Goal: Information Seeking & Learning: Learn about a topic

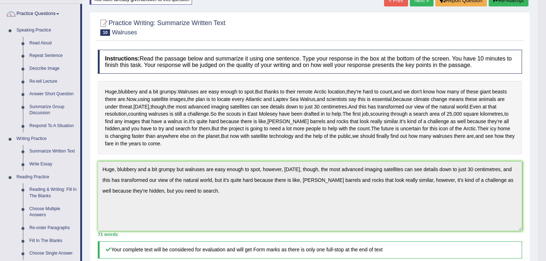
scroll to position [42, 0]
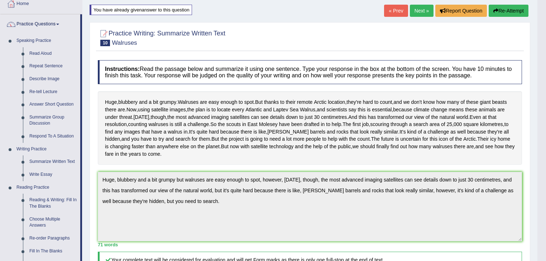
click at [424, 10] on link "Next »" at bounding box center [422, 11] width 24 height 12
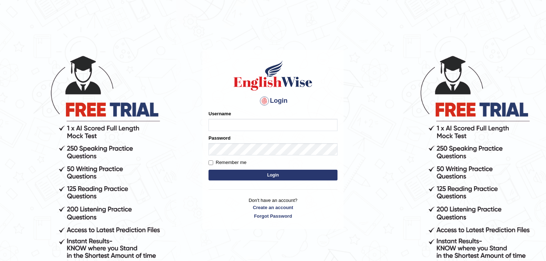
click at [226, 124] on input "Username" at bounding box center [272, 125] width 129 height 12
type input "devendra137"
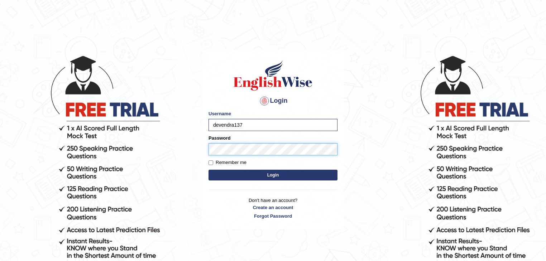
click at [208, 170] on button "Login" at bounding box center [272, 175] width 129 height 11
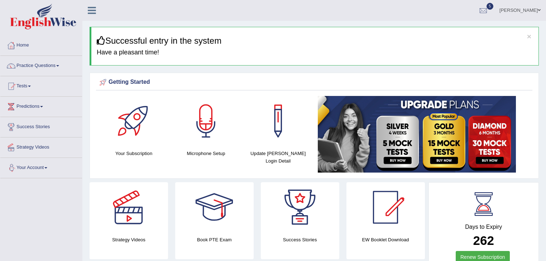
click at [37, 150] on link "Strategy Videos" at bounding box center [41, 147] width 82 height 18
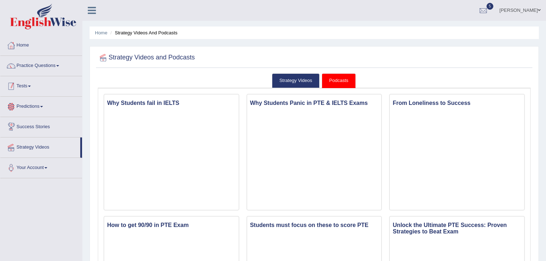
click at [21, 92] on link "Tests" at bounding box center [41, 85] width 82 height 18
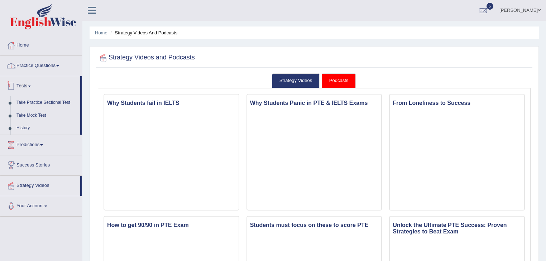
click at [24, 65] on link "Practice Questions" at bounding box center [41, 65] width 82 height 18
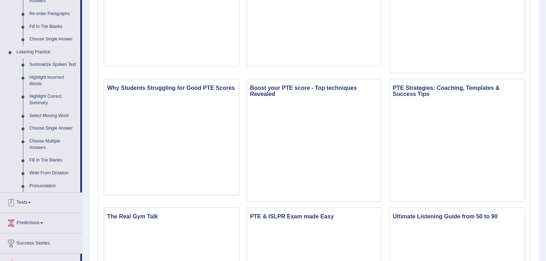
scroll to position [172, 0]
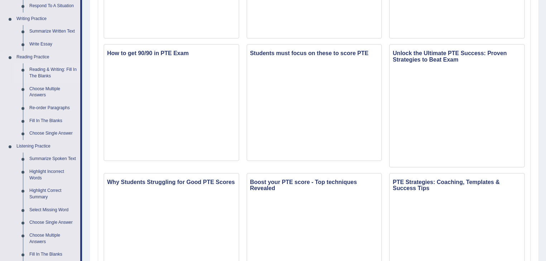
click at [48, 69] on link "Reading & Writing: Fill In The Blanks" at bounding box center [53, 72] width 54 height 19
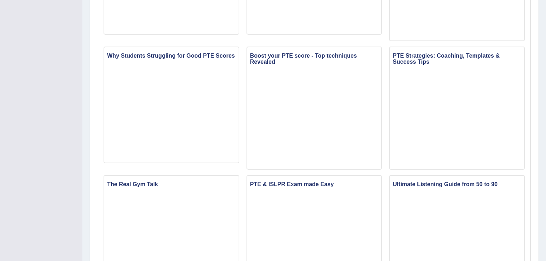
scroll to position [491, 0]
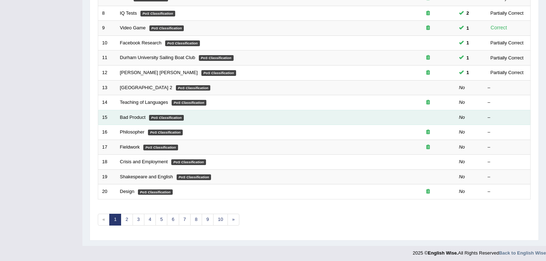
scroll to position [211, 0]
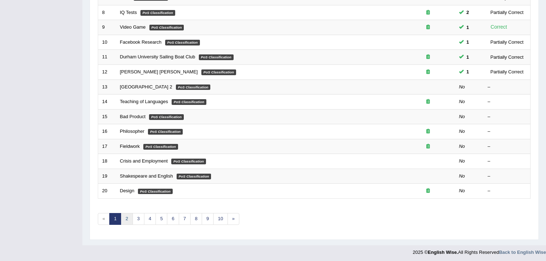
click at [130, 216] on link "2" at bounding box center [127, 219] width 12 height 12
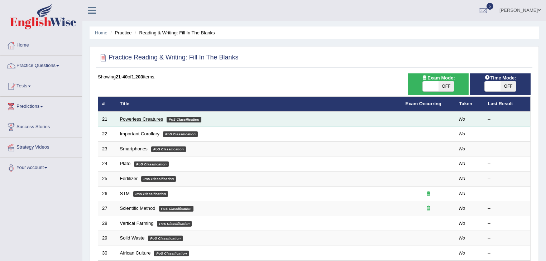
click at [140, 119] on link "Powerless Creatures" at bounding box center [141, 118] width 43 height 5
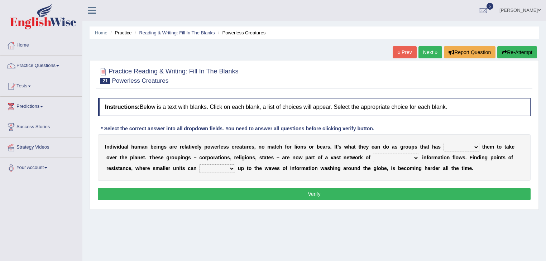
click at [451, 146] on select "enabled contended embodied conjured" at bounding box center [461, 147] width 36 height 9
select select "enabled"
click at [443, 143] on select "enabled contended embodied conjured" at bounding box center [461, 147] width 36 height 9
click at [383, 155] on select "interconnected overlapping fastened exploited" at bounding box center [396, 158] width 46 height 9
select select "interconnected"
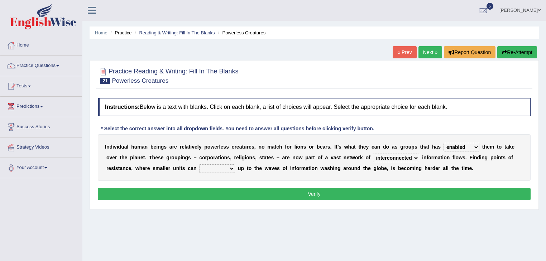
click at [373, 154] on select "interconnected overlapping fastened exploited" at bounding box center [396, 158] width 46 height 9
click at [212, 167] on select "stand raise hail pump" at bounding box center [217, 168] width 36 height 9
select select "stand"
click at [199, 164] on select "stand raise hail pump" at bounding box center [217, 168] width 36 height 9
click at [298, 194] on button "Verify" at bounding box center [314, 194] width 433 height 12
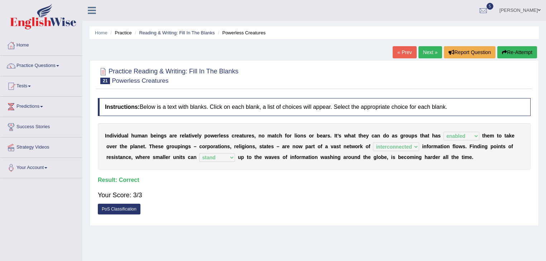
click at [431, 52] on link "Next »" at bounding box center [430, 52] width 24 height 12
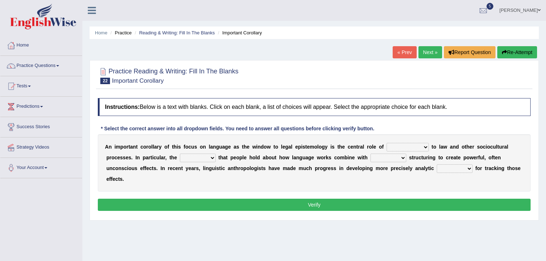
click at [395, 145] on select "discourse epoch dialect acquaintance" at bounding box center [407, 147] width 42 height 9
select select "acquaintance"
click at [386, 143] on select "discourse epoch dialect acquaintance" at bounding box center [407, 147] width 42 height 9
click at [191, 158] on select "deviation besmirch consent ideas" at bounding box center [198, 158] width 36 height 9
select select "ideas"
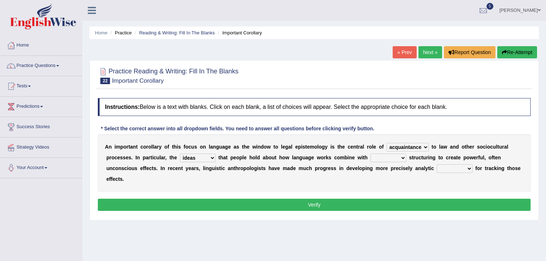
click at [180, 154] on select "deviation besmirch consent ideas" at bounding box center [198, 158] width 36 height 9
click at [381, 159] on select "mandatory linguistic legitimate customary" at bounding box center [388, 158] width 36 height 9
select select "legitimate"
click at [370, 154] on select "mandatory linguistic legitimate customary" at bounding box center [388, 158] width 36 height 9
click at [444, 168] on select "tools appetite albums stroke" at bounding box center [455, 168] width 36 height 9
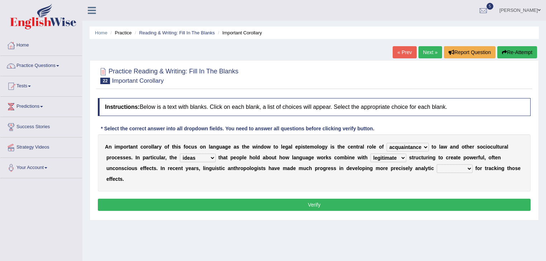
select select "tools"
click at [437, 164] on select "tools appetite albums stroke" at bounding box center [455, 168] width 36 height 9
click at [302, 207] on button "Verify" at bounding box center [314, 205] width 433 height 12
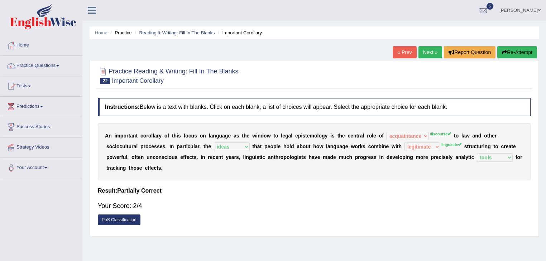
click at [456, 145] on sup "linguistic" at bounding box center [451, 145] width 20 height 4
click at [121, 219] on link "PoS Classification" at bounding box center [119, 220] width 43 height 11
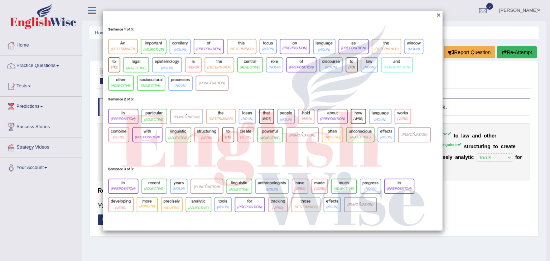
click at [438, 14] on button "×" at bounding box center [439, 15] width 4 height 8
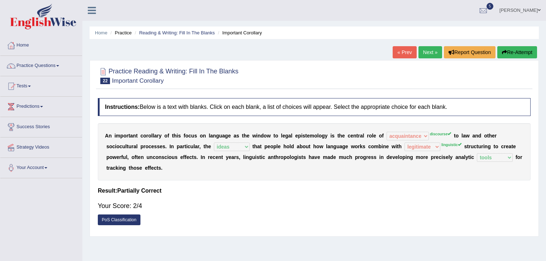
click at [428, 54] on link "Next »" at bounding box center [430, 52] width 24 height 12
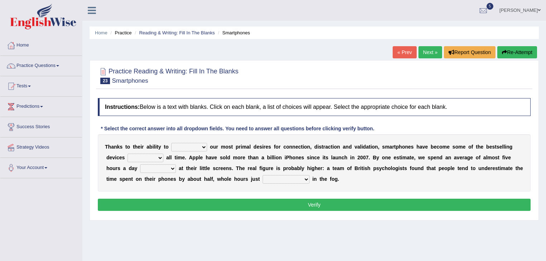
click at [185, 146] on select "hijack describe sharpen conserve" at bounding box center [189, 147] width 36 height 9
select select "describe"
click at [171, 143] on select "hijack describe sharpen conserve" at bounding box center [189, 147] width 36 height 9
click at [150, 158] on select "of and in on" at bounding box center [145, 158] width 36 height 9
select select "of"
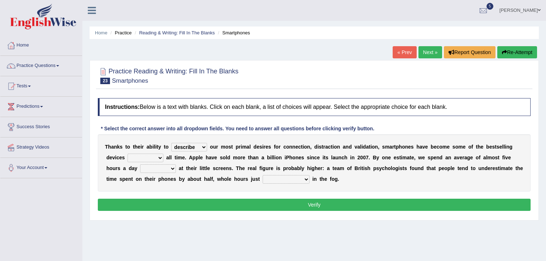
click at [127, 154] on select "of and in on" at bounding box center [145, 158] width 36 height 9
click at [162, 169] on select "watching waggling snoring staring" at bounding box center [158, 168] width 36 height 9
select select "watching"
click at [140, 164] on select "watching waggling snoring staring" at bounding box center [158, 168] width 36 height 9
click at [279, 177] on select "has evaporated evaporating evaporate evaporates" at bounding box center [286, 179] width 47 height 9
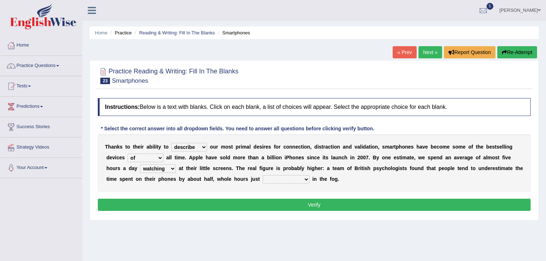
select select "has evaporated"
click at [263, 175] on select "has evaporated evaporating evaporate evaporates" at bounding box center [286, 179] width 47 height 9
click at [258, 204] on button "Verify" at bounding box center [314, 205] width 433 height 12
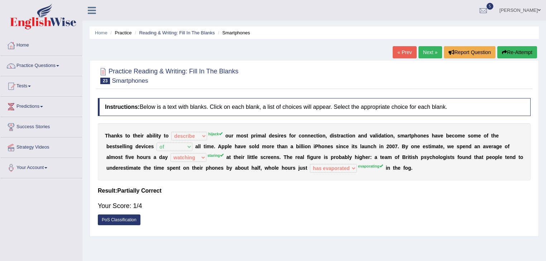
click at [425, 56] on link "Next »" at bounding box center [430, 52] width 24 height 12
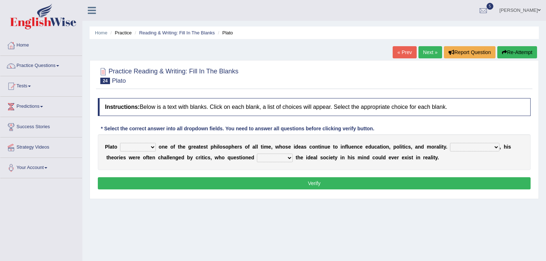
click at [133, 148] on select "keeps comes claims remains" at bounding box center [138, 147] width 36 height 9
click at [340, 148] on b at bounding box center [339, 147] width 3 height 6
click at [477, 146] on select "Notwithstanding So However Whatever" at bounding box center [474, 147] width 49 height 9
select select "However"
click at [450, 143] on select "Notwithstanding So However Whatever" at bounding box center [474, 147] width 49 height 9
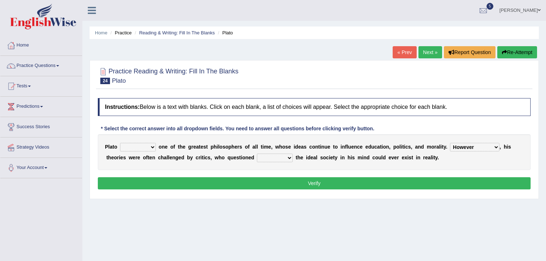
click at [275, 157] on select "which what that whether" at bounding box center [275, 158] width 36 height 9
select select "whether"
click at [257, 154] on select "which what that whether" at bounding box center [275, 158] width 36 height 9
click at [143, 148] on select "keeps comes claims remains" at bounding box center [138, 147] width 36 height 9
select select "remains"
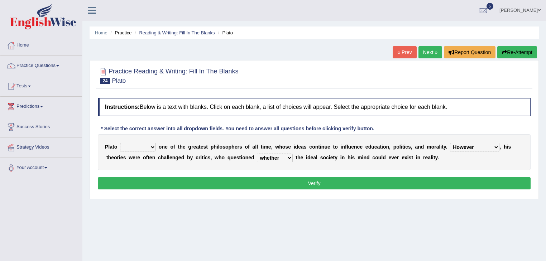
click at [120, 143] on select "keeps comes claims remains" at bounding box center [138, 147] width 36 height 9
click at [265, 188] on button "Verify" at bounding box center [314, 183] width 433 height 12
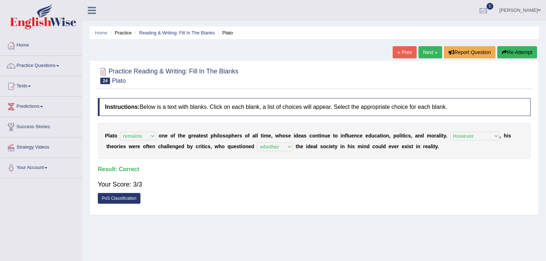
click at [427, 56] on link "Next »" at bounding box center [430, 52] width 24 height 12
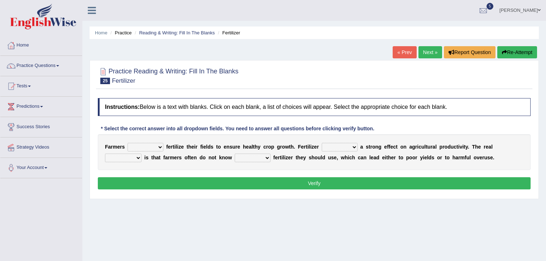
click at [150, 146] on select "must should need can" at bounding box center [145, 147] width 36 height 9
drag, startPoint x: 215, startPoint y: 201, endPoint x: 281, endPoint y: 160, distance: 77.7
click at [215, 201] on div "Home Practice Reading & Writing: Fill In The Blanks Fertilizer « Prev Next » Re…" at bounding box center [313, 179] width 463 height 358
click at [342, 146] on select "has had have having" at bounding box center [340, 147] width 36 height 9
select select "has"
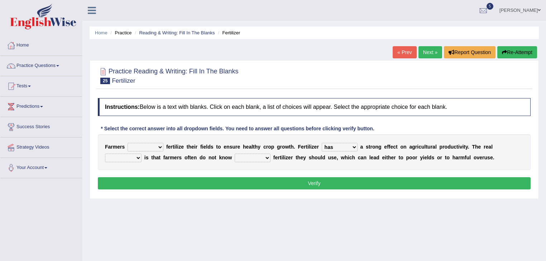
click at [322, 143] on select "has had have having" at bounding box center [340, 147] width 36 height 9
click at [127, 159] on select "problem question conclusion answer" at bounding box center [123, 158] width 37 height 9
select select "problem"
click at [105, 154] on select "problem question conclusion answer" at bounding box center [123, 158] width 37 height 9
click at [250, 157] on select "how much how many however so much" at bounding box center [253, 158] width 36 height 9
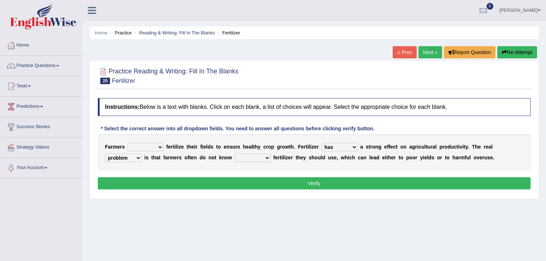
select select "how much"
click at [235, 154] on select "how much how many however so much" at bounding box center [253, 158] width 36 height 9
click at [149, 144] on select "must should need can" at bounding box center [145, 147] width 36 height 9
select select "must"
click at [127, 143] on select "must should need can" at bounding box center [145, 147] width 36 height 9
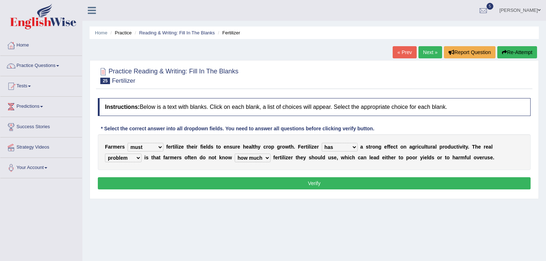
click at [221, 179] on button "Verify" at bounding box center [314, 183] width 433 height 12
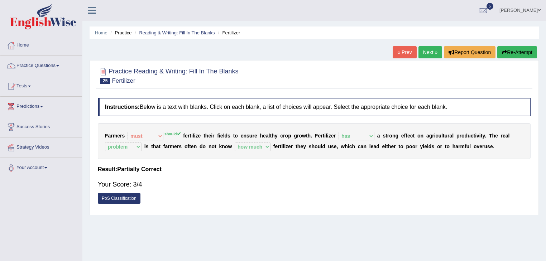
click at [432, 56] on link "Next »" at bounding box center [430, 52] width 24 height 12
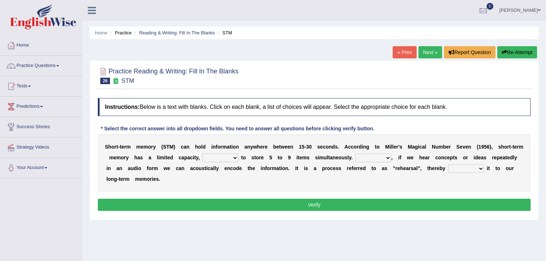
click at [220, 155] on select "being able is able be able unable" at bounding box center [220, 158] width 36 height 9
select select "being able"
click at [202, 154] on select "being able is able be able unable" at bounding box center [220, 158] width 36 height 9
click at [371, 156] on select "However So Moreover Therefore" at bounding box center [373, 158] width 36 height 9
click at [355, 154] on select "However So Moreover Therefore" at bounding box center [373, 158] width 36 height 9
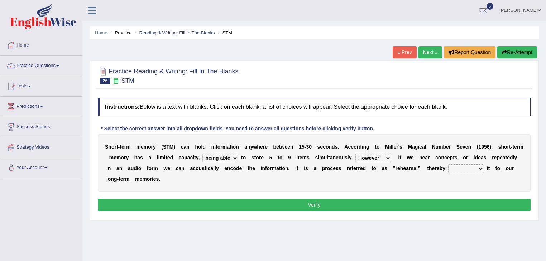
click at [371, 155] on select "However So Moreover Therefore" at bounding box center [373, 158] width 36 height 9
select select "Moreover"
click at [355, 154] on select "However So Moreover Therefore" at bounding box center [373, 158] width 36 height 9
click at [468, 169] on select "commit commits commiting commited" at bounding box center [466, 168] width 36 height 9
select select "commited"
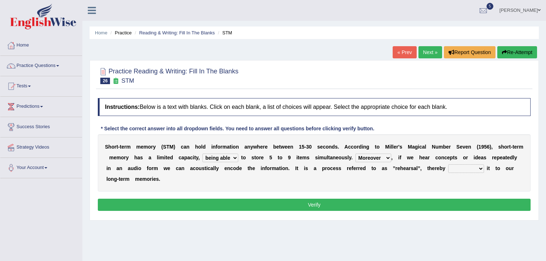
click at [448, 164] on select "commit commits commiting commited" at bounding box center [466, 168] width 36 height 9
click at [332, 206] on button "Verify" at bounding box center [314, 205] width 433 height 12
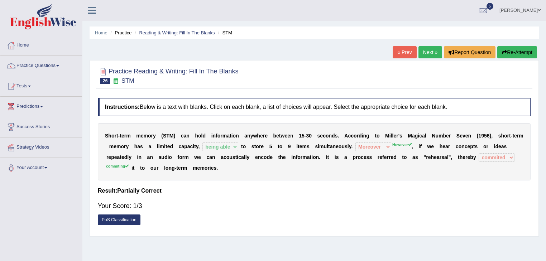
click at [430, 52] on link "Next »" at bounding box center [430, 52] width 24 height 12
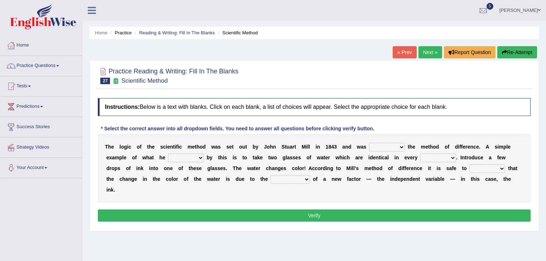
click at [377, 146] on select "pointed claimed demanded named" at bounding box center [387, 147] width 36 height 9
click at [164, 188] on div "T h e l o g i c o f t h e s c i e n t i f i c m e t h o d w a s s e t o u t b y…" at bounding box center [314, 168] width 433 height 68
click at [190, 158] on select "capped charged found meant" at bounding box center [186, 158] width 36 height 9
select select "meant"
click at [168, 154] on select "capped charged found meant" at bounding box center [186, 158] width 36 height 9
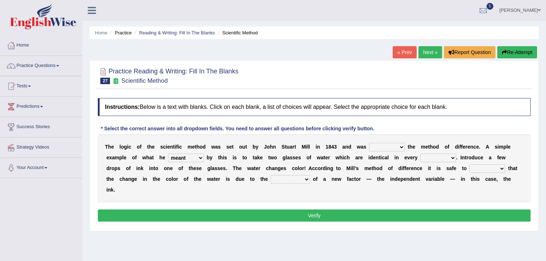
click at [431, 157] on select "thought identity measure respect" at bounding box center [438, 158] width 36 height 9
select select "respect"
click at [420, 154] on select "thought identity measure respect" at bounding box center [438, 158] width 36 height 9
click at [478, 168] on select "assume discuss prefer acclaim" at bounding box center [487, 168] width 36 height 9
select select "assume"
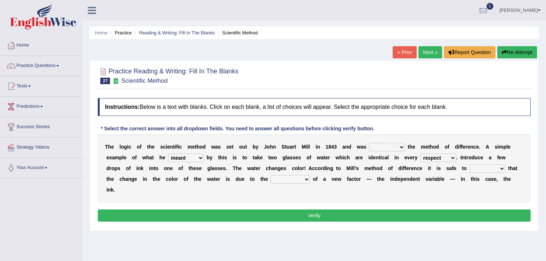
click at [469, 164] on select "assume discuss prefer acclaim" at bounding box center [487, 168] width 36 height 9
click at [284, 180] on select "introduction magnitude preparation purification" at bounding box center [289, 179] width 39 height 9
select select "introduction"
click at [270, 175] on select "introduction magnitude preparation purification" at bounding box center [289, 179] width 39 height 9
click at [478, 168] on select "assume discuss prefer acclaim" at bounding box center [487, 168] width 36 height 9
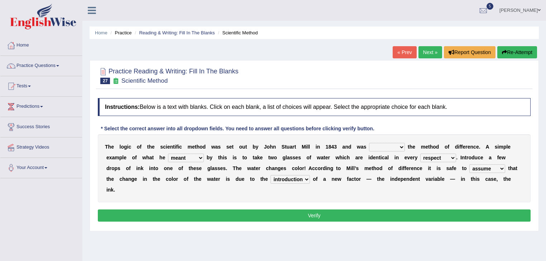
click at [469, 164] on select "assume discuss prefer acclaim" at bounding box center [487, 168] width 36 height 9
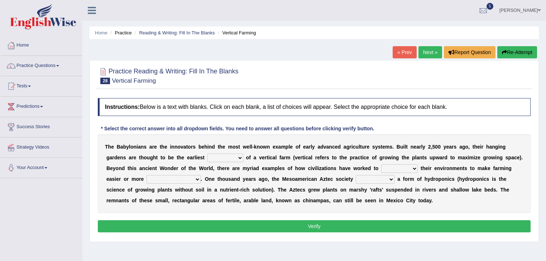
click at [211, 158] on select "prototype failure discredit protocol" at bounding box center [225, 158] width 36 height 9
click at [442, 126] on div "Instructions: Below is a text with blanks. Click on each blank, a list of choic…" at bounding box center [314, 167] width 436 height 144
click at [223, 155] on select "prototype failure discredit protocol" at bounding box center [225, 158] width 36 height 9
select select "prototype"
click at [207, 154] on select "prototype failure discredit protocol" at bounding box center [225, 158] width 36 height 9
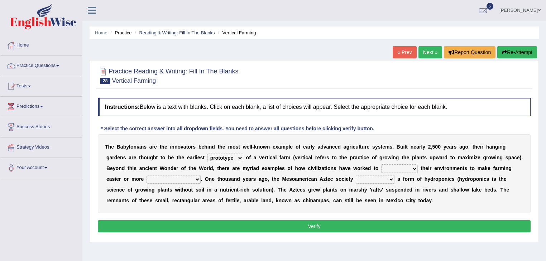
click at [403, 167] on select "manipulate escape respect disarrange" at bounding box center [399, 168] width 37 height 9
select select "manipulate"
click at [381, 164] on select "manipulate escape respect disarrange" at bounding box center [399, 168] width 37 height 9
click at [164, 180] on select "productive constructive connective counterproductive" at bounding box center [173, 179] width 54 height 9
select select "productive"
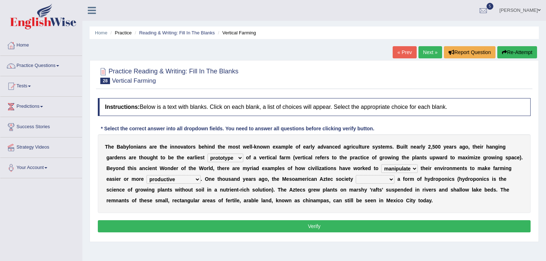
click at [146, 175] on select "productive constructive connective counterproductive" at bounding box center [173, 179] width 54 height 9
click at [370, 181] on select "domineered volunteered pioneered engineered" at bounding box center [375, 179] width 39 height 9
select select "volunteered"
click at [356, 175] on select "domineered volunteered pioneered engineered" at bounding box center [375, 179] width 39 height 9
click at [336, 217] on div "Instructions: Below is a text with blanks. Click on each blank, a list of choic…" at bounding box center [314, 167] width 436 height 144
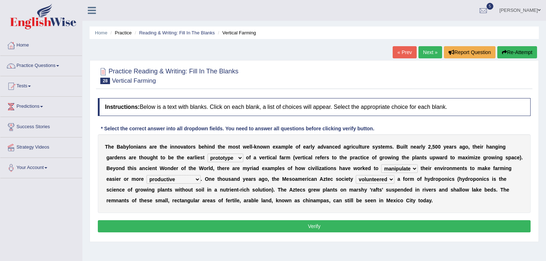
click at [334, 222] on button "Verify" at bounding box center [314, 226] width 433 height 12
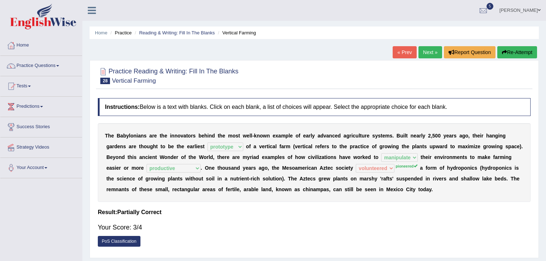
click at [405, 166] on sup "pioneered" at bounding box center [405, 166] width 21 height 4
click at [430, 51] on link "Next »" at bounding box center [430, 52] width 24 height 12
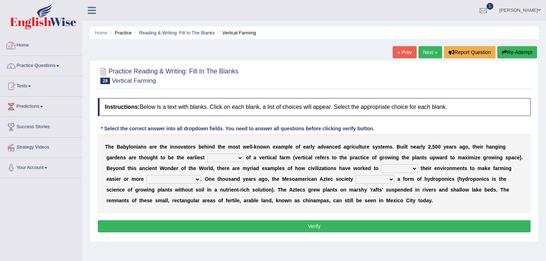
click at [24, 48] on link "Home" at bounding box center [41, 44] width 82 height 18
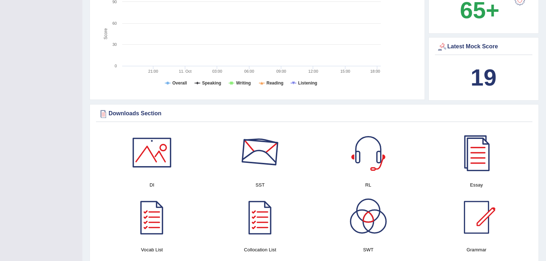
scroll to position [344, 0]
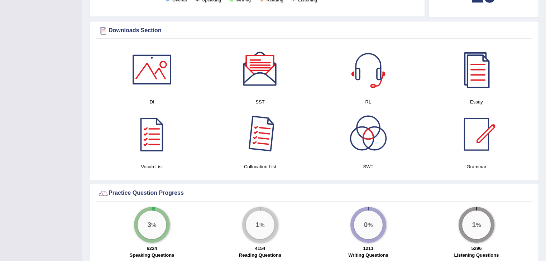
click at [260, 149] on div at bounding box center [260, 134] width 50 height 50
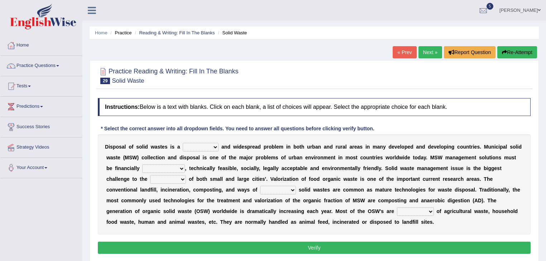
click at [205, 146] on select "slanting stinging stalling shafting" at bounding box center [201, 147] width 36 height 9
select select "slanting"
click at [183, 143] on select "slanting stinging stalling shafting" at bounding box center [201, 147] width 36 height 9
click at [166, 168] on select "unattainable sustainable objectionable treasonable" at bounding box center [163, 168] width 43 height 9
select select "sustainable"
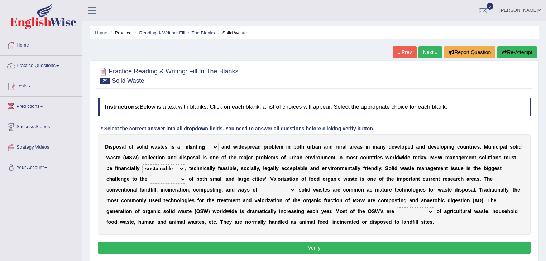
click at [142, 164] on select "unattainable sustainable objectionable treasonable" at bounding box center [163, 168] width 43 height 9
click at [164, 180] on select "plants culture authorities history" at bounding box center [168, 179] width 36 height 9
click at [150, 175] on select "plants culture authorities history" at bounding box center [168, 179] width 36 height 9
click at [163, 179] on select "plants culture authorities history" at bounding box center [168, 179] width 36 height 9
select select "culture"
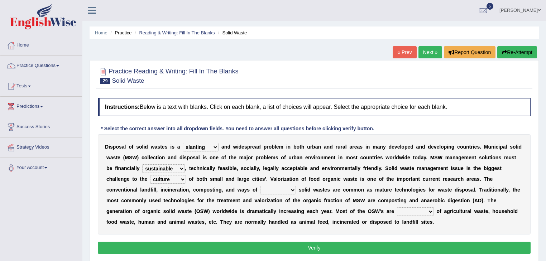
click at [150, 175] on select "plants culture authorities history" at bounding box center [168, 179] width 36 height 9
click at [271, 188] on select "reserving preserving deserving handling" at bounding box center [278, 190] width 36 height 9
select select "handling"
click at [260, 186] on select "reserving preserving deserving handling" at bounding box center [278, 190] width 36 height 9
click at [422, 210] on select "composed disposed composing disposing" at bounding box center [415, 211] width 37 height 9
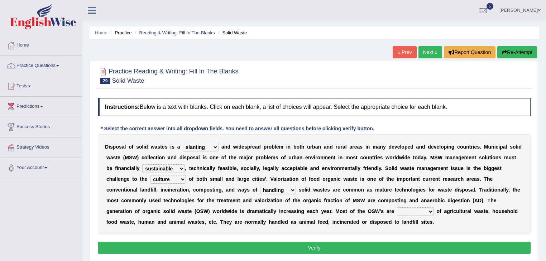
select select "composed"
click at [397, 207] on select "composed disposed composing disposing" at bounding box center [415, 211] width 37 height 9
click at [302, 246] on button "Verify" at bounding box center [314, 248] width 433 height 12
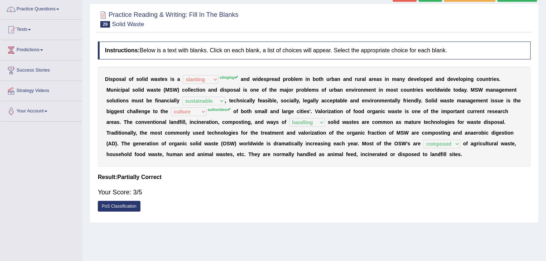
scroll to position [57, 0]
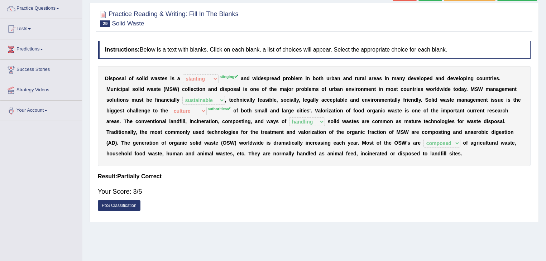
click at [227, 76] on sup "stinging" at bounding box center [229, 76] width 18 height 4
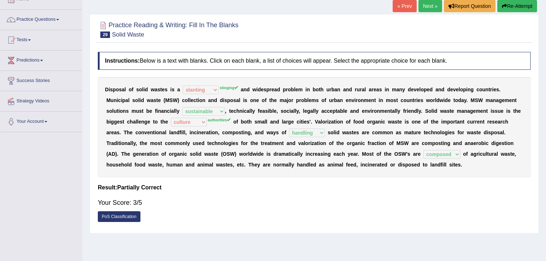
scroll to position [0, 0]
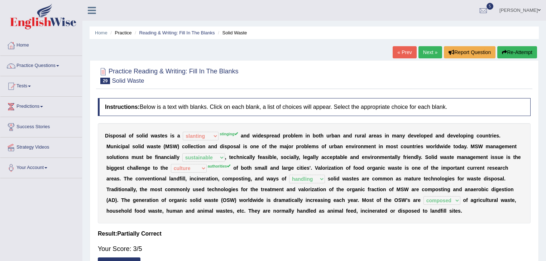
click at [425, 47] on link "Next »" at bounding box center [430, 52] width 24 height 12
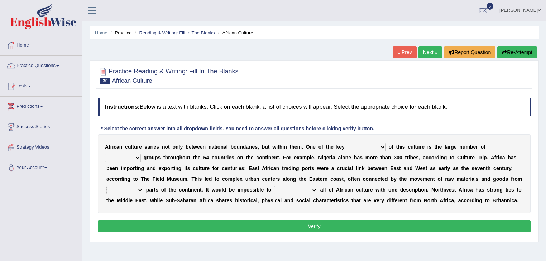
click at [377, 146] on select "conjectures features issues doubts" at bounding box center [366, 147] width 38 height 9
select select "features"
click at [347, 143] on select "conjectures features issues doubts" at bounding box center [366, 147] width 38 height 9
click at [138, 156] on select "ethic ethnic eugenic epic" at bounding box center [123, 158] width 36 height 9
select select "ethnic"
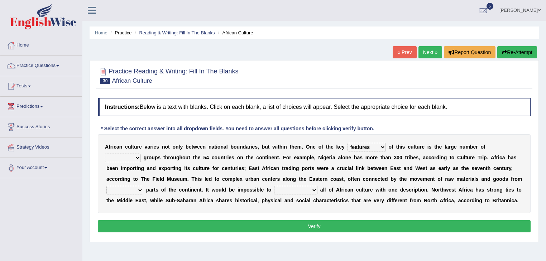
click at [105, 154] on select "ethic ethnic eugenic epic" at bounding box center [123, 158] width 36 height 9
click at [127, 191] on select "forelocked interlocked unlocked landlocked" at bounding box center [124, 190] width 37 height 9
click at [269, 194] on div "A f r i c a n c u l t u r e v a r i e s n o t o n l y b e t w e e n n a t i o n…" at bounding box center [314, 173] width 433 height 79
click at [301, 192] on select "characterize conceptualize symbolize synthesize" at bounding box center [295, 190] width 43 height 9
select select "characterize"
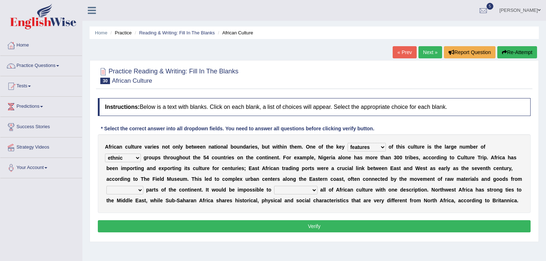
click at [274, 186] on select "characterize conceptualize symbolize synthesize" at bounding box center [295, 190] width 43 height 9
click at [125, 189] on select "forelocked interlocked unlocked landlocked" at bounding box center [124, 190] width 37 height 9
select select "landlocked"
click at [106, 186] on select "forelocked interlocked unlocked landlocked" at bounding box center [124, 190] width 37 height 9
click at [158, 228] on button "Verify" at bounding box center [314, 226] width 433 height 12
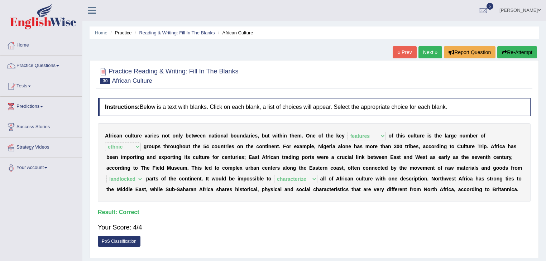
click at [426, 58] on div "« Prev Next » Report Question Re-Attempt" at bounding box center [466, 53] width 146 height 14
click at [427, 55] on link "Next »" at bounding box center [430, 52] width 24 height 12
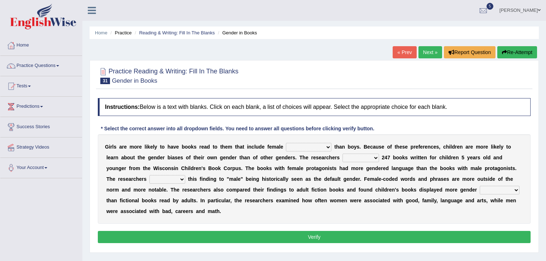
click at [298, 146] on select "protagonists cosmogonists agonists expressionists" at bounding box center [308, 147] width 45 height 9
click at [382, 216] on div "G i r l s a r e m o r e l i k e l y t o h a v e b o o k s r e a d t o t h e m t…" at bounding box center [314, 179] width 433 height 90
click at [362, 157] on select "hydrolyzed paralyzed catalyzed analyzed" at bounding box center [360, 158] width 37 height 9
select select "analyzed"
click at [342, 154] on select "hydrolyzed paralyzed catalyzed analyzed" at bounding box center [360, 158] width 37 height 9
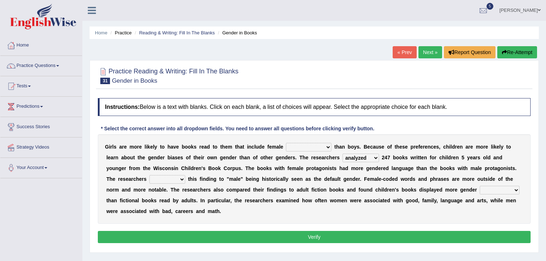
click at [303, 146] on select "protagonists cosmogonists agonists expressionists" at bounding box center [308, 147] width 45 height 9
select select "protagonists"
click at [286, 143] on select "protagonists cosmogonists agonists expressionists" at bounding box center [308, 147] width 45 height 9
click at [173, 178] on select "contribute tribute distribute attribute" at bounding box center [167, 179] width 36 height 9
select select "tribute"
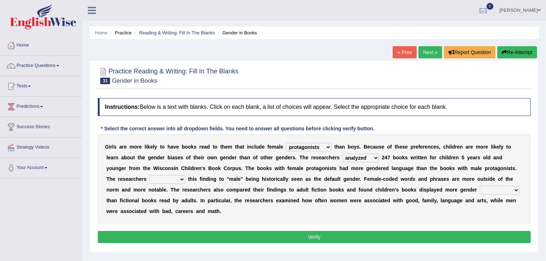
click at [149, 175] on select "contribute tribute distribute attribute" at bounding box center [167, 179] width 36 height 9
click at [488, 190] on select "stereotypes teletypes prototypes electrotypes" at bounding box center [500, 190] width 40 height 9
select select "stereotypes"
click at [480, 186] on select "stereotypes teletypes prototypes electrotypes" at bounding box center [500, 190] width 40 height 9
click at [301, 236] on button "Verify" at bounding box center [314, 237] width 433 height 12
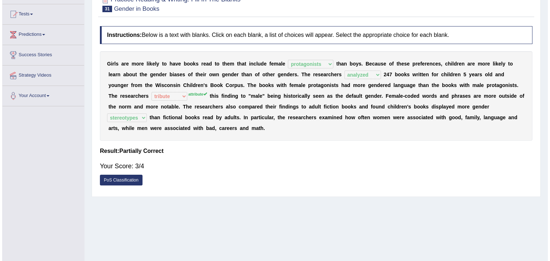
scroll to position [86, 0]
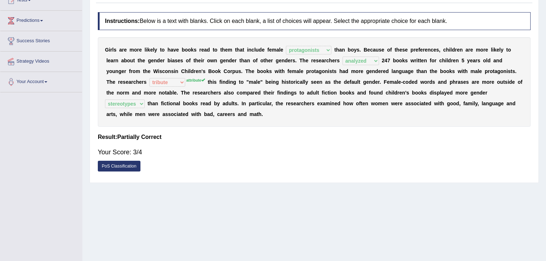
click at [134, 163] on link "PoS Classification" at bounding box center [119, 166] width 43 height 11
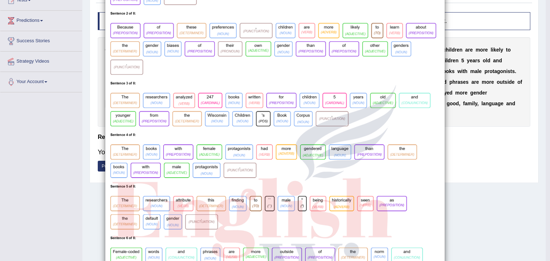
scroll to position [0, 0]
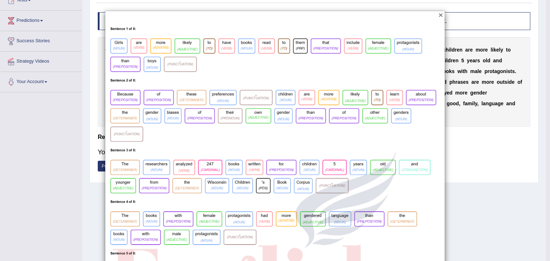
click at [439, 16] on button "×" at bounding box center [441, 15] width 4 height 8
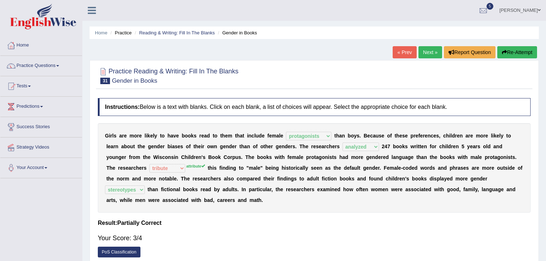
click at [430, 57] on link "Next »" at bounding box center [430, 52] width 24 height 12
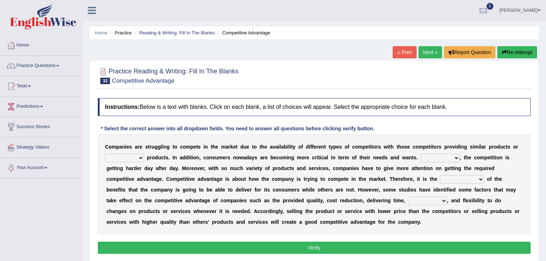
click at [136, 160] on select "constitution restitution substitution institution" at bounding box center [124, 158] width 39 height 9
select select "substitution"
click at [105, 154] on select "constitution restitution substitution institution" at bounding box center [124, 158] width 39 height 9
click at [433, 156] on select "However Instead Additionally Therefore" at bounding box center [439, 158] width 39 height 9
click at [420, 154] on select "However Instead Additionally Therefore" at bounding box center [439, 158] width 39 height 9
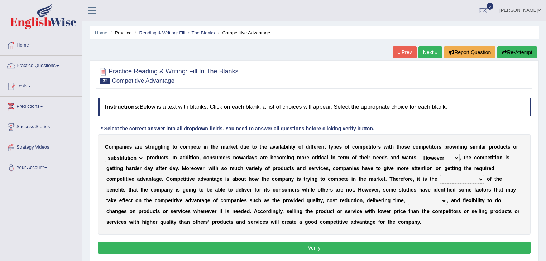
click at [440, 157] on select "However Instead Additionally Therefore" at bounding box center [439, 158] width 39 height 9
select select "Additionally"
click at [420, 154] on select "However Instead Additionally Therefore" at bounding box center [439, 158] width 39 height 9
click at [462, 179] on select "dissemination ordination determination incarnation" at bounding box center [462, 179] width 44 height 9
select select "dissemination"
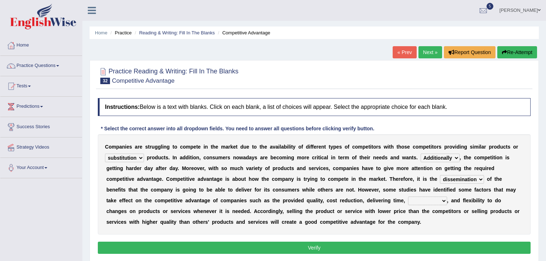
click at [440, 175] on select "dissemination ordination determination incarnation" at bounding box center [462, 179] width 44 height 9
click at [408, 201] on select "captivation aggregation deprivation innovation" at bounding box center [427, 201] width 39 height 9
select select "innovation"
click at [408, 197] on select "captivation aggregation deprivation innovation" at bounding box center [427, 201] width 39 height 9
click at [257, 242] on button "Verify" at bounding box center [314, 248] width 433 height 12
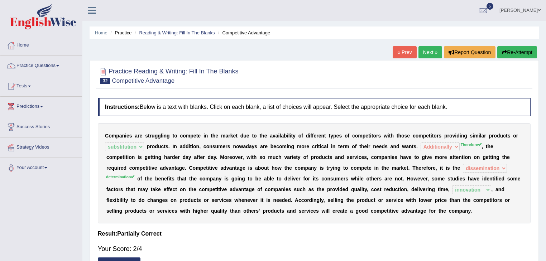
drag, startPoint x: 129, startPoint y: 177, endPoint x: 148, endPoint y: 177, distance: 18.6
click at [148, 177] on div "C o m p a n i e s a r e s t r u g g l i n g t o c o m p e t e i n t h e m a r k…" at bounding box center [314, 173] width 433 height 100
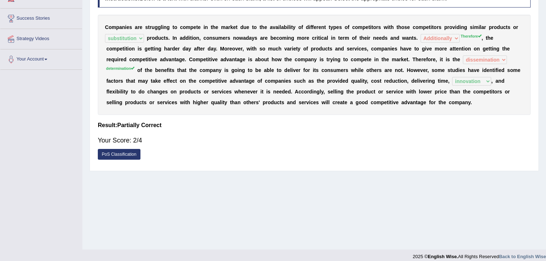
scroll to position [115, 0]
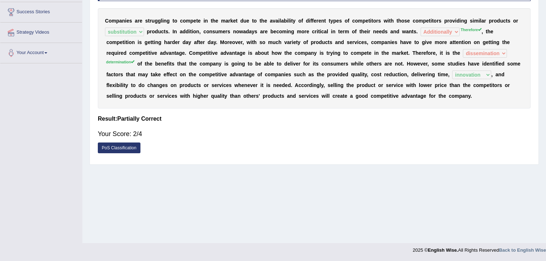
click at [112, 146] on link "PoS Classification" at bounding box center [119, 148] width 43 height 11
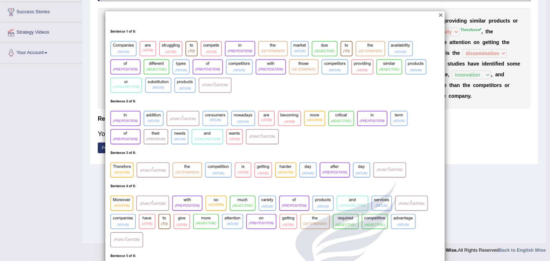
click at [439, 14] on button "×" at bounding box center [441, 15] width 4 height 8
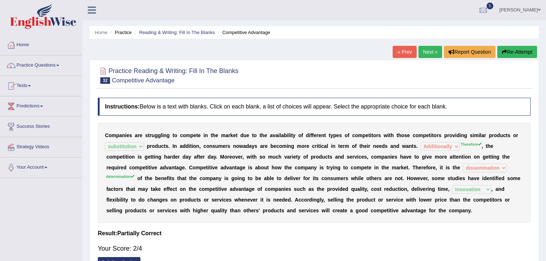
scroll to position [0, 0]
drag, startPoint x: 430, startPoint y: 50, endPoint x: 425, endPoint y: 49, distance: 4.7
click at [429, 49] on link "Next »" at bounding box center [430, 52] width 24 height 12
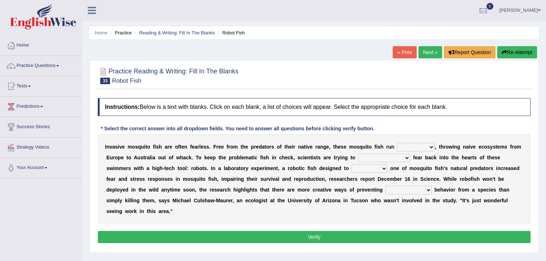
click at [409, 145] on select "occupant flippant rampant concordant" at bounding box center [416, 147] width 38 height 9
select select "concordant"
click at [397, 143] on select "occupant flippant rampant concordant" at bounding box center [416, 147] width 38 height 9
click at [362, 159] on select "accept spike strike drake" at bounding box center [384, 158] width 52 height 9
click at [358, 154] on select "accept spike strike drake" at bounding box center [384, 158] width 52 height 9
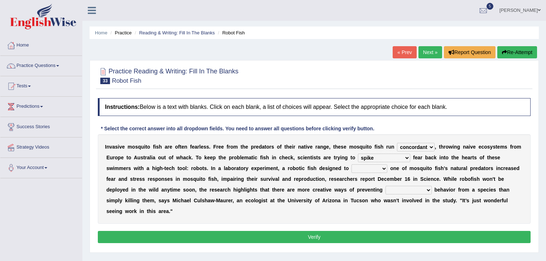
click at [376, 159] on select "accept spike strike drake" at bounding box center [384, 158] width 52 height 9
select select "drake"
click at [358, 154] on select "accept spike strike drake" at bounding box center [384, 158] width 52 height 9
click at [351, 168] on select "bequest mimic battle conquest" at bounding box center [369, 168] width 36 height 9
select select "mimic"
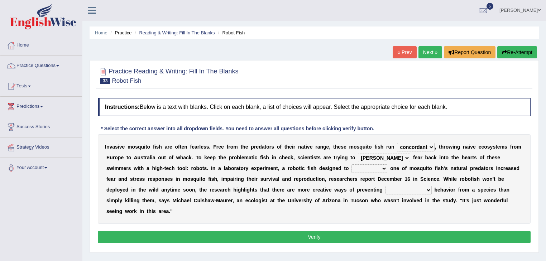
click at [351, 164] on select "bequest mimic battle conquest" at bounding box center [369, 168] width 36 height 9
click at [385, 190] on select "unprivileged unprecedented uncharted unwanted" at bounding box center [408, 190] width 46 height 9
select select "unwanted"
click at [385, 186] on select "unprivileged unprecedented uncharted unwanted" at bounding box center [408, 190] width 46 height 9
click at [279, 240] on button "Verify" at bounding box center [314, 237] width 433 height 12
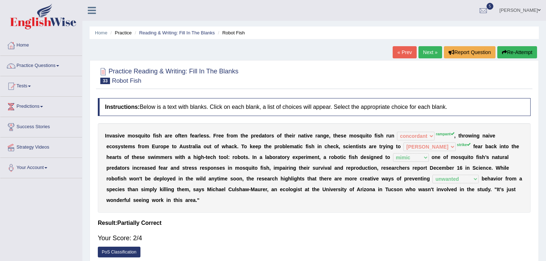
click at [444, 135] on div "I n v a s i v e m o s q u i t o f i s h a r e o f t e n f e a r l e s s . F r e…" at bounding box center [314, 168] width 433 height 90
click at [423, 52] on link "Next »" at bounding box center [430, 52] width 24 height 12
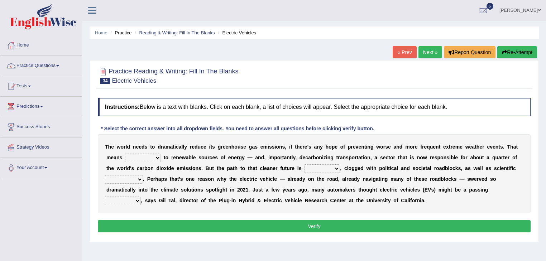
click at [145, 158] on select "grafting drafting crafting shifting" at bounding box center [143, 158] width 36 height 9
click at [36, 67] on link "Practice Questions" at bounding box center [41, 65] width 82 height 18
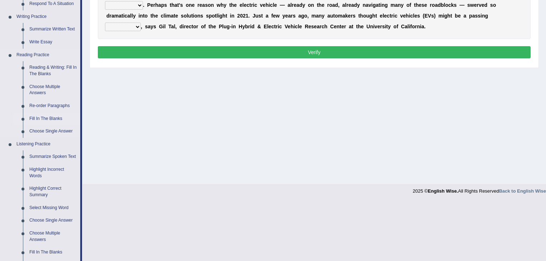
scroll to position [172, 0]
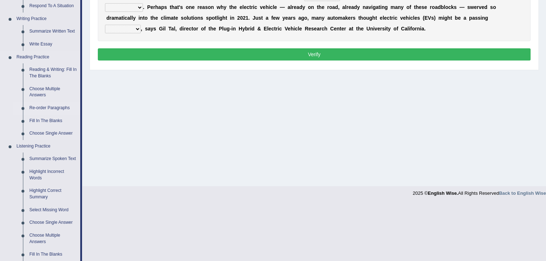
click at [44, 107] on link "Re-order Paragraphs" at bounding box center [53, 108] width 54 height 13
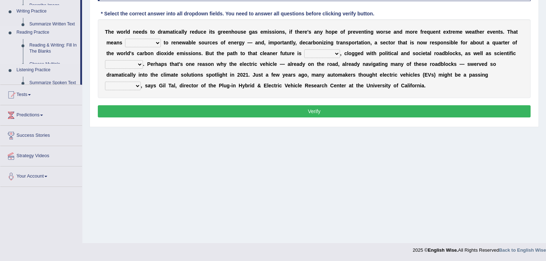
scroll to position [115, 0]
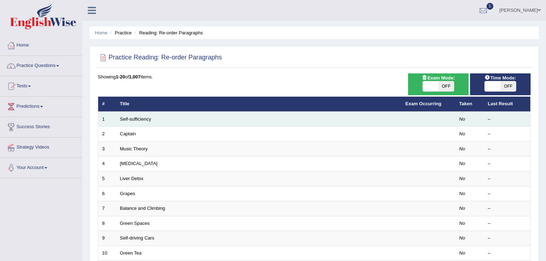
click at [127, 122] on td "Self-sufficiency" at bounding box center [258, 119] width 285 height 15
click at [132, 120] on link "Self-sufficiency" at bounding box center [135, 118] width 31 height 5
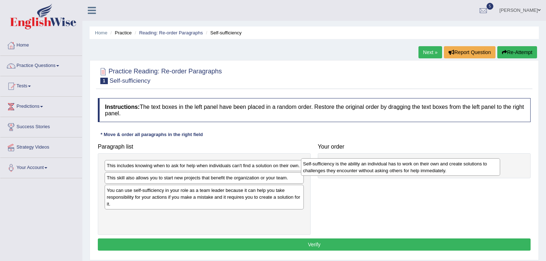
drag, startPoint x: 144, startPoint y: 221, endPoint x: 347, endPoint y: 166, distance: 210.7
click at [347, 166] on div "Self-sufficiency is the ability an individual has to work on their own and crea…" at bounding box center [400, 167] width 199 height 18
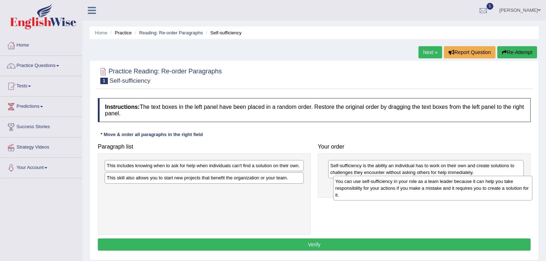
drag, startPoint x: 145, startPoint y: 199, endPoint x: 373, endPoint y: 191, distance: 228.6
click at [373, 191] on div "You can use self-sufficiency in your role as a team leader because it can help …" at bounding box center [432, 188] width 199 height 25
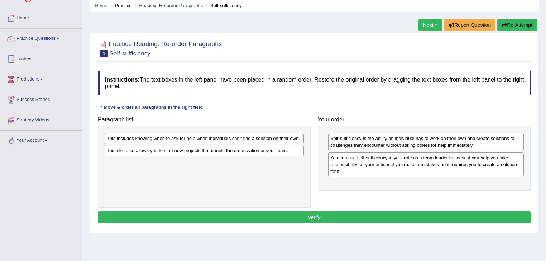
scroll to position [29, 0]
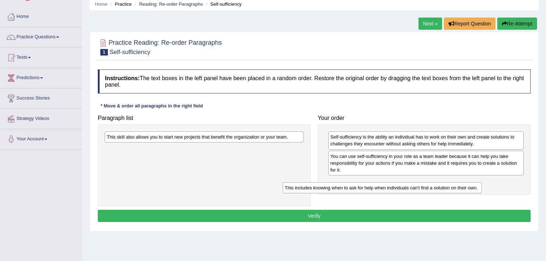
drag, startPoint x: 209, startPoint y: 138, endPoint x: 391, endPoint y: 183, distance: 187.8
click at [391, 183] on div "This includes knowing when to ask for help when individuals can't find a soluti…" at bounding box center [382, 187] width 199 height 11
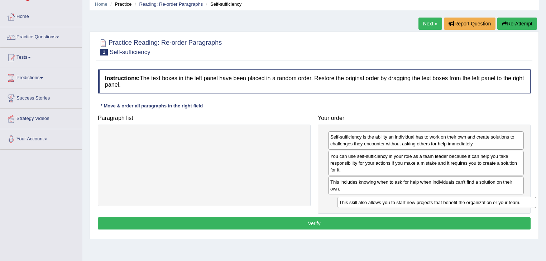
drag, startPoint x: 163, startPoint y: 138, endPoint x: 390, endPoint y: 212, distance: 238.2
click at [396, 203] on div "This skill also allows you to start new projects that benefit the organization …" at bounding box center [436, 202] width 199 height 11
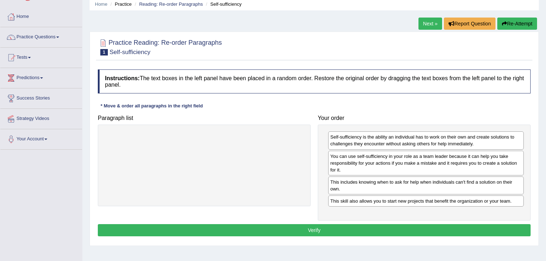
click at [340, 224] on button "Verify" at bounding box center [314, 230] width 433 height 12
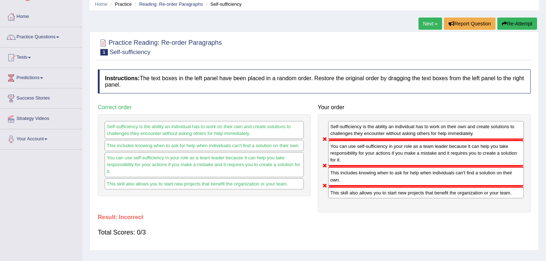
click at [340, 147] on div "You can use self-sufficiency in your role as a team leader because it can help …" at bounding box center [426, 153] width 196 height 26
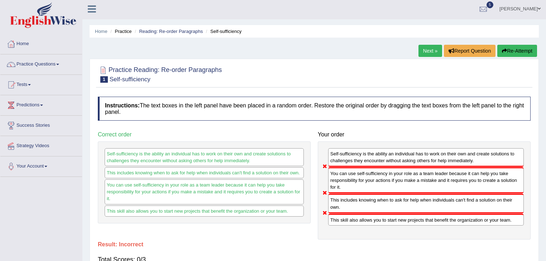
scroll to position [0, 0]
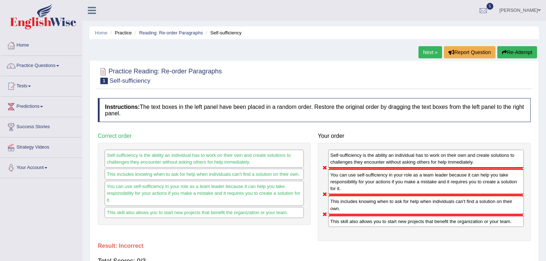
click at [427, 52] on link "Next »" at bounding box center [430, 52] width 24 height 12
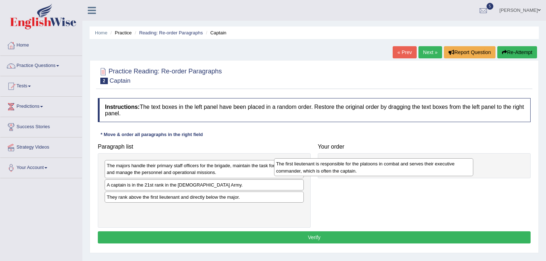
drag, startPoint x: 161, startPoint y: 212, endPoint x: 333, endPoint y: 164, distance: 178.7
click at [333, 164] on div "The first lieutenant is responsible for the platoons in combat and serves their…" at bounding box center [373, 167] width 199 height 18
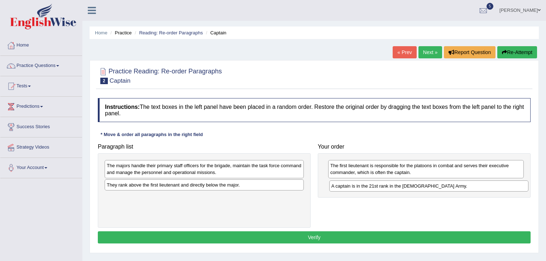
drag, startPoint x: 194, startPoint y: 184, endPoint x: 419, endPoint y: 186, distance: 224.6
click at [419, 186] on div "A captain is in the 21st rank in the US Army." at bounding box center [428, 185] width 199 height 11
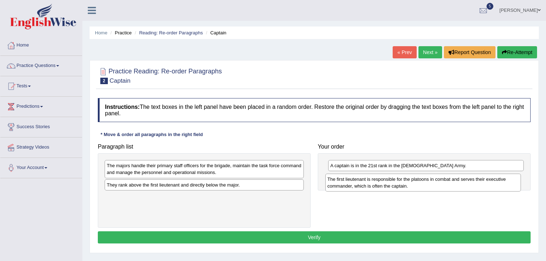
drag, startPoint x: 363, startPoint y: 173, endPoint x: 360, endPoint y: 185, distance: 12.6
click at [360, 186] on div "The first lieutenant is responsible for the platoons in combat and serves their…" at bounding box center [423, 183] width 196 height 18
click at [414, 183] on div "The first lieutenant is responsible for the platoons in combat and serves their…" at bounding box center [426, 181] width 196 height 18
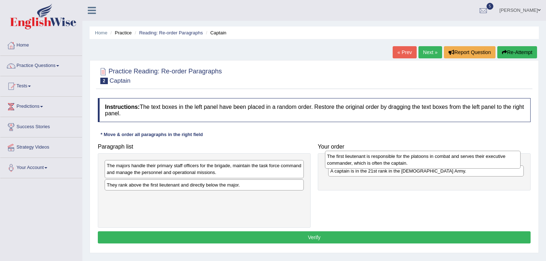
drag, startPoint x: 411, startPoint y: 183, endPoint x: 408, endPoint y: 162, distance: 21.7
click at [408, 162] on div "The first lieutenant is responsible for the platoons in combat and serves their…" at bounding box center [423, 160] width 196 height 18
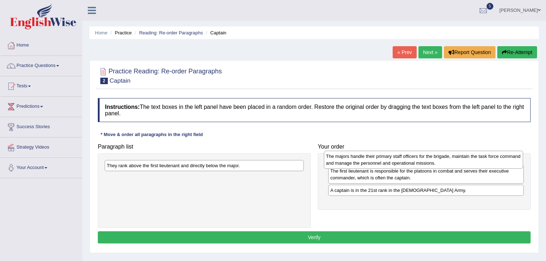
drag, startPoint x: 217, startPoint y: 172, endPoint x: 435, endPoint y: 163, distance: 219.0
click at [435, 163] on div "The majors handle their primary staff officers for the brigade, maintain the ta…" at bounding box center [423, 160] width 199 height 18
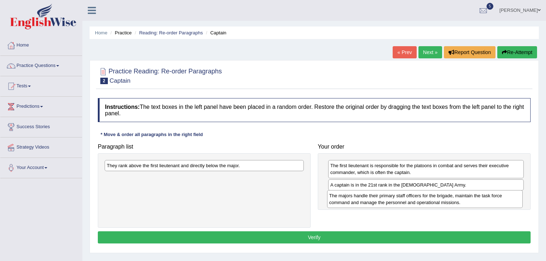
drag, startPoint x: 377, startPoint y: 172, endPoint x: 376, endPoint y: 202, distance: 30.1
click at [376, 202] on div "The majors handle their primary staff officers for the brigade, maintain the ta…" at bounding box center [425, 199] width 196 height 18
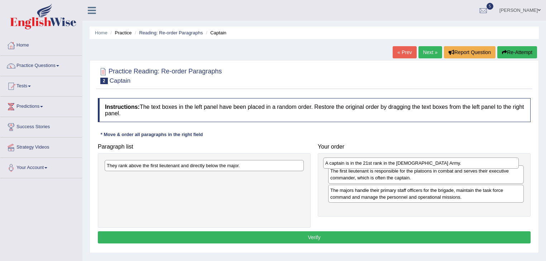
drag, startPoint x: 389, startPoint y: 184, endPoint x: 385, endPoint y: 162, distance: 22.9
click at [385, 162] on div "A captain is in the 21st rank in the US Army." at bounding box center [421, 163] width 196 height 11
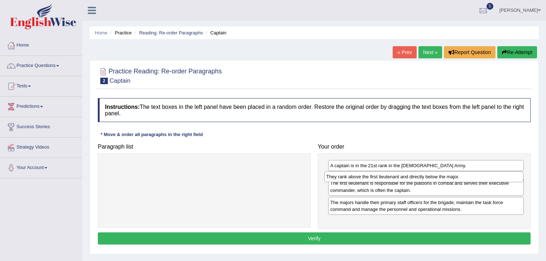
drag, startPoint x: 192, startPoint y: 165, endPoint x: 412, endPoint y: 176, distance: 220.9
click at [411, 177] on div "They rank above the first lieutenant and directly below the major." at bounding box center [423, 176] width 199 height 11
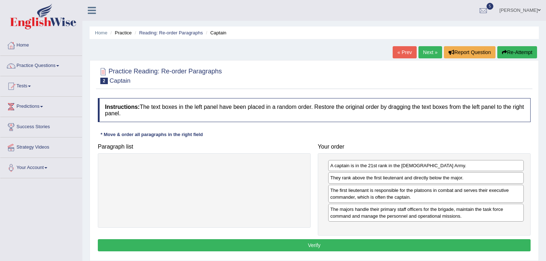
click at [317, 245] on button "Verify" at bounding box center [314, 245] width 433 height 12
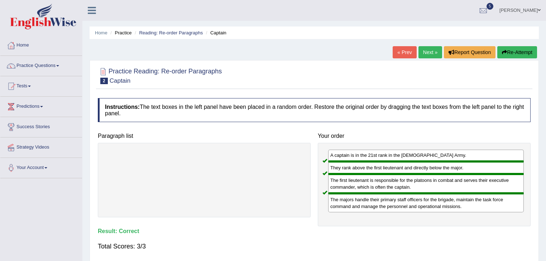
click at [428, 56] on link "Next »" at bounding box center [430, 52] width 24 height 12
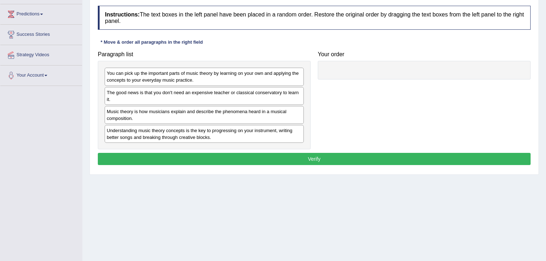
scroll to position [29, 0]
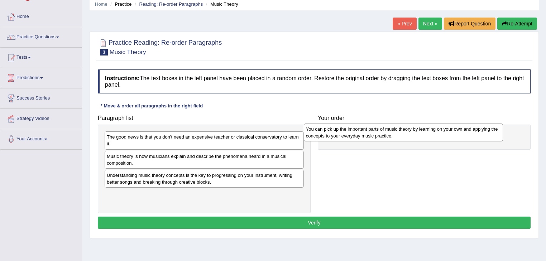
drag, startPoint x: 183, startPoint y: 139, endPoint x: 384, endPoint y: 131, distance: 201.4
click at [384, 131] on div "You can pick up the important parts of music theory by learning on your own and…" at bounding box center [403, 133] width 199 height 18
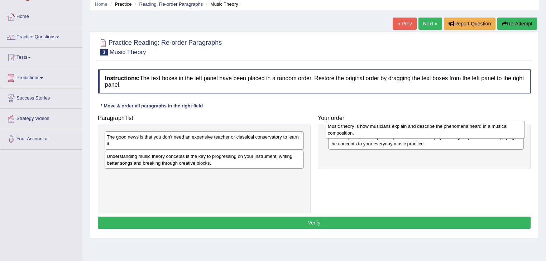
drag, startPoint x: 203, startPoint y: 160, endPoint x: 411, endPoint y: 130, distance: 210.7
click at [411, 130] on div "Music theory is how musicians explain and describe the phenomena heard in a mus…" at bounding box center [425, 130] width 199 height 18
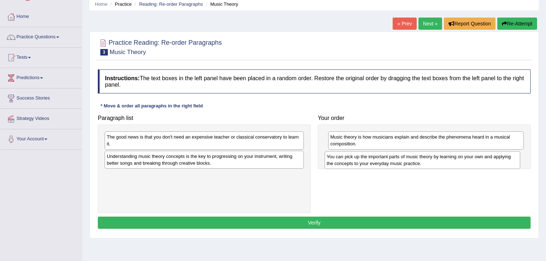
drag, startPoint x: 366, startPoint y: 143, endPoint x: 363, endPoint y: 161, distance: 18.6
click at [363, 160] on div "You can pick up the important parts of music theory by learning on your own and…" at bounding box center [422, 160] width 196 height 18
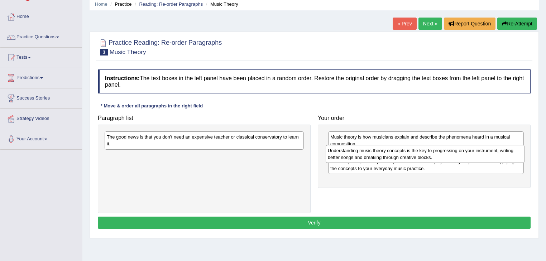
drag, startPoint x: 213, startPoint y: 160, endPoint x: 435, endPoint y: 155, distance: 221.8
click at [435, 155] on div "Understanding music theory concepts is the key to progressing on your instrumen…" at bounding box center [425, 154] width 199 height 18
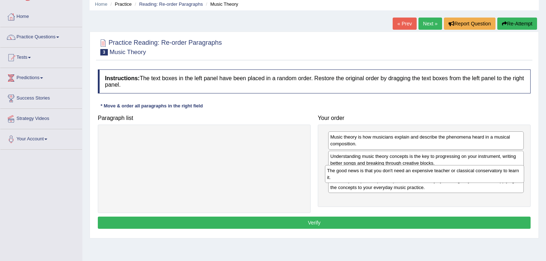
drag, startPoint x: 157, startPoint y: 140, endPoint x: 377, endPoint y: 174, distance: 223.2
click at [377, 174] on div "The good news is that you don't need an expensive teacher or classical conserva…" at bounding box center [424, 174] width 199 height 18
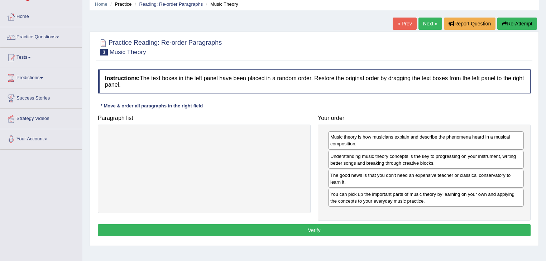
click at [326, 229] on button "Verify" at bounding box center [314, 230] width 433 height 12
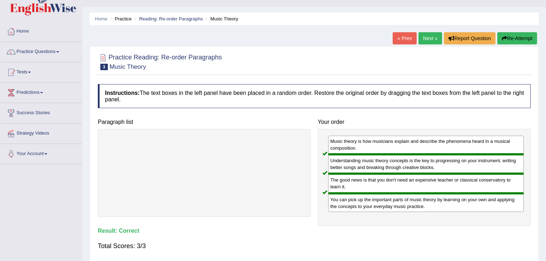
scroll to position [0, 0]
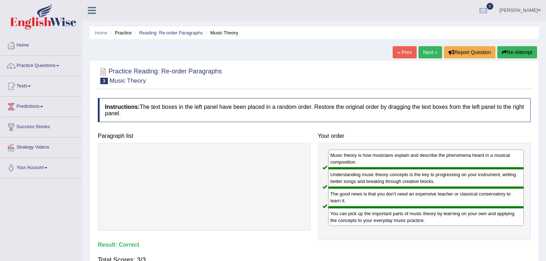
click at [432, 53] on link "Next »" at bounding box center [430, 52] width 24 height 12
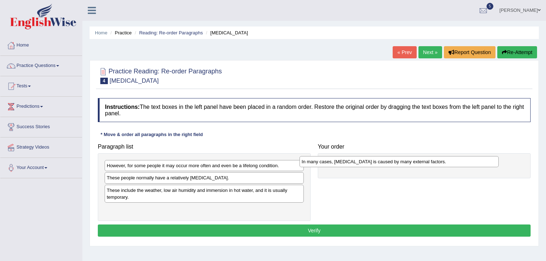
drag, startPoint x: 163, startPoint y: 177, endPoint x: 358, endPoint y: 161, distance: 195.8
click at [358, 161] on div "In many cases, dry skin is caused by many external factors." at bounding box center [398, 161] width 199 height 11
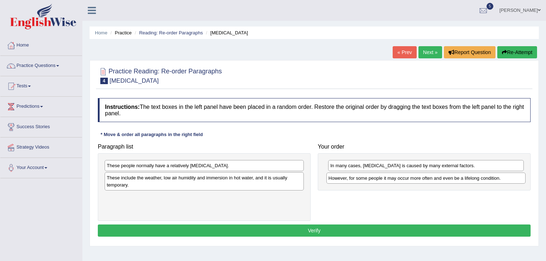
drag, startPoint x: 255, startPoint y: 169, endPoint x: 454, endPoint y: 178, distance: 199.0
click at [454, 178] on div "However, for some people it may occur more often and even be a lifelong conditi…" at bounding box center [425, 178] width 199 height 11
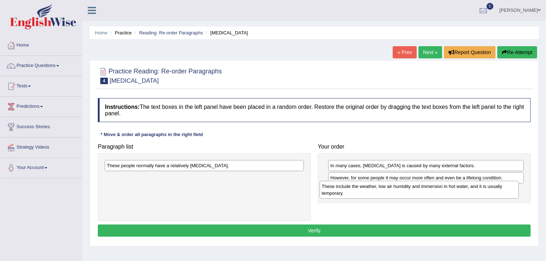
drag, startPoint x: 152, startPoint y: 182, endPoint x: 367, endPoint y: 191, distance: 215.0
click at [367, 191] on div "These include the weather, low air humidity and immersion in hot water, and it …" at bounding box center [418, 190] width 199 height 18
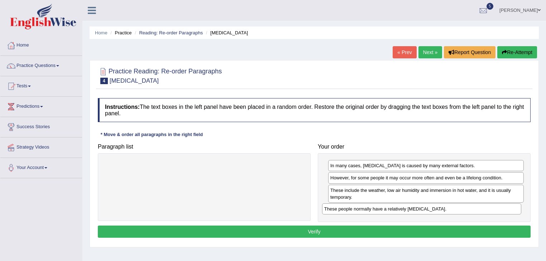
drag, startPoint x: 141, startPoint y: 165, endPoint x: 359, endPoint y: 209, distance: 221.7
click at [359, 209] on div "These people normally have a relatively sensitive skin." at bounding box center [421, 208] width 199 height 11
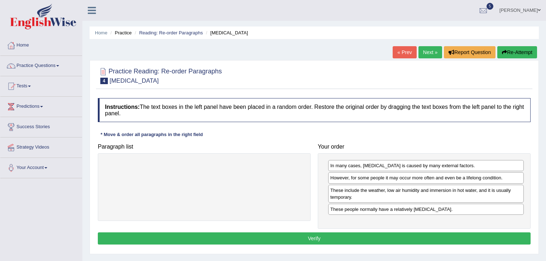
click at [312, 235] on button "Verify" at bounding box center [314, 238] width 433 height 12
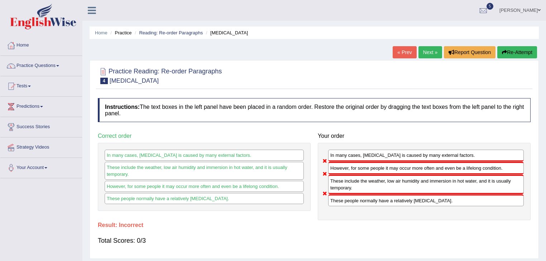
drag, startPoint x: 366, startPoint y: 186, endPoint x: 365, endPoint y: 165, distance: 21.2
click at [365, 165] on div "In many cases, dry skin is caused by many external factors. However, for some p…" at bounding box center [424, 182] width 213 height 78
click at [430, 53] on link "Next »" at bounding box center [430, 52] width 24 height 12
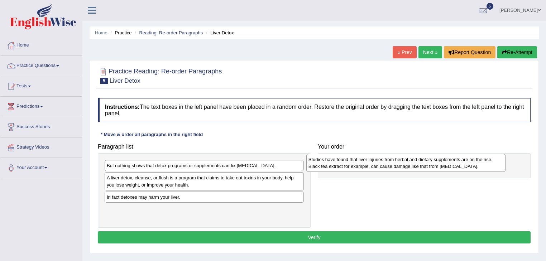
drag, startPoint x: 151, startPoint y: 202, endPoint x: 353, endPoint y: 165, distance: 205.7
click at [353, 165] on div "Studies have found that liver injuries from herbal and dietary supplements are …" at bounding box center [405, 163] width 199 height 18
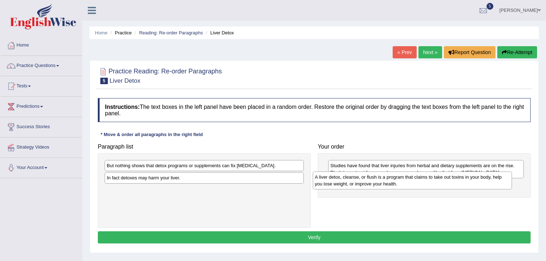
drag, startPoint x: 206, startPoint y: 180, endPoint x: 414, endPoint y: 179, distance: 208.1
click at [414, 179] on div "A liver detox, cleanse, or flush is a program that claims to take out toxins in…" at bounding box center [412, 181] width 199 height 18
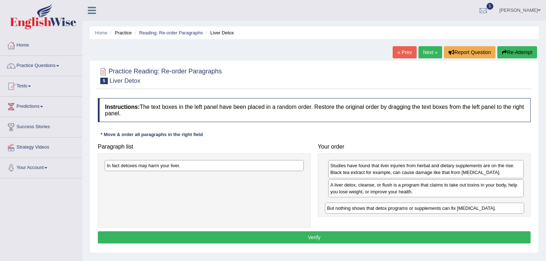
drag, startPoint x: 188, startPoint y: 165, endPoint x: 408, endPoint y: 207, distance: 224.3
click at [408, 207] on div "But nothing shows that detox programs or supplements can fix liver damage." at bounding box center [424, 208] width 199 height 11
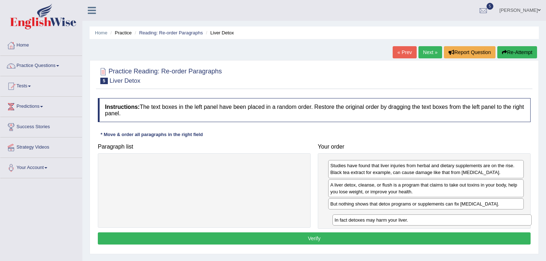
drag, startPoint x: 216, startPoint y: 165, endPoint x: 444, endPoint y: 219, distance: 234.2
click at [444, 219] on div "In fact detoxes may harm your liver." at bounding box center [431, 220] width 199 height 11
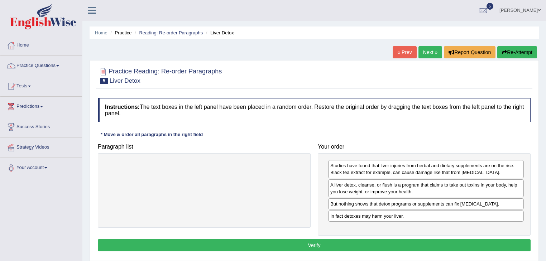
click at [328, 242] on button "Verify" at bounding box center [314, 245] width 433 height 12
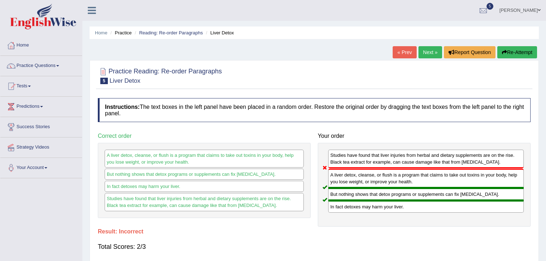
click at [419, 49] on link "Next »" at bounding box center [430, 52] width 24 height 12
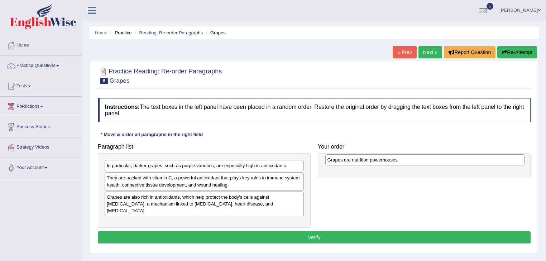
drag, startPoint x: 167, startPoint y: 165, endPoint x: 387, endPoint y: 159, distance: 220.3
click at [387, 159] on div "Grapes are nutrition powerhouses." at bounding box center [424, 159] width 199 height 11
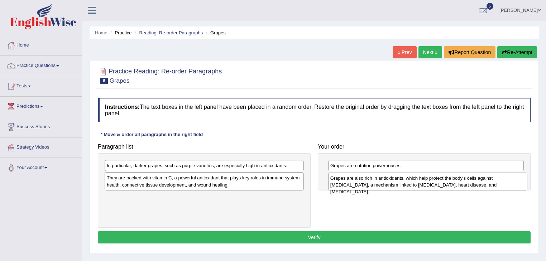
drag, startPoint x: 216, startPoint y: 200, endPoint x: 439, endPoint y: 181, distance: 224.2
click at [439, 181] on div "Grapes are also rich in antioxidants, which help protect the body's cells again…" at bounding box center [427, 182] width 199 height 18
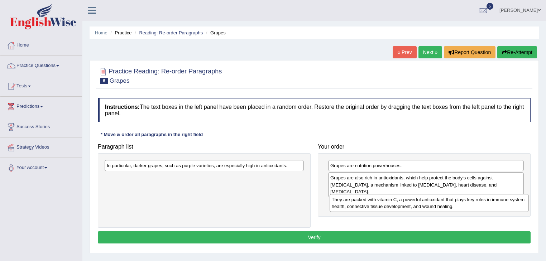
drag, startPoint x: 170, startPoint y: 182, endPoint x: 395, endPoint y: 204, distance: 226.0
click at [395, 204] on div "They are packed with vitamin C, a powerful antioxidant that plays key roles in …" at bounding box center [428, 203] width 199 height 18
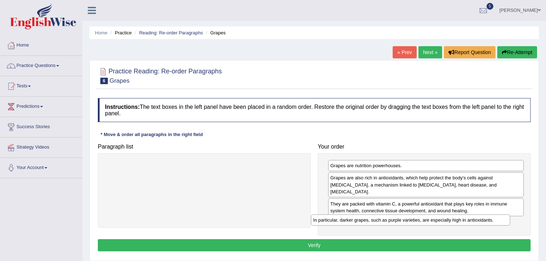
drag, startPoint x: 189, startPoint y: 168, endPoint x: 395, endPoint y: 222, distance: 213.3
click at [395, 222] on div "In particular, darker grapes, such as purple varieties, are especially high in …" at bounding box center [410, 220] width 199 height 11
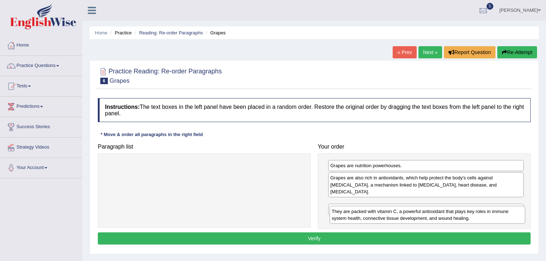
drag, startPoint x: 377, startPoint y: 199, endPoint x: 378, endPoint y: 215, distance: 16.2
click at [378, 215] on div "They are packed with vitamin C, a powerful antioxidant that plays key roles in …" at bounding box center [427, 215] width 196 height 18
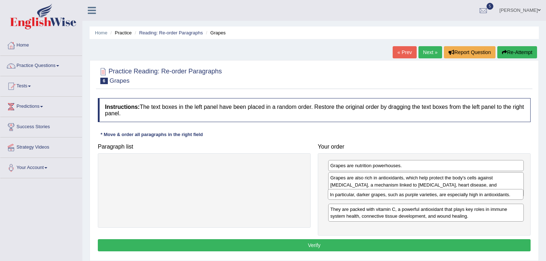
drag, startPoint x: 367, startPoint y: 216, endPoint x: 367, endPoint y: 194, distance: 21.1
click at [367, 194] on div "In particular, darker grapes, such as purple varieties, are especially high in …" at bounding box center [426, 194] width 196 height 11
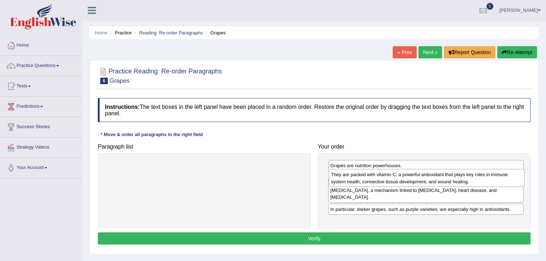
drag, startPoint x: 371, startPoint y: 213, endPoint x: 372, endPoint y: 179, distance: 34.0
click at [372, 179] on div "They are packed with vitamin C, a powerful antioxidant that plays key roles in …" at bounding box center [427, 178] width 196 height 18
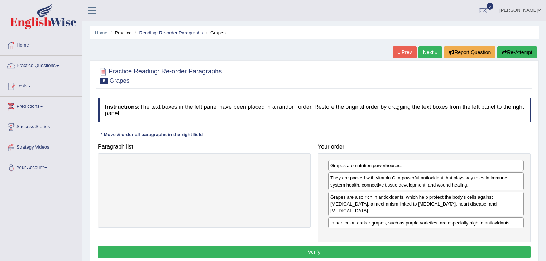
click at [366, 248] on button "Verify" at bounding box center [314, 252] width 433 height 12
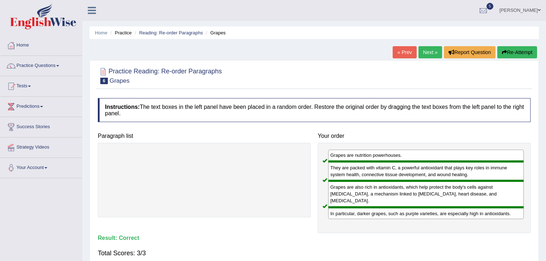
click at [430, 54] on link "Next »" at bounding box center [430, 52] width 24 height 12
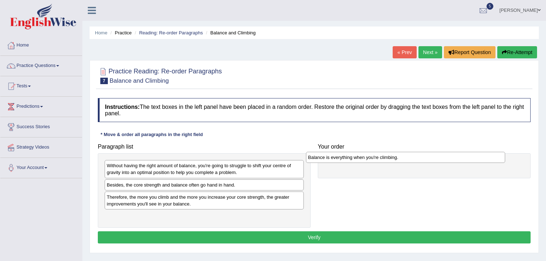
drag, startPoint x: 154, startPoint y: 185, endPoint x: 355, endPoint y: 158, distance: 202.7
click at [355, 158] on div "Balance is everything when you're climbing." at bounding box center [405, 157] width 199 height 11
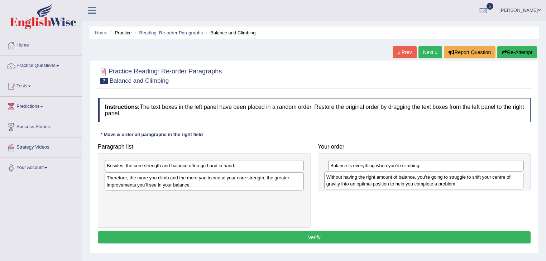
drag, startPoint x: 216, startPoint y: 169, endPoint x: 435, endPoint y: 180, distance: 219.8
click at [435, 180] on div "Without having the right amount of balance, you're going to struggle to shift y…" at bounding box center [423, 181] width 199 height 18
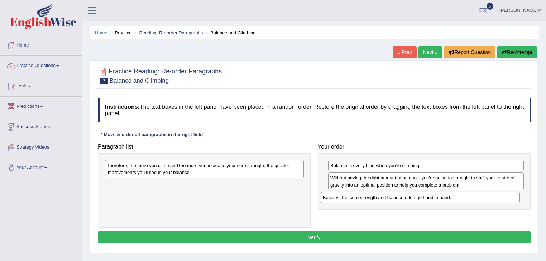
drag, startPoint x: 164, startPoint y: 167, endPoint x: 381, endPoint y: 199, distance: 219.5
click at [381, 199] on div "Besides, the core strength and balance often go hand in hand." at bounding box center [420, 197] width 199 height 11
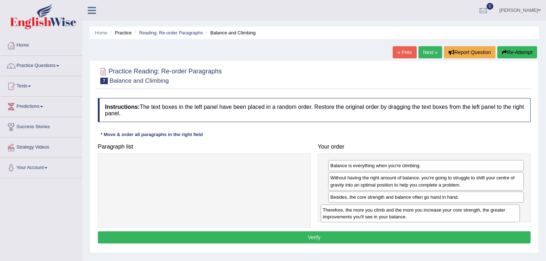
drag, startPoint x: 196, startPoint y: 167, endPoint x: 412, endPoint y: 212, distance: 220.6
click at [414, 210] on div "Therefore, the more you climb and the more you increase your core strength, the…" at bounding box center [420, 213] width 199 height 18
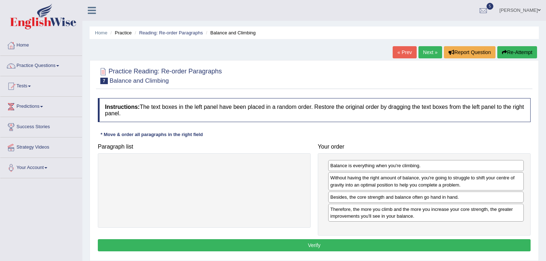
click at [324, 242] on button "Verify" at bounding box center [314, 245] width 433 height 12
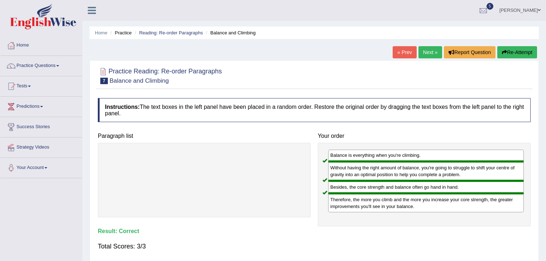
click at [426, 55] on link "Next »" at bounding box center [430, 52] width 24 height 12
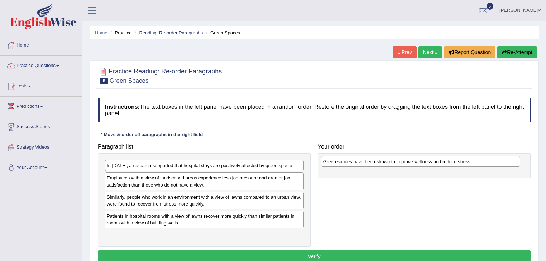
drag, startPoint x: 165, startPoint y: 215, endPoint x: 381, endPoint y: 161, distance: 222.6
click at [381, 161] on div "Green spaces have been shown to improve wellness and reduce stress." at bounding box center [420, 161] width 199 height 11
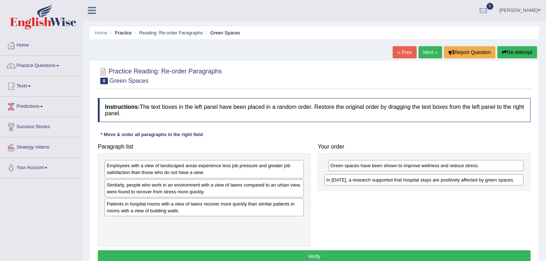
drag, startPoint x: 187, startPoint y: 166, endPoint x: 407, endPoint y: 180, distance: 220.0
click at [407, 180] on div "In 2002, a research supported that hospital stays are positively affected by gr…" at bounding box center [423, 179] width 199 height 11
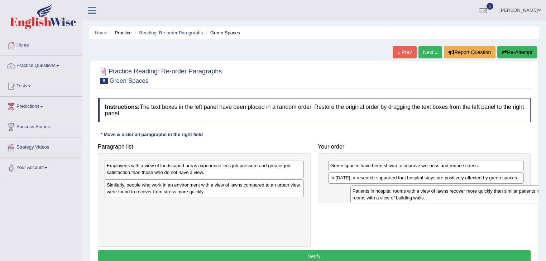
drag, startPoint x: 206, startPoint y: 206, endPoint x: 437, endPoint y: 192, distance: 232.1
click at [437, 192] on div "Patients in hospital rooms with a view of lawns recover more quickly than simil…" at bounding box center [449, 195] width 199 height 18
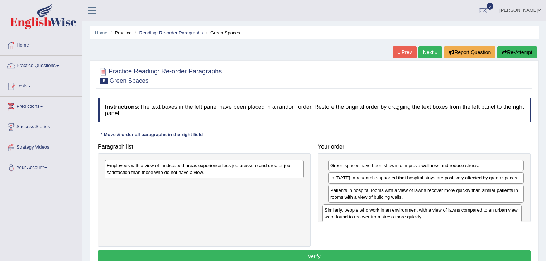
drag, startPoint x: 159, startPoint y: 188, endPoint x: 377, endPoint y: 213, distance: 219.2
click at [377, 213] on div "Similarly, people who work in an environment with a view of lawns compared to a…" at bounding box center [421, 213] width 199 height 18
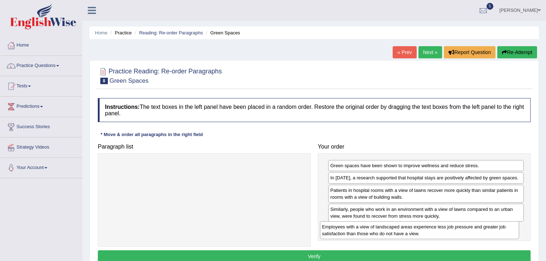
drag, startPoint x: 203, startPoint y: 165, endPoint x: 418, endPoint y: 226, distance: 223.8
click at [418, 226] on div "Employees with a view of landscaped areas experience less job pressure and grea…" at bounding box center [419, 230] width 199 height 18
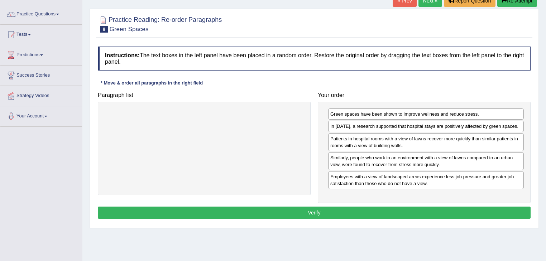
scroll to position [57, 0]
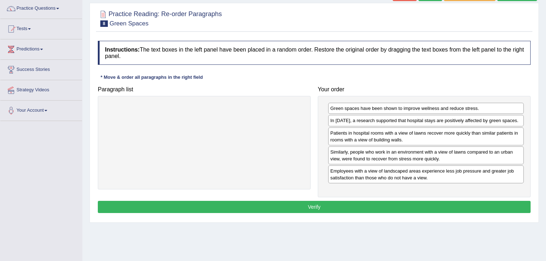
click at [307, 209] on button "Verify" at bounding box center [314, 207] width 433 height 12
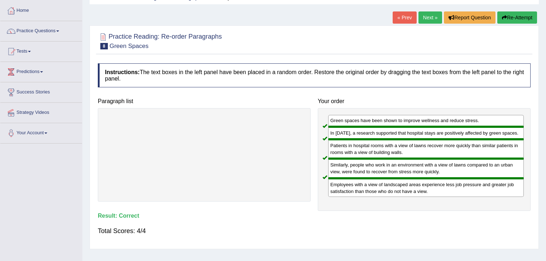
scroll to position [0, 0]
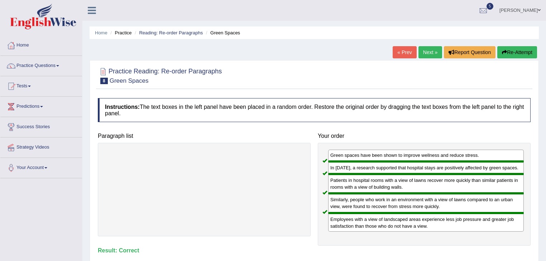
click at [427, 51] on link "Next »" at bounding box center [430, 52] width 24 height 12
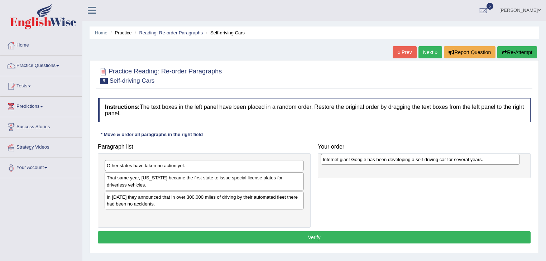
drag, startPoint x: 160, startPoint y: 196, endPoint x: 376, endPoint y: 159, distance: 219.1
click at [376, 159] on div "Internet giant Google has been developing a self-driving car for several years." at bounding box center [420, 159] width 199 height 11
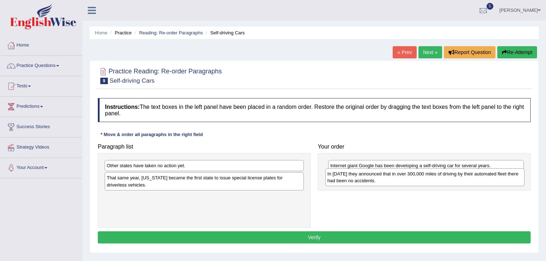
drag, startPoint x: 175, startPoint y: 201, endPoint x: 395, endPoint y: 178, distance: 221.8
click at [395, 178] on div "In [DATE] they announced that in over 300,000 miles of driving by their automat…" at bounding box center [424, 177] width 199 height 18
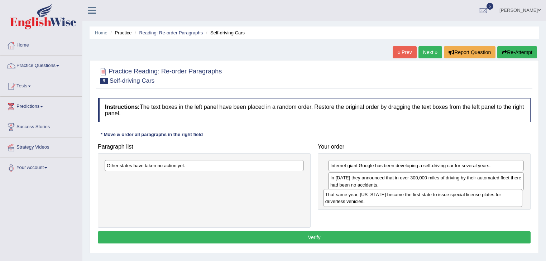
drag, startPoint x: 196, startPoint y: 182, endPoint x: 416, endPoint y: 199, distance: 220.6
click at [416, 199] on div "That same year, [US_STATE] became the first state to issue special license plat…" at bounding box center [422, 198] width 199 height 18
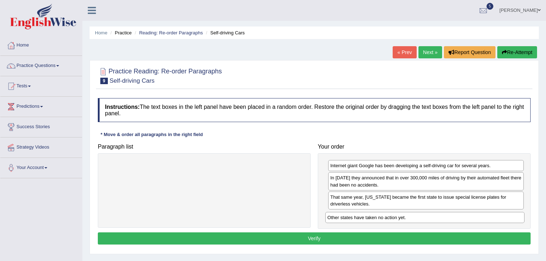
drag, startPoint x: 185, startPoint y: 166, endPoint x: 405, endPoint y: 218, distance: 226.6
click at [405, 218] on div "Other states have taken no action yet." at bounding box center [424, 217] width 199 height 11
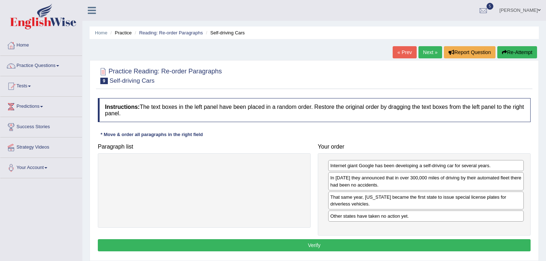
click at [304, 245] on button "Verify" at bounding box center [314, 245] width 433 height 12
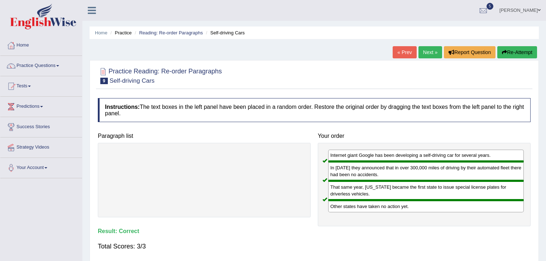
click at [425, 53] on link "Next »" at bounding box center [430, 52] width 24 height 12
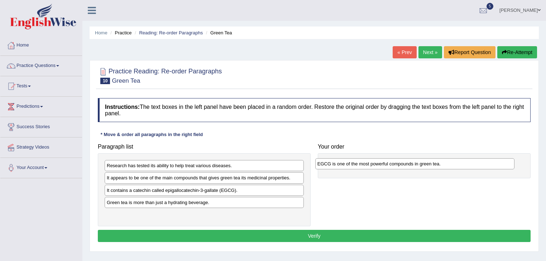
drag, startPoint x: 158, startPoint y: 201, endPoint x: 368, endPoint y: 163, distance: 214.0
click at [368, 163] on div "EGCG is one of the most powerful compounds in green tea." at bounding box center [414, 163] width 199 height 11
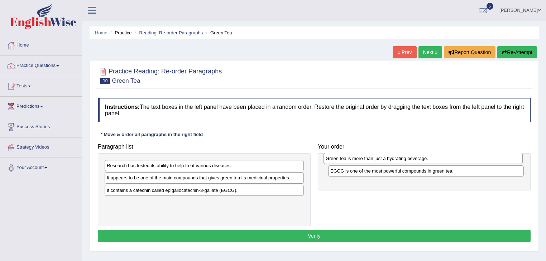
drag, startPoint x: 164, startPoint y: 204, endPoint x: 382, endPoint y: 161, distance: 223.1
click at [382, 161] on div "Green tea is more than just a hydrating beverage." at bounding box center [422, 158] width 199 height 11
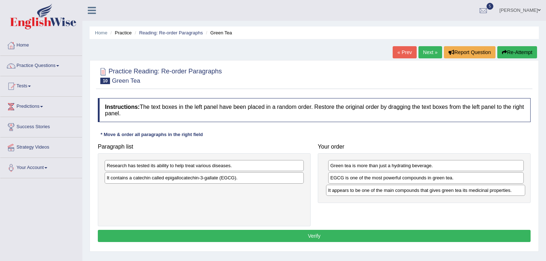
drag, startPoint x: 207, startPoint y: 179, endPoint x: 429, endPoint y: 191, distance: 221.7
click at [429, 191] on div "It appears to be one of the main compounds that gives green tea its medicinal p…" at bounding box center [425, 190] width 199 height 11
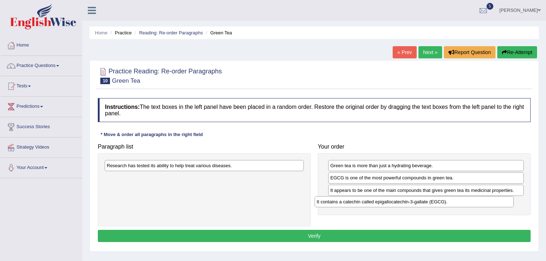
drag, startPoint x: 148, startPoint y: 178, endPoint x: 337, endPoint y: 196, distance: 189.6
click at [358, 202] on div "It contains a catechin called epigallocatechin-3-gallate (EGCG)." at bounding box center [413, 201] width 199 height 11
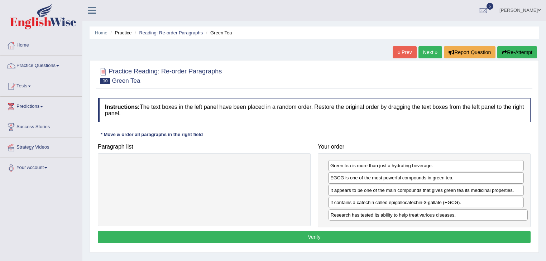
drag, startPoint x: 201, startPoint y: 182, endPoint x: 406, endPoint y: 215, distance: 207.7
click at [406, 215] on div "Research has tested its ability to help treat various diseases." at bounding box center [427, 215] width 199 height 11
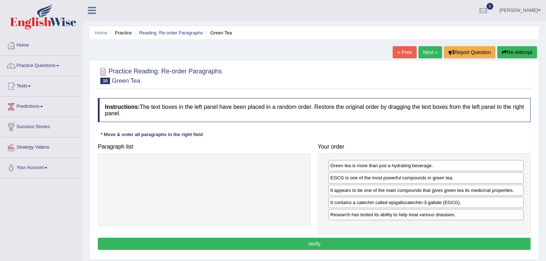
click at [346, 242] on button "Verify" at bounding box center [314, 244] width 433 height 12
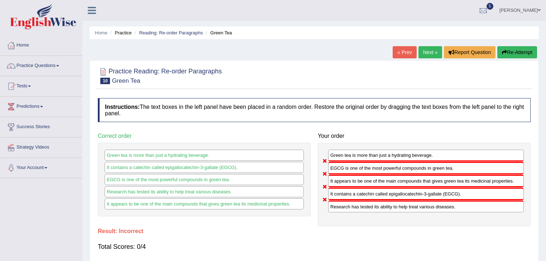
drag, startPoint x: 411, startPoint y: 194, endPoint x: 391, endPoint y: 170, distance: 31.1
click at [391, 170] on div "Green tea is more than just a hydrating beverage. EGCG is one of the most power…" at bounding box center [424, 185] width 213 height 84
click at [434, 53] on link "Next »" at bounding box center [430, 52] width 24 height 12
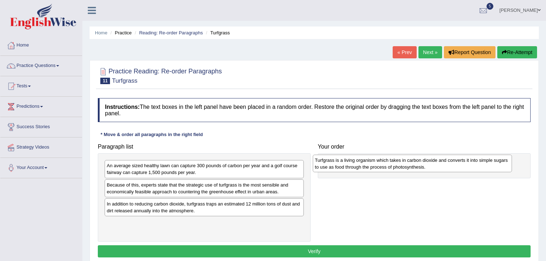
drag, startPoint x: 148, startPoint y: 227, endPoint x: 357, endPoint y: 164, distance: 218.5
click at [356, 165] on div "Turfgrass is a living organism which takes in carbon dioxide and converts it in…" at bounding box center [412, 164] width 199 height 18
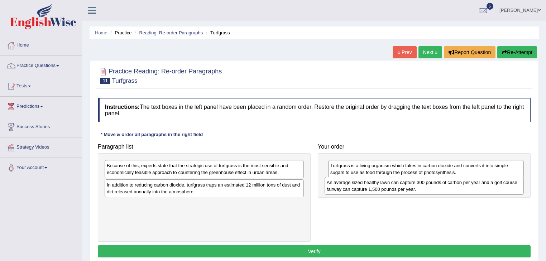
drag, startPoint x: 218, startPoint y: 167, endPoint x: 439, endPoint y: 184, distance: 220.9
click at [439, 184] on div "An average sized healthy lawn can capture 300 pounds of carbon per year and a g…" at bounding box center [423, 186] width 199 height 18
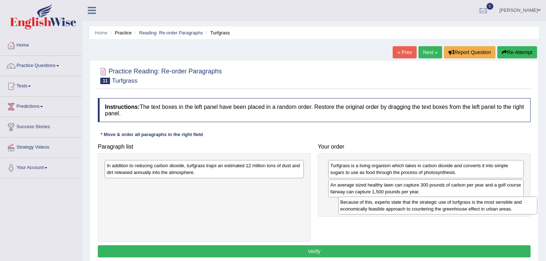
drag, startPoint x: 196, startPoint y: 188, endPoint x: 407, endPoint y: 203, distance: 211.1
click at [407, 204] on div "Because of this, experts state that the strategic use of turfgrass is the most …" at bounding box center [437, 206] width 199 height 18
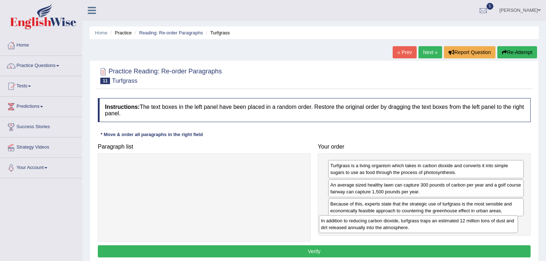
drag, startPoint x: 165, startPoint y: 170, endPoint x: 391, endPoint y: 226, distance: 232.6
click at [391, 226] on div "In addition to reducing carbon dioxide, turfgrass traps an estimated 12 million…" at bounding box center [418, 224] width 199 height 18
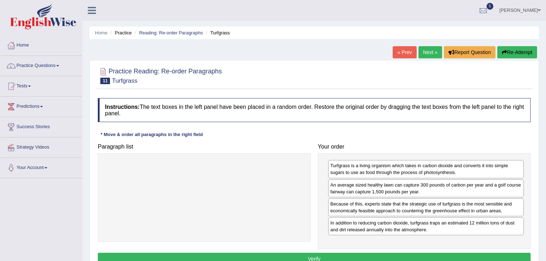
click at [312, 254] on button "Verify" at bounding box center [314, 259] width 433 height 12
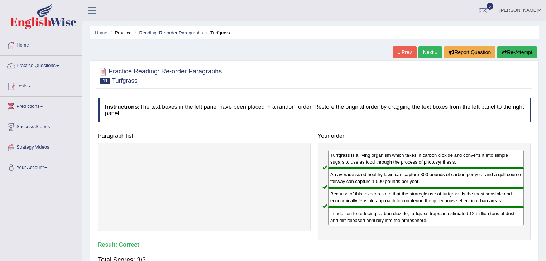
click at [419, 51] on link "Next »" at bounding box center [430, 52] width 24 height 12
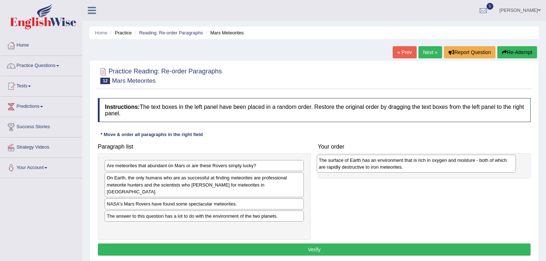
drag, startPoint x: 131, startPoint y: 223, endPoint x: 343, endPoint y: 163, distance: 220.5
click at [343, 163] on div "The surface of Earth has an environment that is rich in oxygen and moisture - b…" at bounding box center [416, 164] width 199 height 18
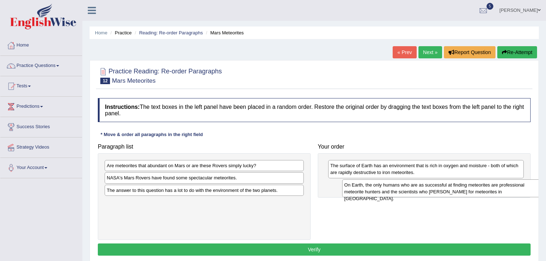
drag, startPoint x: 155, startPoint y: 182, endPoint x: 399, endPoint y: 188, distance: 243.6
click at [399, 188] on div "On Earth, the only humans who are as successful at finding meteorites are profe…" at bounding box center [441, 188] width 199 height 18
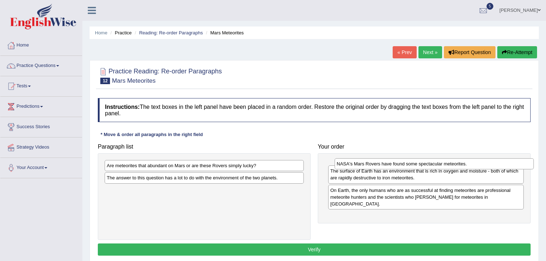
drag, startPoint x: 183, startPoint y: 180, endPoint x: 413, endPoint y: 167, distance: 230.3
click at [413, 167] on div "NASA's Mars Rovers have found some spectacular meteorites." at bounding box center [433, 163] width 199 height 11
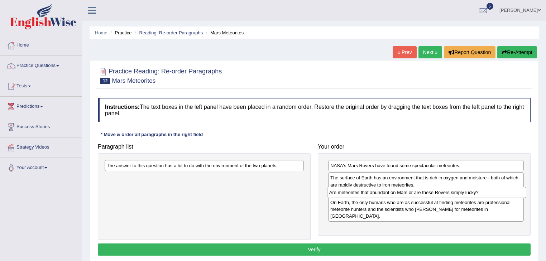
drag, startPoint x: 165, startPoint y: 164, endPoint x: 387, endPoint y: 191, distance: 224.0
click at [387, 191] on div "Are meteorites that abundant on Mars or are these Rovers simply lucky?" at bounding box center [426, 192] width 199 height 11
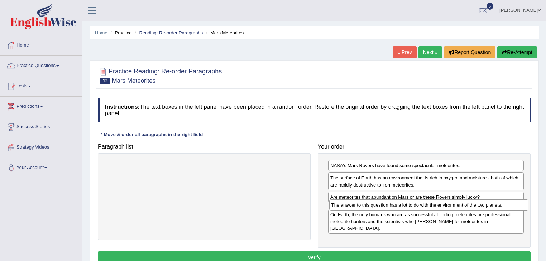
drag, startPoint x: 209, startPoint y: 174, endPoint x: 420, endPoint y: 206, distance: 213.3
click at [420, 206] on div "The answer to this question has a lot to do with the environment of the two pla…" at bounding box center [428, 204] width 199 height 11
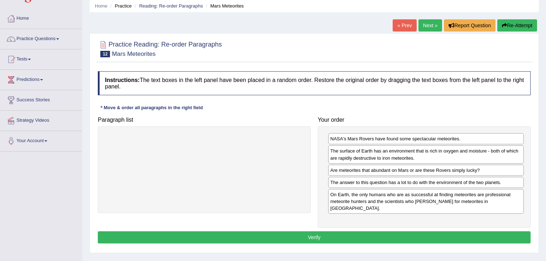
scroll to position [29, 0]
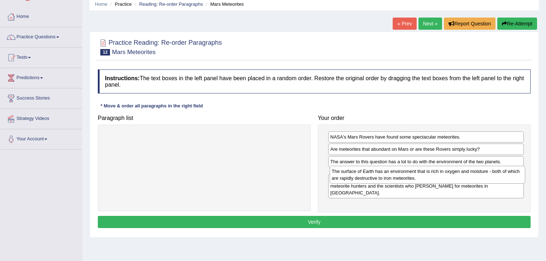
drag, startPoint x: 352, startPoint y: 153, endPoint x: 354, endPoint y: 175, distance: 22.3
click at [354, 175] on div "The surface of Earth has an environment that is rich in oxygen and moisture - b…" at bounding box center [427, 175] width 196 height 18
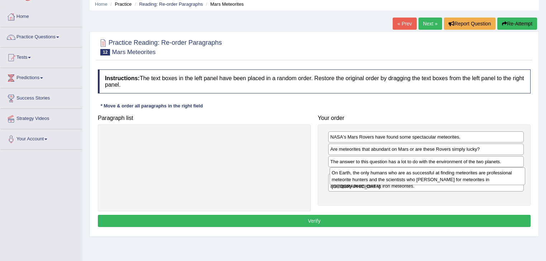
drag, startPoint x: 405, startPoint y: 197, endPoint x: 406, endPoint y: 178, distance: 19.4
click at [406, 178] on div "On Earth, the only humans who are as successful at finding meteorites are profe…" at bounding box center [427, 176] width 196 height 18
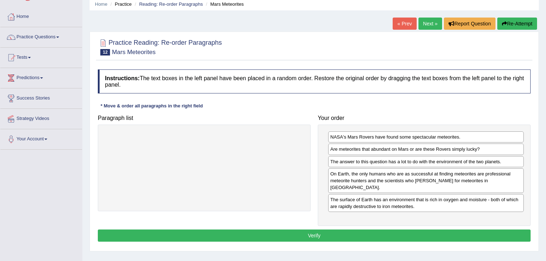
click at [362, 230] on button "Verify" at bounding box center [314, 236] width 433 height 12
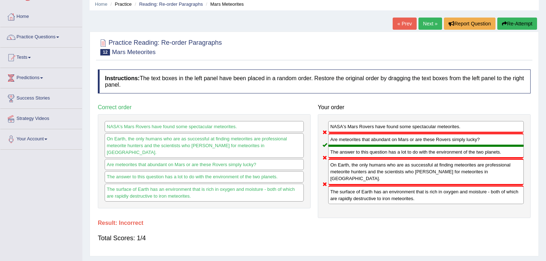
click at [425, 25] on link "Next »" at bounding box center [430, 24] width 24 height 12
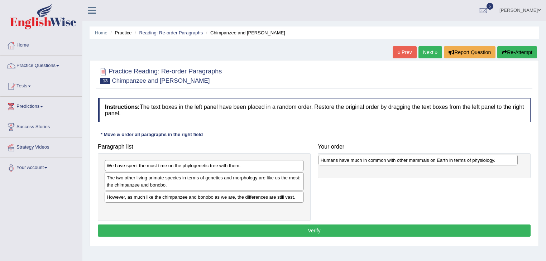
drag, startPoint x: 210, startPoint y: 197, endPoint x: 424, endPoint y: 160, distance: 216.9
click at [424, 160] on div "Humans have much in common with other mammals on Earth in terms of physiology." at bounding box center [417, 160] width 199 height 11
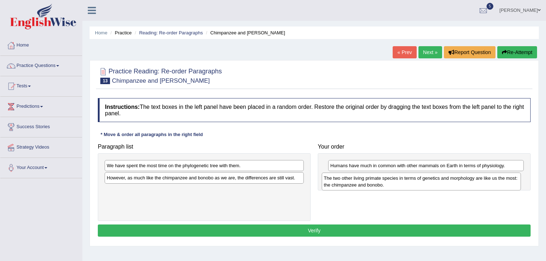
drag, startPoint x: 174, startPoint y: 183, endPoint x: 391, endPoint y: 183, distance: 216.7
click at [391, 183] on div "The two other living primate species in terms of genetics and morphology are li…" at bounding box center [421, 182] width 199 height 18
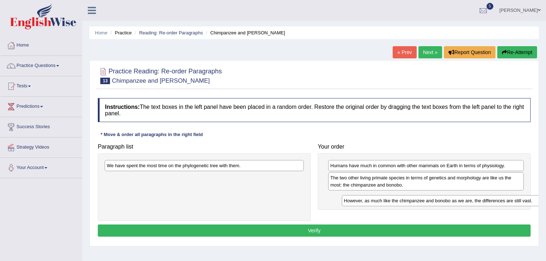
drag, startPoint x: 196, startPoint y: 178, endPoint x: 431, endPoint y: 201, distance: 235.7
click at [431, 201] on div "However, as much like the chimpanzee and bonobo as we are, the differences are …" at bounding box center [441, 200] width 199 height 11
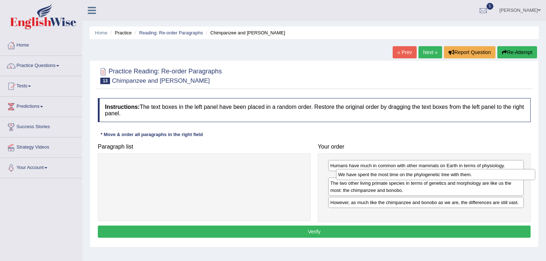
drag, startPoint x: 140, startPoint y: 167, endPoint x: 372, endPoint y: 176, distance: 232.2
click at [372, 176] on div "We have spent the most time on the phylogenetic tree with them." at bounding box center [435, 174] width 199 height 11
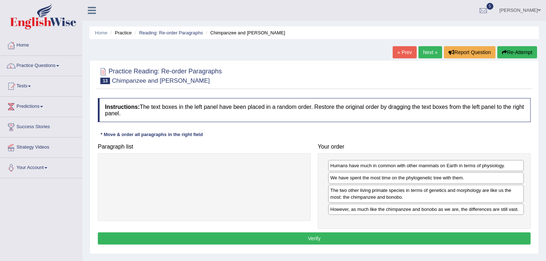
click at [330, 242] on button "Verify" at bounding box center [314, 238] width 433 height 12
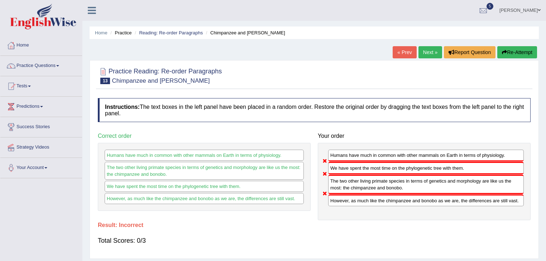
drag, startPoint x: 351, startPoint y: 186, endPoint x: 351, endPoint y: 172, distance: 13.6
click at [351, 172] on div "Humans have much in common with other mammals on Earth in terms of physiology. …" at bounding box center [424, 182] width 213 height 78
click at [372, 200] on div "However, as much like the chimpanzee and bonobo as we are, the differences are …" at bounding box center [426, 200] width 196 height 12
click at [342, 203] on div "However, as much like the chimpanzee and bonobo as we are, the differences are …" at bounding box center [426, 200] width 196 height 12
drag, startPoint x: 339, startPoint y: 153, endPoint x: 337, endPoint y: 178, distance: 24.4
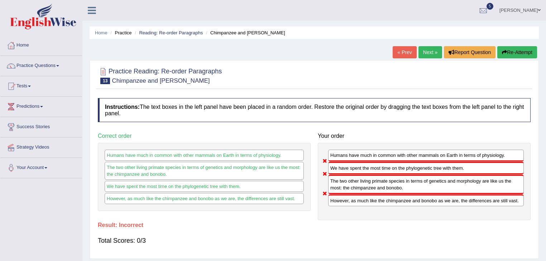
click at [339, 154] on div "Humans have much in common with other mammals on Earth in terms of physiology." at bounding box center [426, 156] width 196 height 12
drag, startPoint x: 335, startPoint y: 203, endPoint x: 340, endPoint y: 165, distance: 38.2
click at [336, 201] on div "However, as much like the chimpanzee and bonobo as we are, the differences are …" at bounding box center [426, 200] width 196 height 12
drag, startPoint x: 341, startPoint y: 184, endPoint x: 340, endPoint y: 197, distance: 12.9
click at [340, 197] on div "Humans have much in common with other mammals on Earth in terms of physiology. …" at bounding box center [424, 182] width 213 height 78
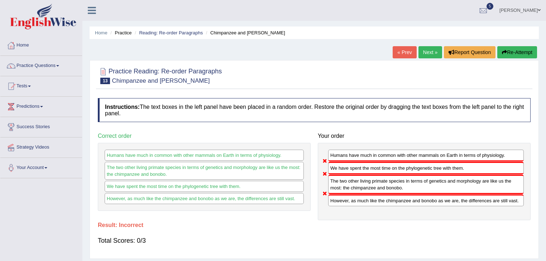
drag, startPoint x: 338, startPoint y: 175, endPoint x: 337, endPoint y: 199, distance: 24.4
click at [337, 199] on div "Humans have much in common with other mammals on Earth in terms of physiology. …" at bounding box center [424, 182] width 213 height 78
click at [205, 205] on div "Humans have much in common with other mammals on Earth in terms of physiology. …" at bounding box center [204, 177] width 213 height 68
click at [427, 54] on link "Next »" at bounding box center [430, 52] width 24 height 12
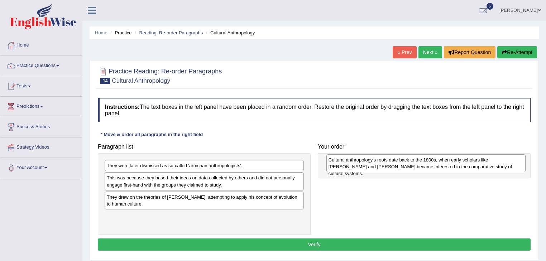
drag, startPoint x: 159, startPoint y: 182, endPoint x: 380, endPoint y: 164, distance: 222.4
click at [380, 164] on div "Cultural anthropology's roots date back to the 1800s, when early scholars like …" at bounding box center [425, 163] width 199 height 18
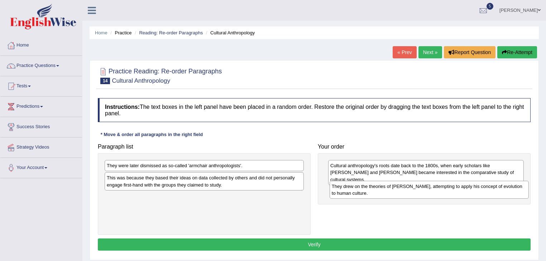
drag, startPoint x: 143, startPoint y: 202, endPoint x: 358, endPoint y: 188, distance: 215.3
click at [368, 191] on div "They drew on the theories of [PERSON_NAME], attempting to apply his concept of …" at bounding box center [428, 190] width 199 height 18
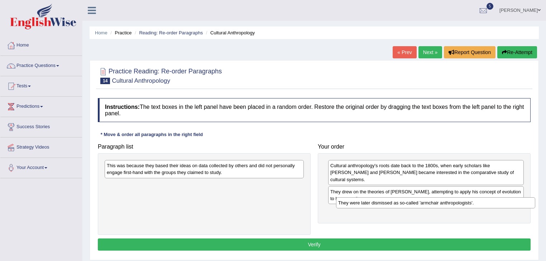
drag, startPoint x: 168, startPoint y: 165, endPoint x: 399, endPoint y: 201, distance: 233.5
click at [399, 201] on div "They were later dismissed as so-called 'armchair anthropologists'." at bounding box center [435, 202] width 199 height 11
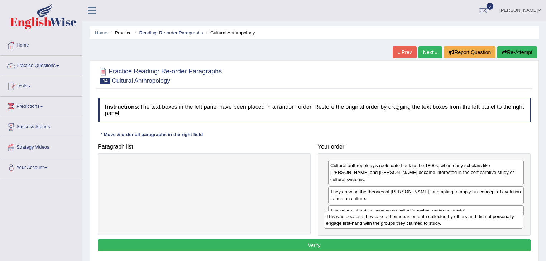
drag, startPoint x: 198, startPoint y: 170, endPoint x: 417, endPoint y: 221, distance: 225.0
click at [417, 221] on div "This was because they based their ideas on data collected by others and did not…" at bounding box center [423, 220] width 199 height 18
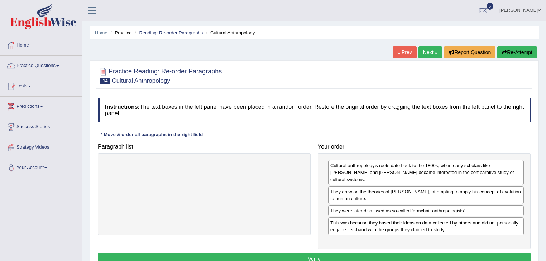
click at [330, 253] on button "Verify" at bounding box center [314, 259] width 433 height 12
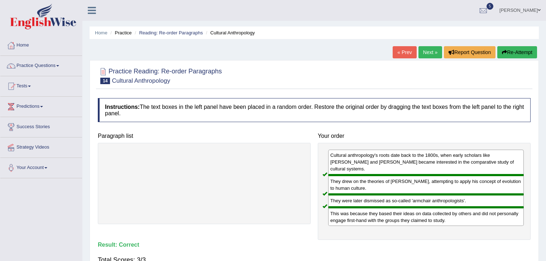
click at [429, 55] on link "Next »" at bounding box center [430, 52] width 24 height 12
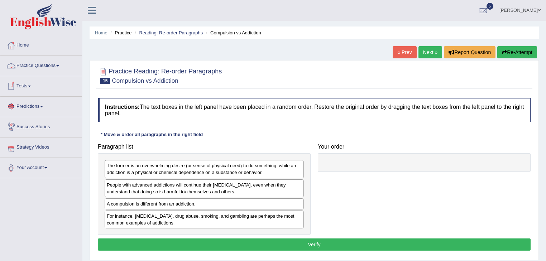
click at [31, 66] on link "Practice Questions" at bounding box center [41, 65] width 82 height 18
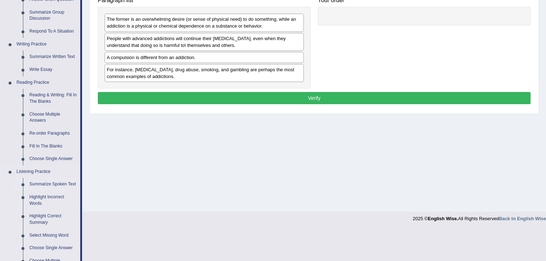
scroll to position [172, 0]
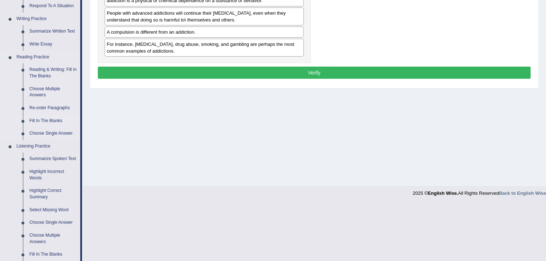
click at [43, 122] on link "Fill In The Blanks" at bounding box center [53, 121] width 54 height 13
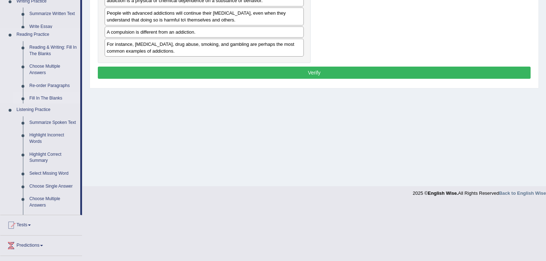
scroll to position [115, 0]
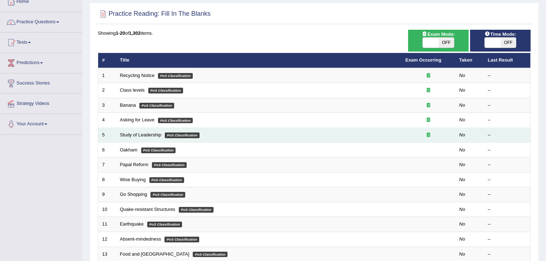
scroll to position [57, 0]
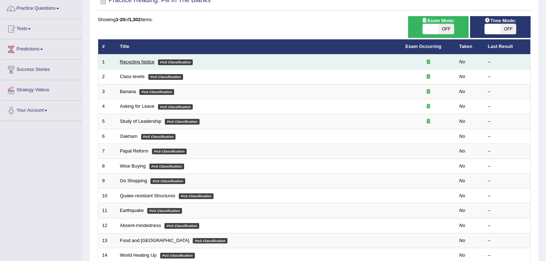
click at [138, 63] on link "Recycling Notice" at bounding box center [137, 61] width 35 height 5
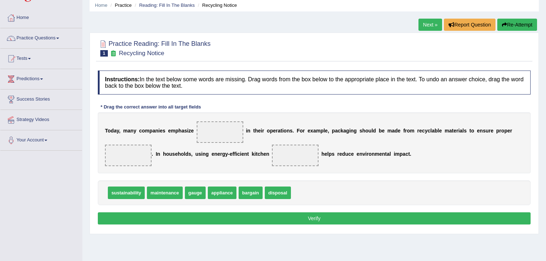
scroll to position [29, 0]
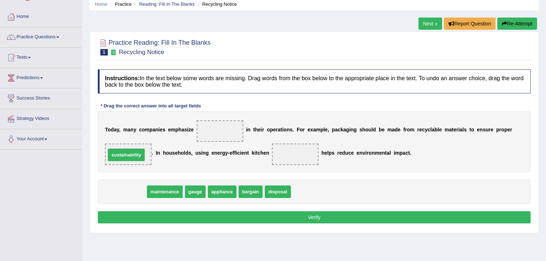
drag, startPoint x: 131, startPoint y: 192, endPoint x: 131, endPoint y: 155, distance: 36.9
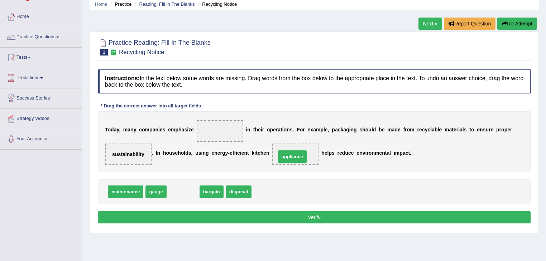
drag, startPoint x: 191, startPoint y: 191, endPoint x: 300, endPoint y: 156, distance: 114.7
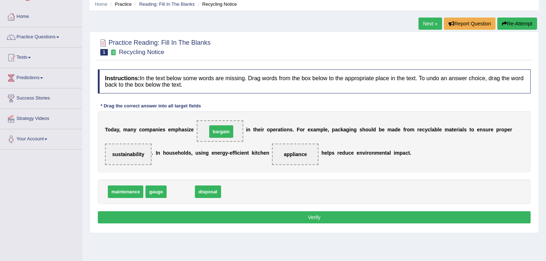
drag, startPoint x: 179, startPoint y: 191, endPoint x: 220, endPoint y: 131, distance: 72.5
drag, startPoint x: 219, startPoint y: 129, endPoint x: 162, endPoint y: 187, distance: 81.5
drag, startPoint x: 204, startPoint y: 191, endPoint x: 212, endPoint y: 128, distance: 62.9
click at [196, 216] on button "Verify" at bounding box center [314, 217] width 433 height 12
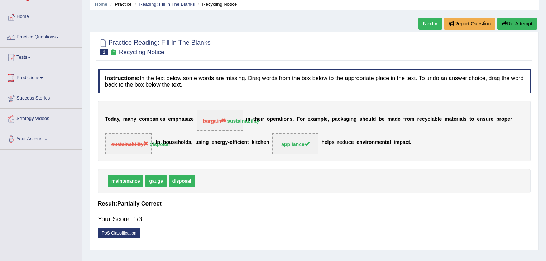
click at [434, 27] on link "Next »" at bounding box center [430, 24] width 24 height 12
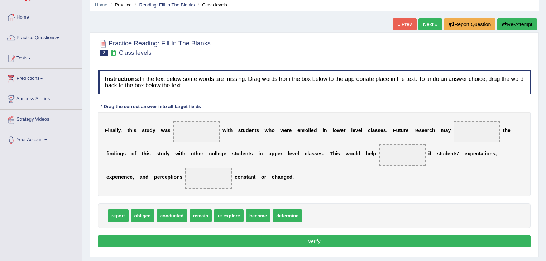
scroll to position [29, 0]
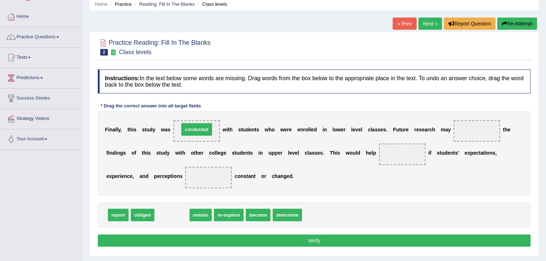
drag, startPoint x: 169, startPoint y: 216, endPoint x: 193, endPoint y: 130, distance: 89.1
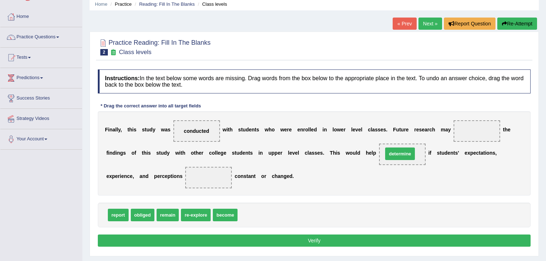
drag, startPoint x: 253, startPoint y: 213, endPoint x: 398, endPoint y: 152, distance: 157.8
drag, startPoint x: 167, startPoint y: 216, endPoint x: 206, endPoint y: 186, distance: 49.4
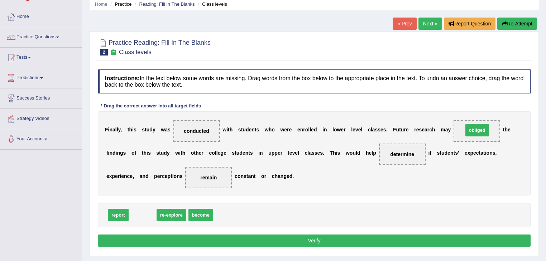
drag, startPoint x: 142, startPoint y: 218, endPoint x: 472, endPoint y: 133, distance: 340.8
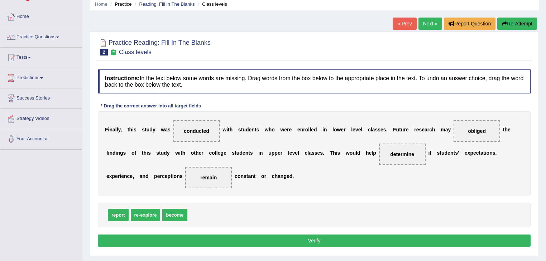
click at [312, 242] on button "Verify" at bounding box center [314, 241] width 433 height 12
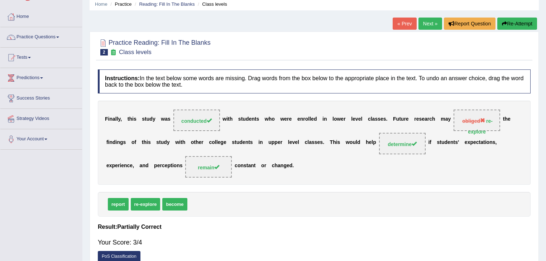
click at [428, 25] on link "Next »" at bounding box center [430, 24] width 24 height 12
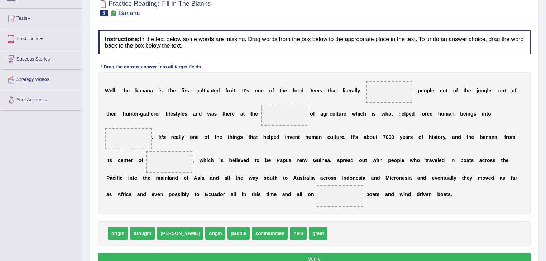
scroll to position [86, 0]
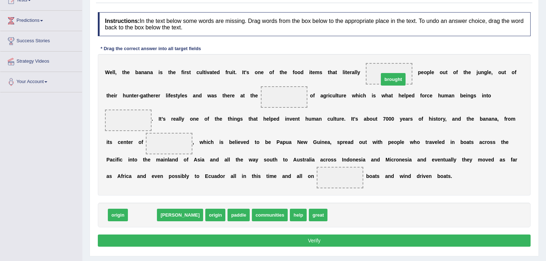
drag, startPoint x: 146, startPoint y: 213, endPoint x: 397, endPoint y: 78, distance: 285.1
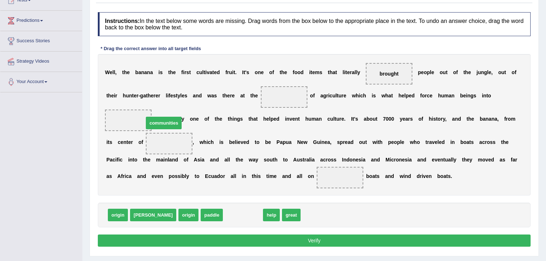
drag, startPoint x: 228, startPoint y: 215, endPoint x: 149, endPoint y: 123, distance: 121.4
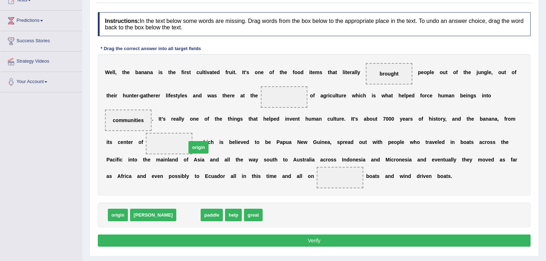
drag, startPoint x: 162, startPoint y: 214, endPoint x: 172, endPoint y: 146, distance: 68.4
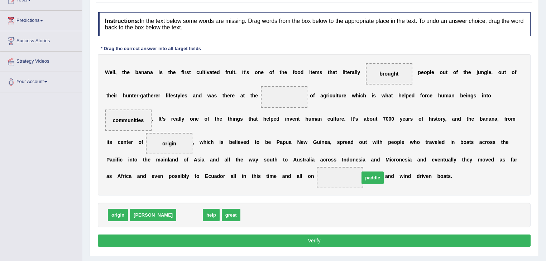
drag, startPoint x: 161, startPoint y: 213, endPoint x: 344, endPoint y: 176, distance: 186.8
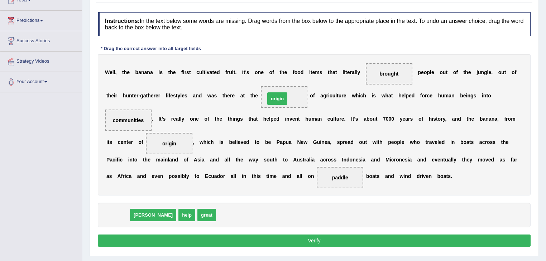
drag, startPoint x: 113, startPoint y: 213, endPoint x: 272, endPoint y: 97, distance: 197.3
drag, startPoint x: 285, startPoint y: 95, endPoint x: 179, endPoint y: 213, distance: 158.5
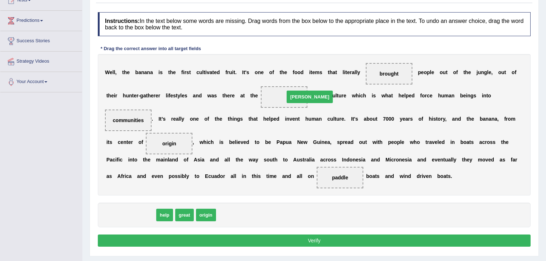
drag, startPoint x: 121, startPoint y: 211, endPoint x: 298, endPoint y: 92, distance: 212.7
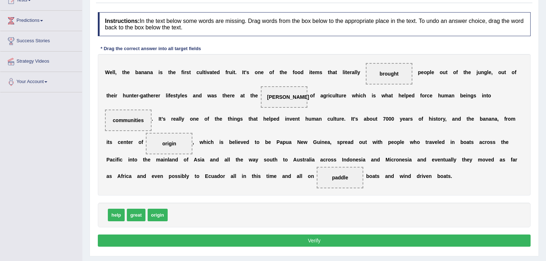
click at [294, 241] on button "Verify" at bounding box center [314, 241] width 433 height 12
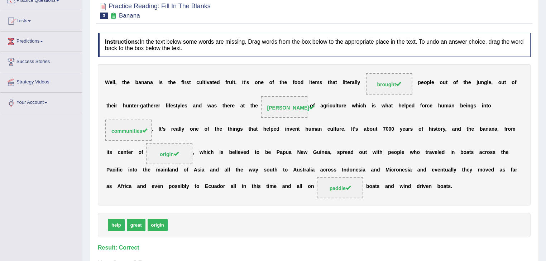
scroll to position [0, 0]
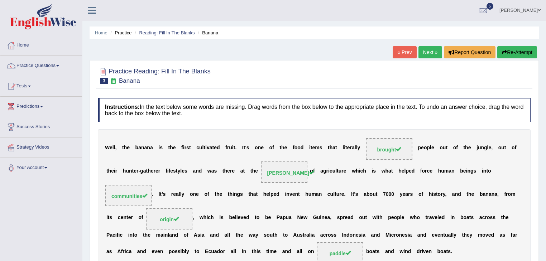
click at [423, 51] on link "Next »" at bounding box center [430, 52] width 24 height 12
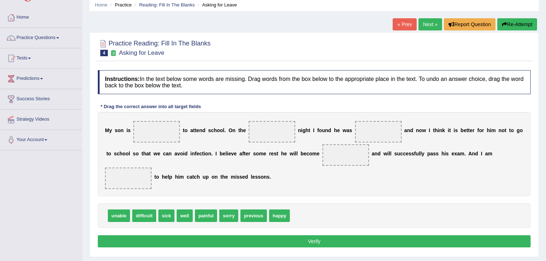
scroll to position [29, 0]
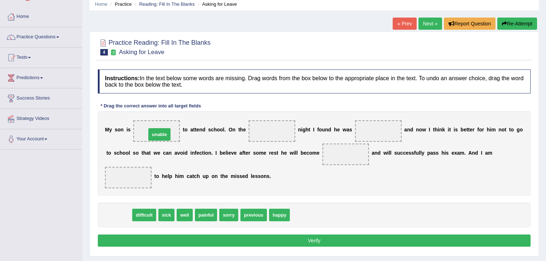
drag, startPoint x: 124, startPoint y: 216, endPoint x: 165, endPoint y: 133, distance: 92.1
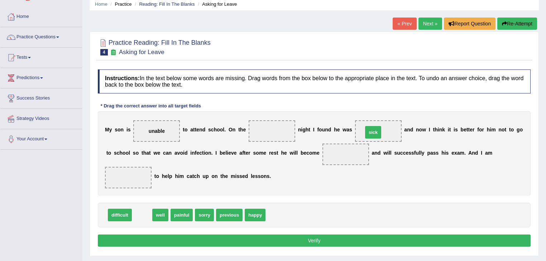
drag, startPoint x: 140, startPoint y: 213, endPoint x: 373, endPoint y: 130, distance: 246.9
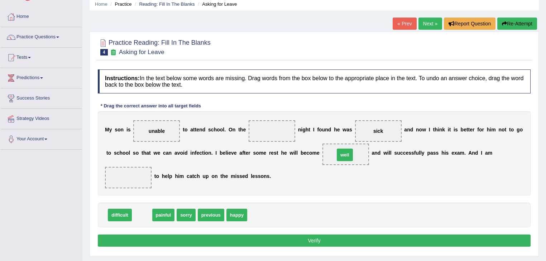
drag, startPoint x: 142, startPoint y: 216, endPoint x: 345, endPoint y: 156, distance: 211.4
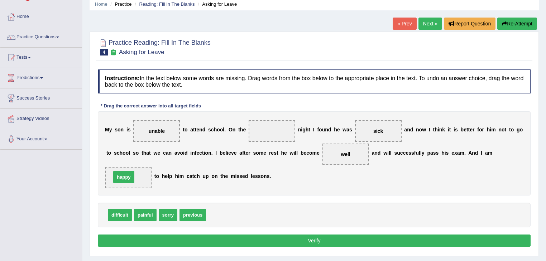
drag, startPoint x: 225, startPoint y: 213, endPoint x: 130, endPoint y: 175, distance: 102.2
drag, startPoint x: 193, startPoint y: 212, endPoint x: 281, endPoint y: 132, distance: 118.6
click at [280, 237] on button "Verify" at bounding box center [314, 241] width 433 height 12
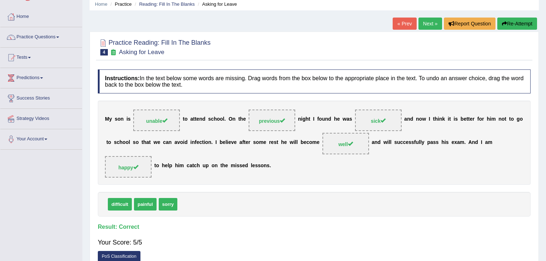
click at [432, 27] on link "Next »" at bounding box center [430, 24] width 24 height 12
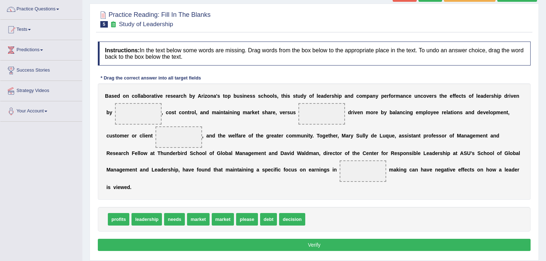
scroll to position [57, 0]
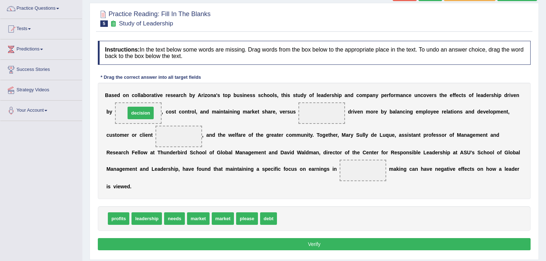
drag, startPoint x: 291, startPoint y: 218, endPoint x: 140, endPoint y: 113, distance: 184.7
drag, startPoint x: 176, startPoint y: 219, endPoint x: 183, endPoint y: 142, distance: 76.9
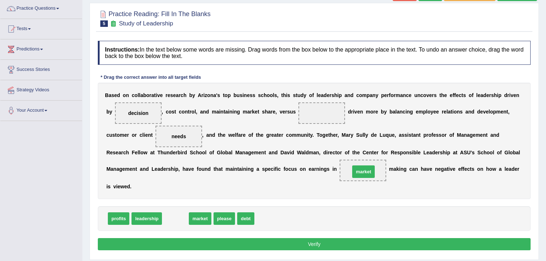
drag, startPoint x: 175, startPoint y: 217, endPoint x: 363, endPoint y: 170, distance: 193.8
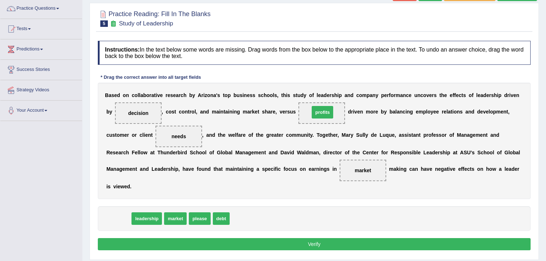
drag, startPoint x: 122, startPoint y: 220, endPoint x: 326, endPoint y: 114, distance: 230.2
click at [279, 240] on button "Verify" at bounding box center [314, 244] width 433 height 12
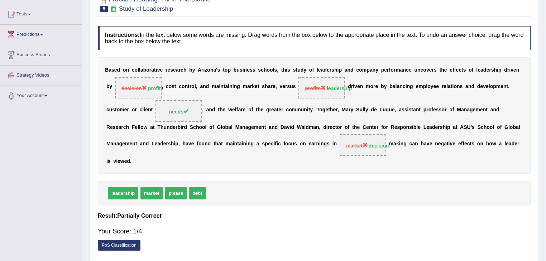
scroll to position [0, 0]
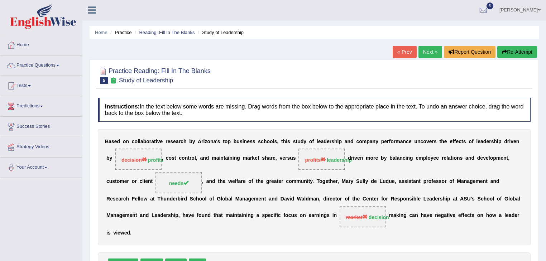
click at [430, 50] on link "Next »" at bounding box center [430, 52] width 24 height 12
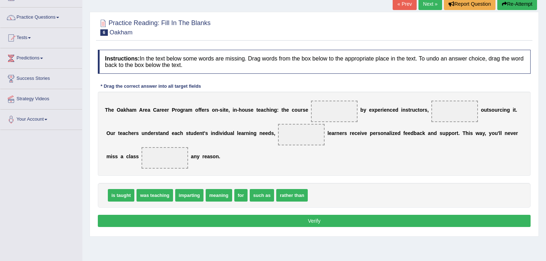
scroll to position [57, 0]
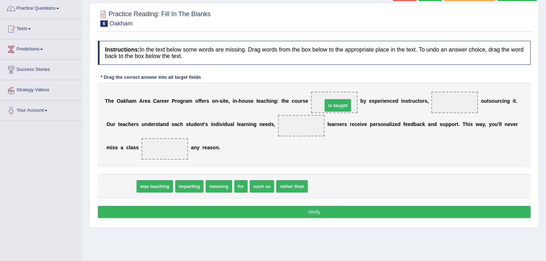
drag, startPoint x: 123, startPoint y: 187, endPoint x: 340, endPoint y: 106, distance: 231.3
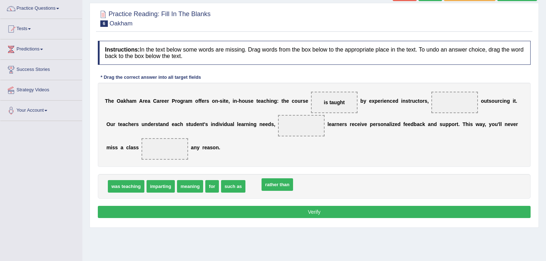
drag, startPoint x: 265, startPoint y: 187, endPoint x: 279, endPoint y: 185, distance: 14.1
drag, startPoint x: 215, startPoint y: 184, endPoint x: 169, endPoint y: 147, distance: 58.8
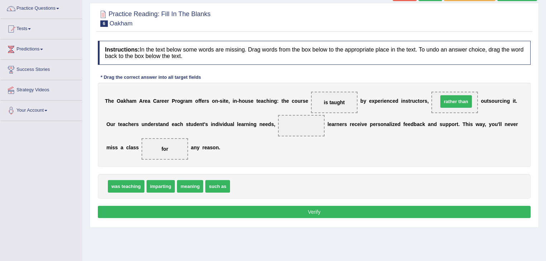
drag, startPoint x: 247, startPoint y: 184, endPoint x: 456, endPoint y: 99, distance: 224.7
drag, startPoint x: 167, startPoint y: 184, endPoint x: 176, endPoint y: 183, distance: 8.7
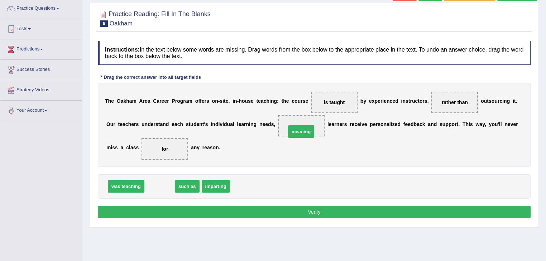
drag, startPoint x: 160, startPoint y: 186, endPoint x: 301, endPoint y: 131, distance: 151.6
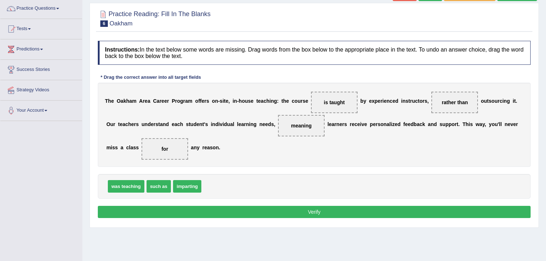
click at [312, 211] on button "Verify" at bounding box center [314, 212] width 433 height 12
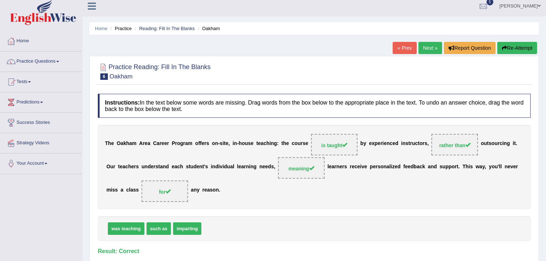
scroll to position [0, 0]
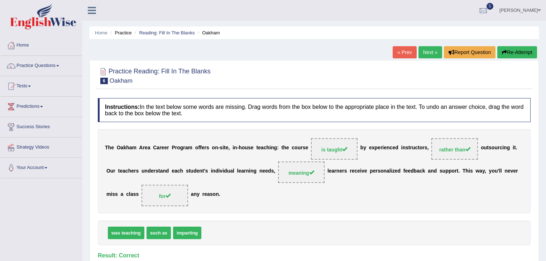
click at [428, 52] on link "Next »" at bounding box center [430, 52] width 24 height 12
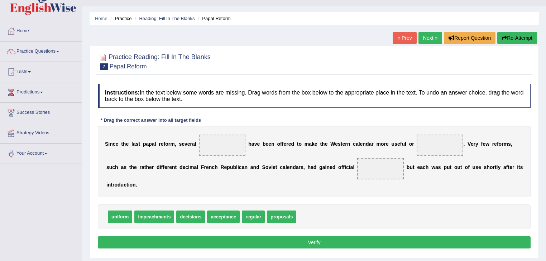
scroll to position [29, 0]
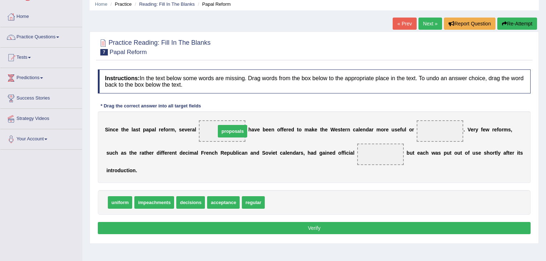
drag, startPoint x: 281, startPoint y: 203, endPoint x: 230, endPoint y: 130, distance: 89.0
drag, startPoint x: 125, startPoint y: 201, endPoint x: 446, endPoint y: 133, distance: 328.6
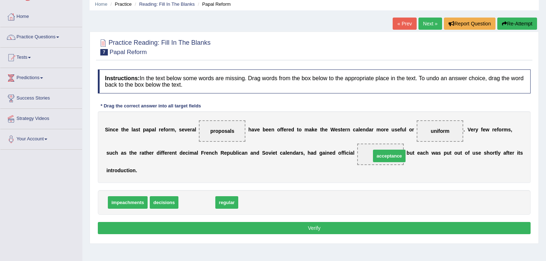
drag, startPoint x: 208, startPoint y: 201, endPoint x: 400, endPoint y: 154, distance: 198.1
click at [336, 223] on button "Verify" at bounding box center [314, 228] width 433 height 12
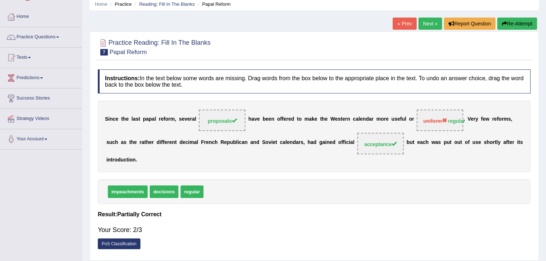
click at [423, 20] on link "Next »" at bounding box center [430, 24] width 24 height 12
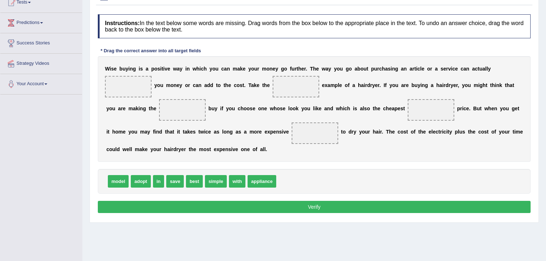
scroll to position [86, 0]
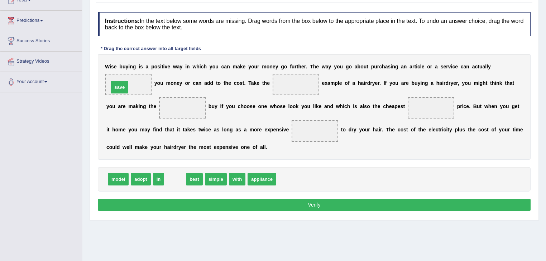
drag, startPoint x: 177, startPoint y: 178, endPoint x: 122, endPoint y: 86, distance: 107.5
drag, startPoint x: 173, startPoint y: 180, endPoint x: 286, endPoint y: 86, distance: 147.2
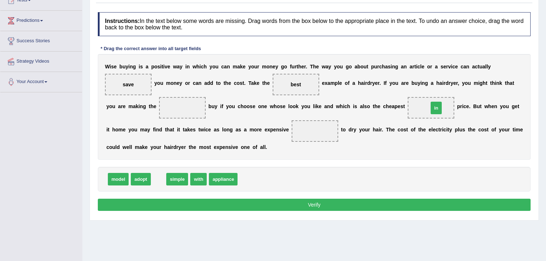
drag, startPoint x: 159, startPoint y: 177, endPoint x: 437, endPoint y: 105, distance: 286.6
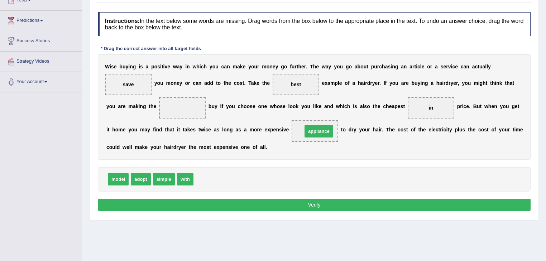
drag, startPoint x: 212, startPoint y: 177, endPoint x: 320, endPoint y: 129, distance: 118.9
drag, startPoint x: 164, startPoint y: 181, endPoint x: 172, endPoint y: 110, distance: 71.3
click at [253, 208] on button "Verify" at bounding box center [314, 205] width 433 height 12
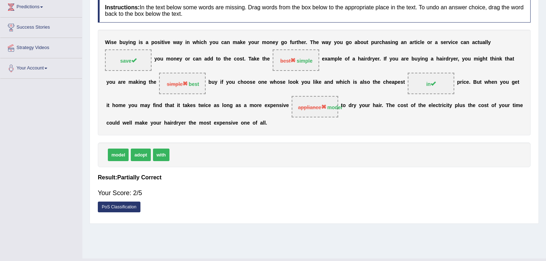
scroll to position [29, 0]
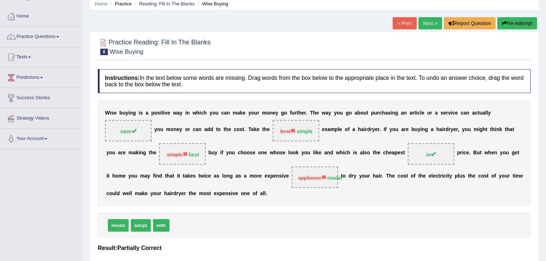
click at [427, 20] on link "Next »" at bounding box center [430, 23] width 24 height 12
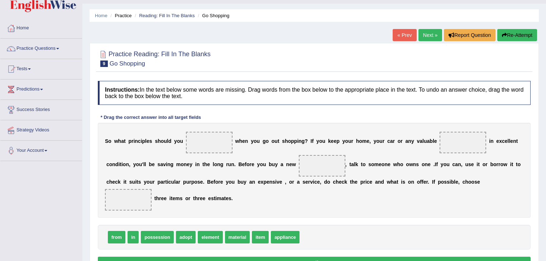
scroll to position [86, 0]
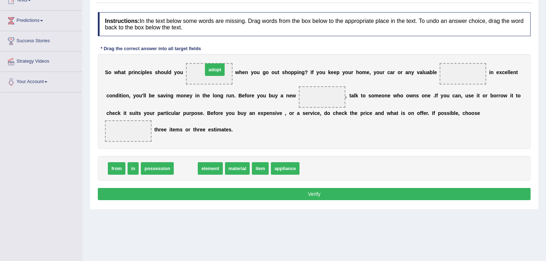
drag, startPoint x: 188, startPoint y: 168, endPoint x: 217, endPoint y: 69, distance: 103.0
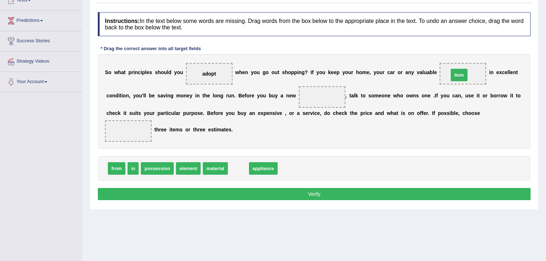
drag, startPoint x: 241, startPoint y: 168, endPoint x: 461, endPoint y: 74, distance: 239.6
drag, startPoint x: 248, startPoint y: 168, endPoint x: 327, endPoint y: 96, distance: 106.5
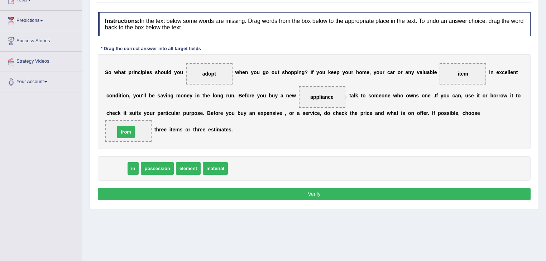
drag, startPoint x: 115, startPoint y: 169, endPoint x: 125, endPoint y: 132, distance: 37.7
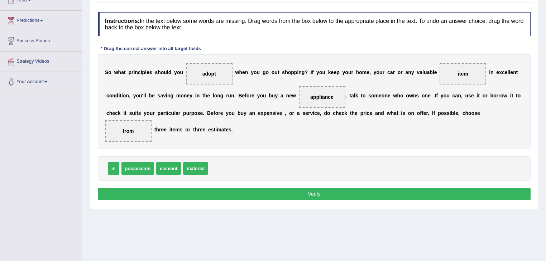
click at [205, 194] on button "Verify" at bounding box center [314, 194] width 433 height 12
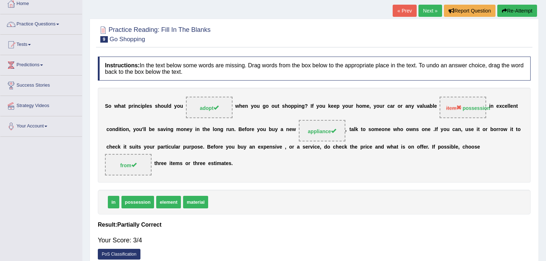
scroll to position [29, 0]
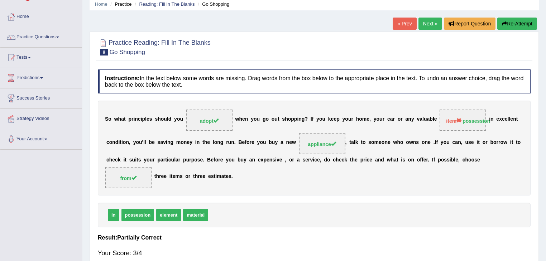
click at [474, 122] on strong "possession" at bounding box center [476, 121] width 28 height 6
click at [427, 28] on link "Next »" at bounding box center [430, 24] width 24 height 12
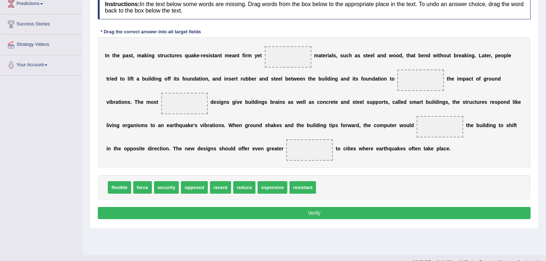
scroll to position [115, 0]
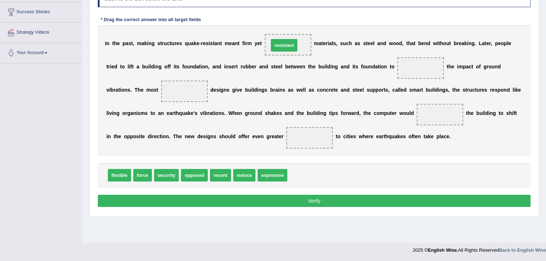
drag, startPoint x: 304, startPoint y: 175, endPoint x: 286, endPoint y: 45, distance: 131.0
drag, startPoint x: 248, startPoint y: 172, endPoint x: 420, endPoint y: 66, distance: 201.7
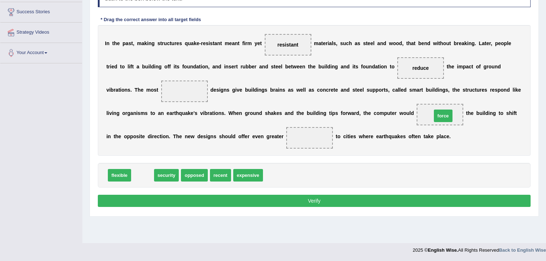
drag, startPoint x: 144, startPoint y: 175, endPoint x: 441, endPoint y: 116, distance: 303.1
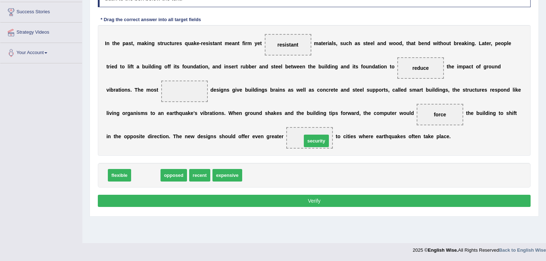
drag, startPoint x: 145, startPoint y: 174, endPoint x: 315, endPoint y: 140, distance: 173.9
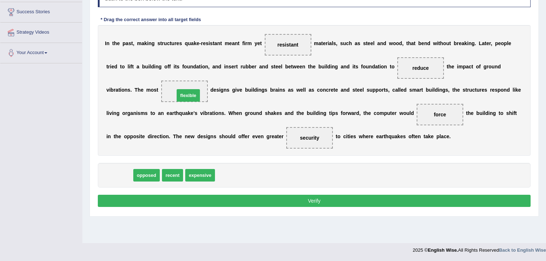
drag, startPoint x: 119, startPoint y: 173, endPoint x: 188, endPoint y: 93, distance: 105.4
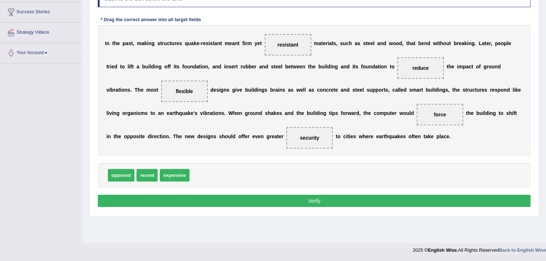
click at [262, 196] on button "Verify" at bounding box center [314, 201] width 433 height 12
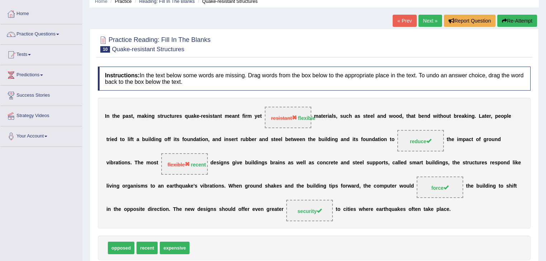
scroll to position [29, 0]
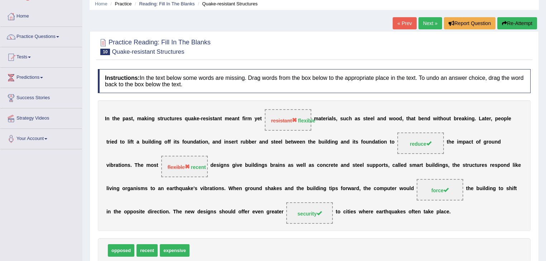
click at [428, 23] on link "Next »" at bounding box center [430, 23] width 24 height 12
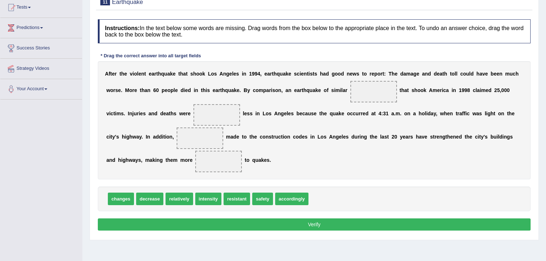
scroll to position [86, 0]
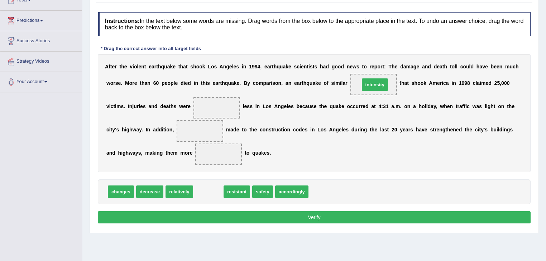
drag, startPoint x: 204, startPoint y: 191, endPoint x: 370, endPoint y: 83, distance: 198.0
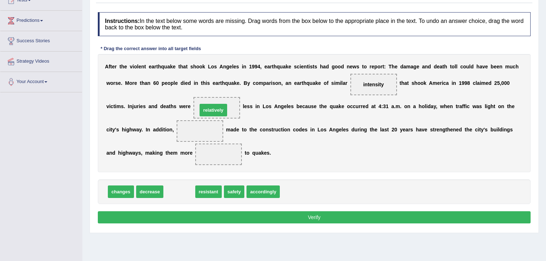
drag, startPoint x: 183, startPoint y: 190, endPoint x: 217, endPoint y: 108, distance: 88.8
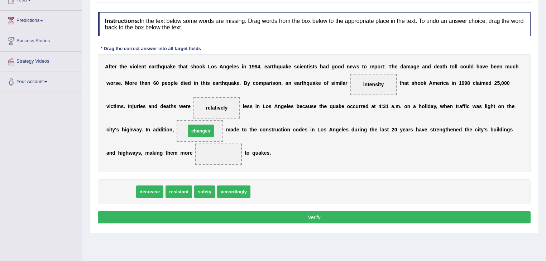
drag, startPoint x: 124, startPoint y: 193, endPoint x: 204, endPoint y: 132, distance: 100.4
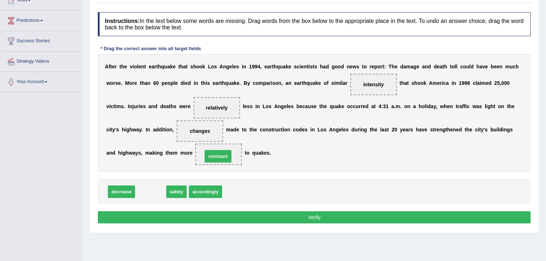
drag, startPoint x: 150, startPoint y: 192, endPoint x: 217, endPoint y: 156, distance: 76.6
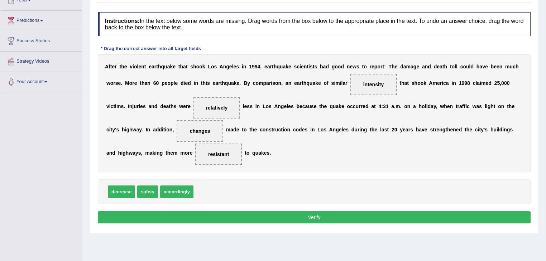
click at [185, 216] on button "Verify" at bounding box center [314, 217] width 433 height 12
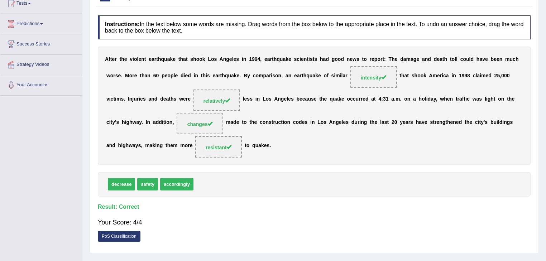
scroll to position [0, 0]
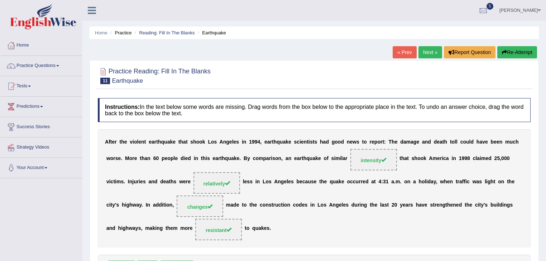
click at [433, 53] on link "Next »" at bounding box center [430, 52] width 24 height 12
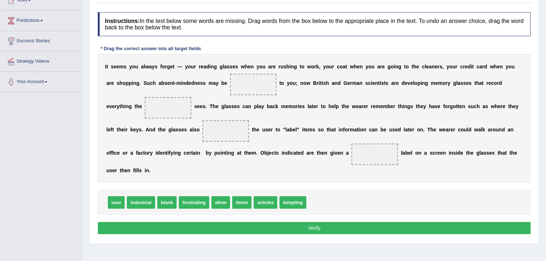
scroll to position [86, 0]
drag, startPoint x: 193, startPoint y: 199, endPoint x: 254, endPoint y: 83, distance: 131.4
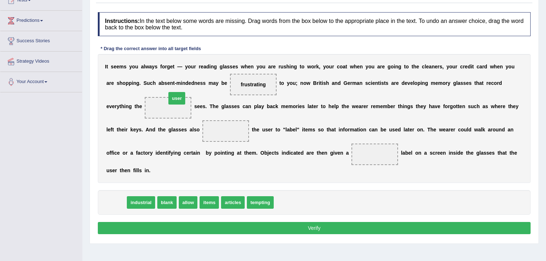
drag, startPoint x: 113, startPoint y: 200, endPoint x: 173, endPoint y: 96, distance: 120.5
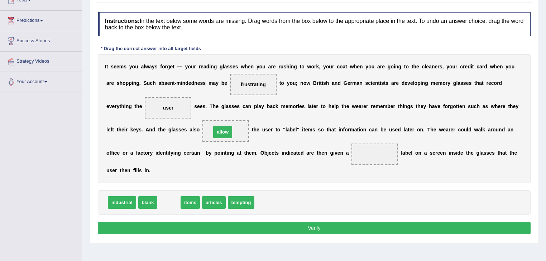
drag, startPoint x: 169, startPoint y: 203, endPoint x: 223, endPoint y: 133, distance: 88.7
drag, startPoint x: 167, startPoint y: 203, endPoint x: 371, endPoint y: 158, distance: 208.7
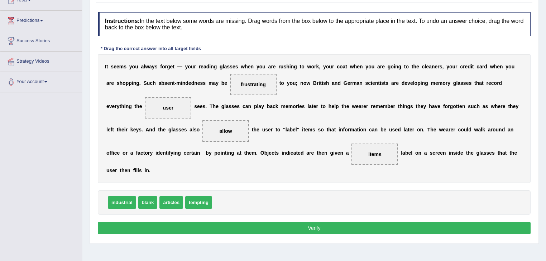
click at [318, 226] on button "Verify" at bounding box center [314, 228] width 433 height 12
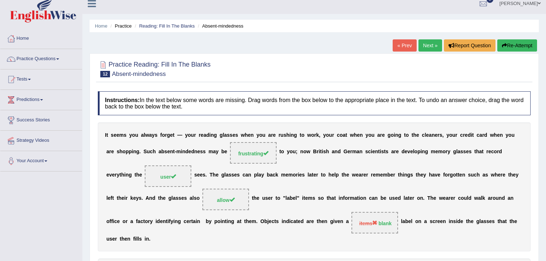
scroll to position [0, 0]
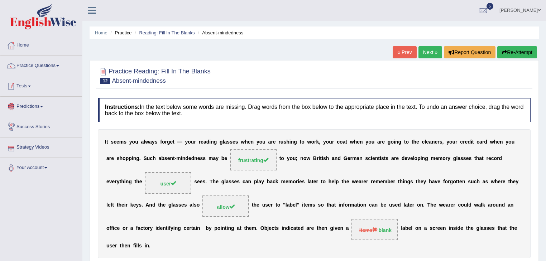
click at [31, 85] on link "Tests" at bounding box center [41, 85] width 82 height 18
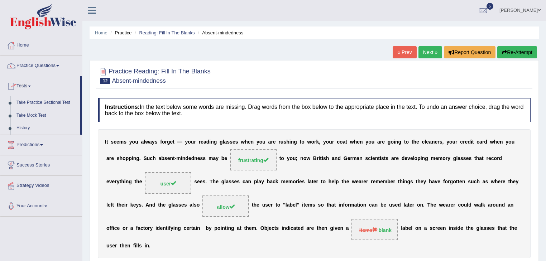
click at [34, 68] on link "Practice Questions" at bounding box center [41, 65] width 82 height 18
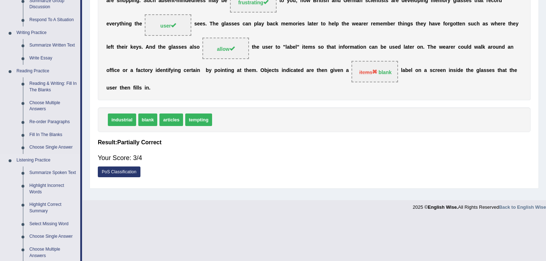
scroll to position [172, 0]
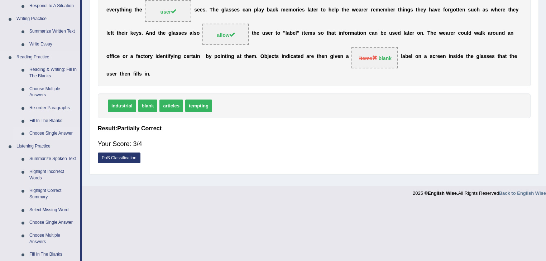
click at [43, 131] on link "Choose Single Answer" at bounding box center [53, 133] width 54 height 13
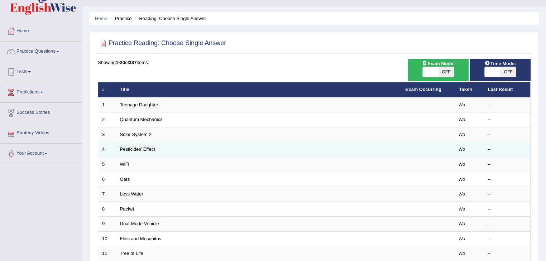
scroll to position [29, 0]
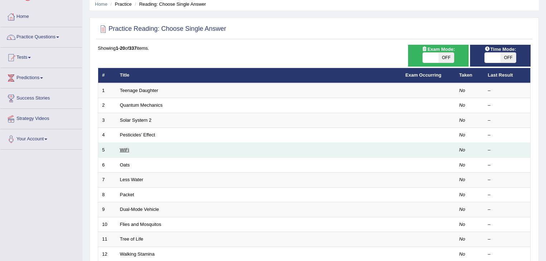
click at [125, 149] on link "WiFi" at bounding box center [124, 149] width 9 height 5
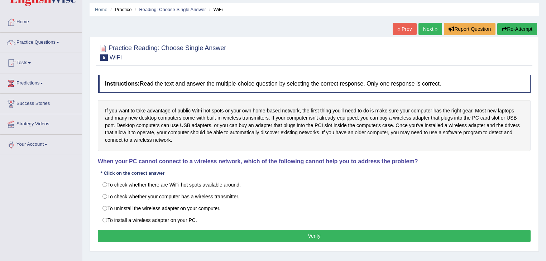
scroll to position [29, 0]
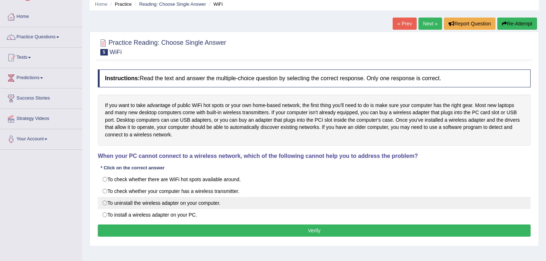
click at [229, 206] on label "To uninstall the wireless adapter on your computer." at bounding box center [314, 203] width 433 height 12
radio input "true"
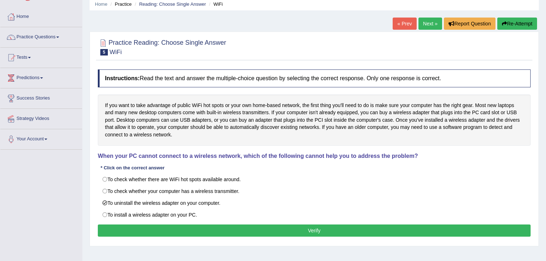
click at [266, 233] on button "Verify" at bounding box center [314, 231] width 433 height 12
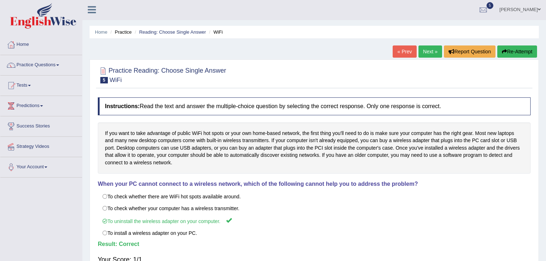
scroll to position [0, 0]
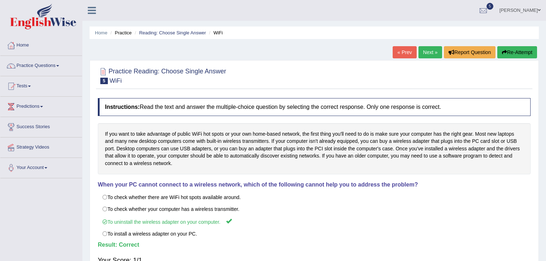
click at [426, 55] on link "Next »" at bounding box center [430, 52] width 24 height 12
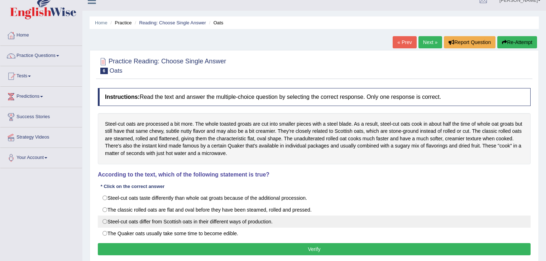
scroll to position [57, 0]
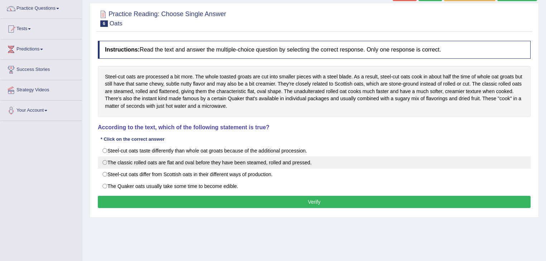
click at [153, 164] on label "The classic rolled oats are flat and oval before they have been steamed, rolled…" at bounding box center [314, 163] width 433 height 12
radio input "true"
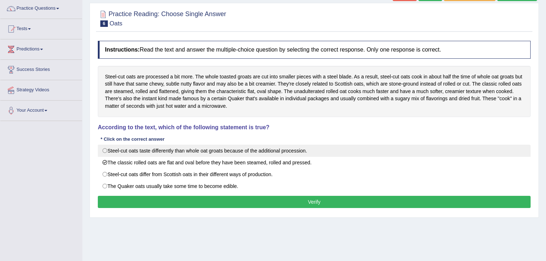
click at [176, 149] on label "Steel-cut oats taste differently than whole oat groats because of the additiona…" at bounding box center [314, 151] width 433 height 12
radio input "true"
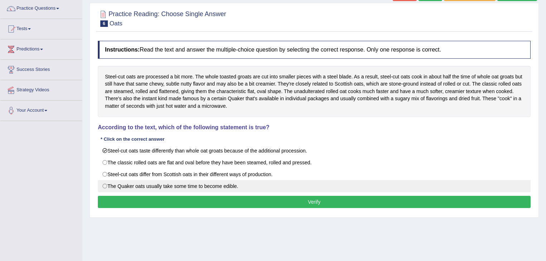
click at [173, 186] on label "The Quaker oats usually take some time to become edible." at bounding box center [314, 186] width 433 height 12
radio input "true"
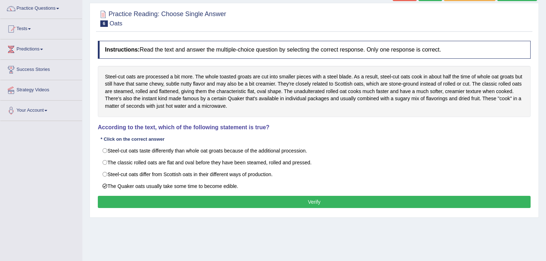
click at [170, 200] on button "Verify" at bounding box center [314, 202] width 433 height 12
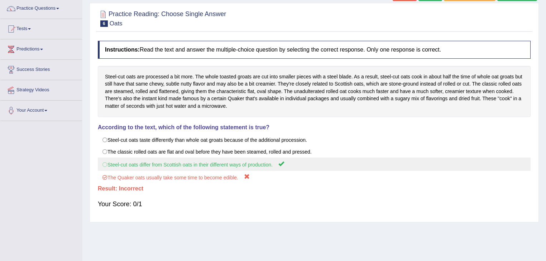
click at [130, 165] on label "Steel-cut oats differ from Scottish oats in their different ways of production." at bounding box center [314, 164] width 433 height 13
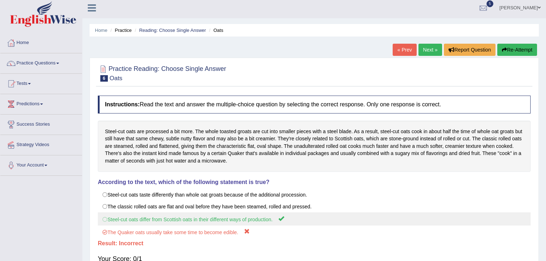
scroll to position [0, 0]
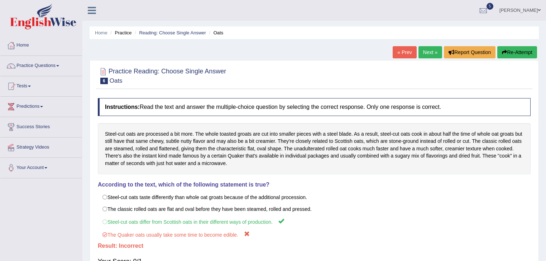
click at [435, 54] on link "Next »" at bounding box center [430, 52] width 24 height 12
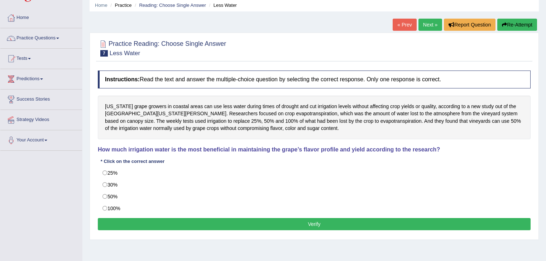
scroll to position [29, 0]
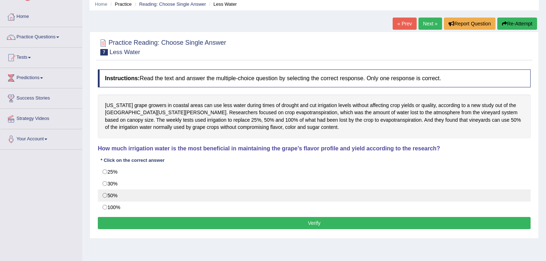
click at [116, 195] on label "50%" at bounding box center [314, 195] width 433 height 12
radio input "true"
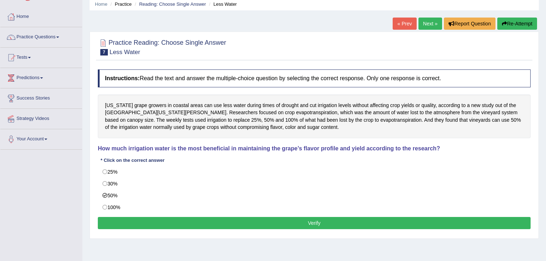
click at [169, 223] on button "Verify" at bounding box center [314, 223] width 433 height 12
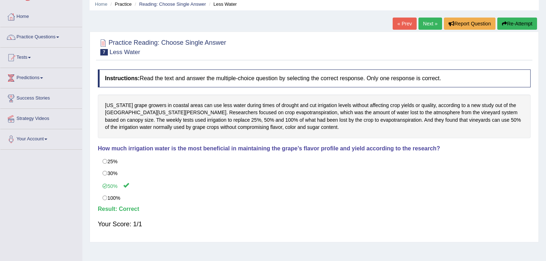
click at [423, 29] on link "Next »" at bounding box center [430, 24] width 24 height 12
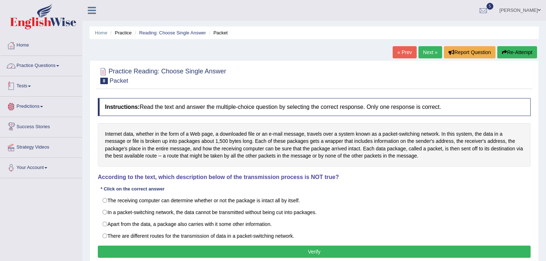
click at [30, 63] on link "Practice Questions" at bounding box center [41, 65] width 82 height 18
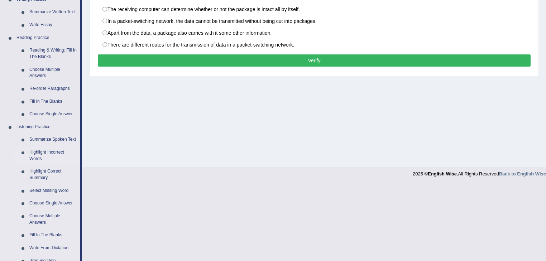
scroll to position [201, 0]
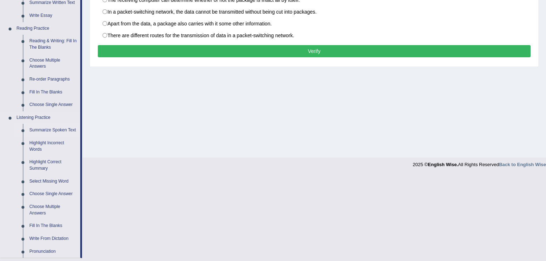
click at [49, 130] on link "Summarize Spoken Text" at bounding box center [53, 130] width 54 height 13
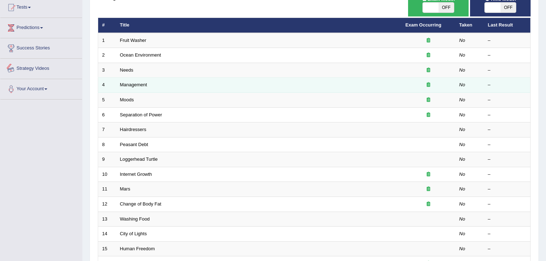
scroll to position [86, 0]
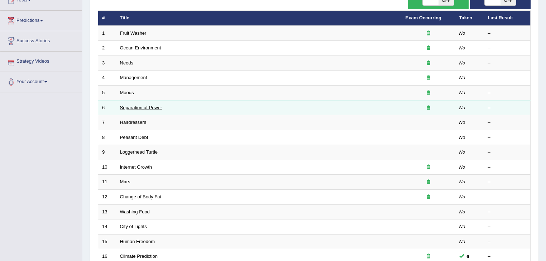
click at [140, 107] on link "Separation of Power" at bounding box center [141, 107] width 42 height 5
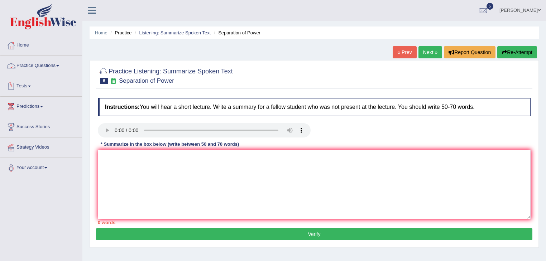
click at [34, 67] on link "Practice Questions" at bounding box center [41, 65] width 82 height 18
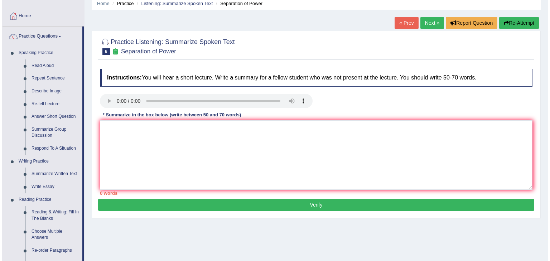
scroll to position [29, 0]
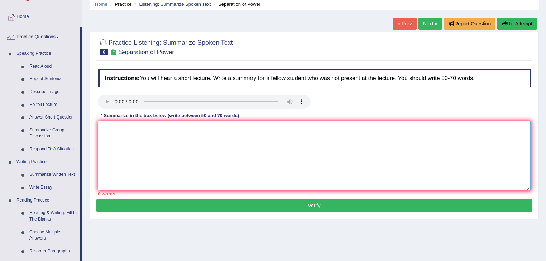
click at [130, 141] on textarea at bounding box center [314, 155] width 433 height 69
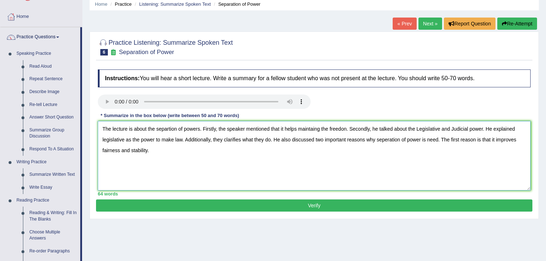
type textarea "The lecture is about the separtion of powers. Firstly, the speaker mentioned th…"
click at [247, 201] on button "Verify" at bounding box center [314, 205] width 436 height 12
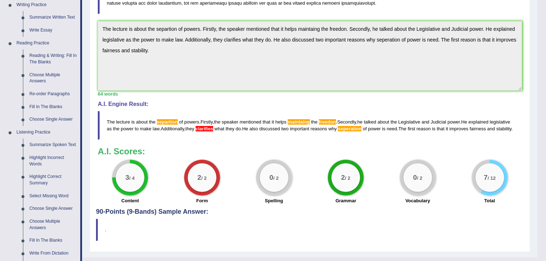
scroll to position [172, 0]
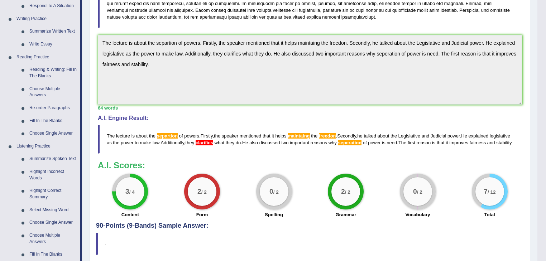
click at [166, 133] on span "separtion" at bounding box center [167, 135] width 21 height 5
click at [126, 196] on big "3" at bounding box center [127, 192] width 4 height 8
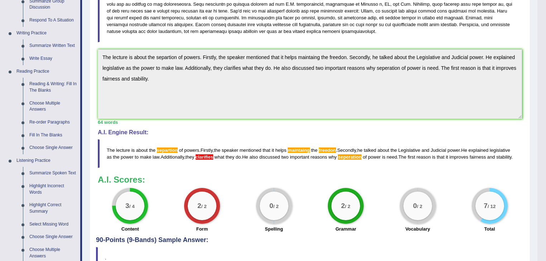
scroll to position [115, 0]
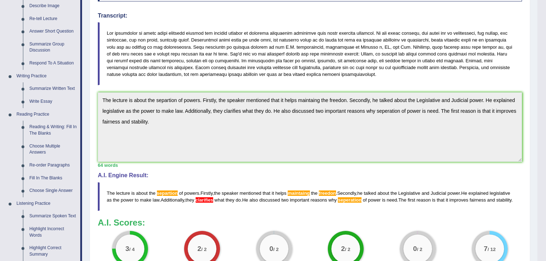
click at [172, 193] on span "separtion" at bounding box center [167, 193] width 21 height 5
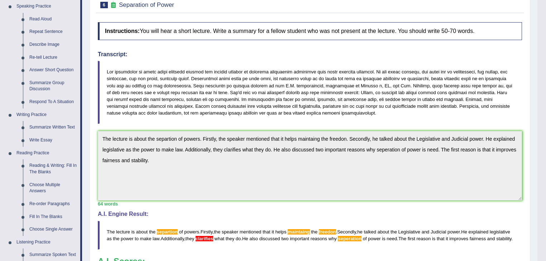
scroll to position [0, 0]
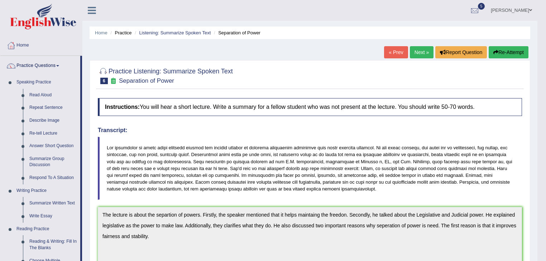
click at [499, 52] on button "Re-Attempt" at bounding box center [508, 52] width 40 height 12
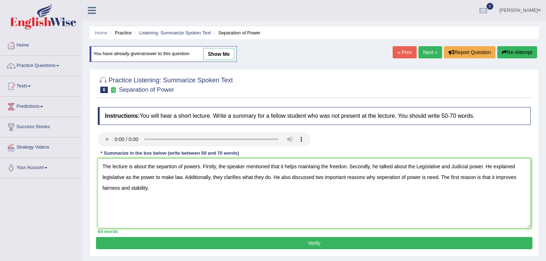
click at [166, 166] on textarea "The lecture is about the separtion of powers. Firstly, the speaker mentioned th…" at bounding box center [314, 193] width 433 height 69
click at [165, 167] on textarea "The lecture is about the separtion of powers. Firstly, the speaker mentioned th…" at bounding box center [314, 193] width 433 height 69
click at [166, 167] on textarea "The lecture is about the separtion of powers. Firstly, the speaker mentioned th…" at bounding box center [314, 193] width 433 height 69
click at [319, 167] on textarea "The lecture is about the seperation of powers. Firstly, the speaker mentioned t…" at bounding box center [314, 193] width 433 height 69
click at [427, 165] on textarea "The lecture is about the seperation of powers. Firstly, the speaker mentioned t…" at bounding box center [314, 193] width 433 height 69
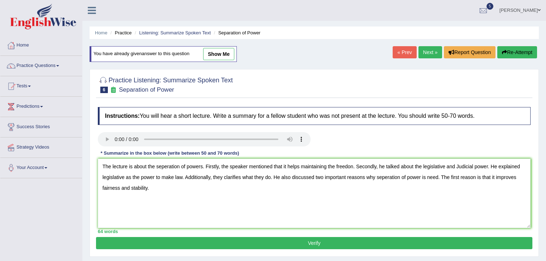
click at [459, 163] on textarea "The lecture is about the seperation of powers. Firstly, the speaker mentioned t…" at bounding box center [314, 193] width 433 height 69
drag, startPoint x: 185, startPoint y: 177, endPoint x: 274, endPoint y: 178, distance: 88.5
click at [274, 178] on textarea "The lecture is about the seperation of powers. Firstly, the speaker mentioned t…" at bounding box center [314, 193] width 433 height 69
click at [477, 177] on textarea "The lecture is about the seperation of powers. Firstly, the speaker mentioned t…" at bounding box center [314, 193] width 433 height 69
type textarea "The lecture is about the seperation of powers. Firstly, the speaker mentioned t…"
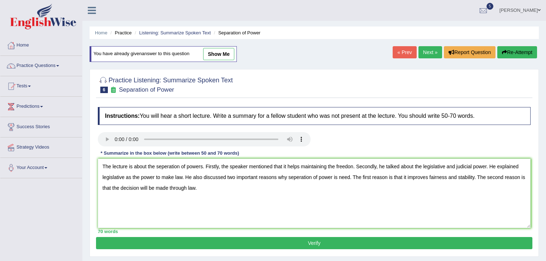
click at [257, 246] on button "Verify" at bounding box center [314, 243] width 436 height 12
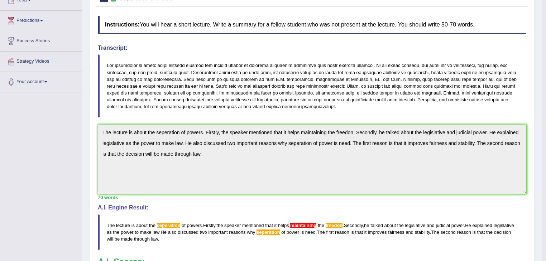
scroll to position [201, 0]
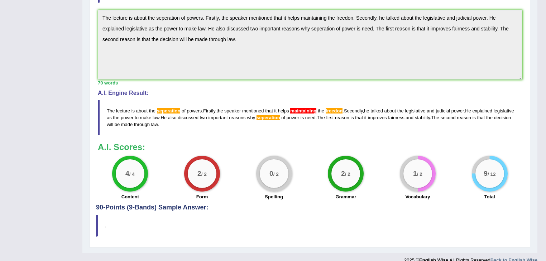
click at [276, 183] on div "0 / 2" at bounding box center [274, 173] width 29 height 29
click at [411, 178] on div "1 / 2" at bounding box center [417, 173] width 29 height 29
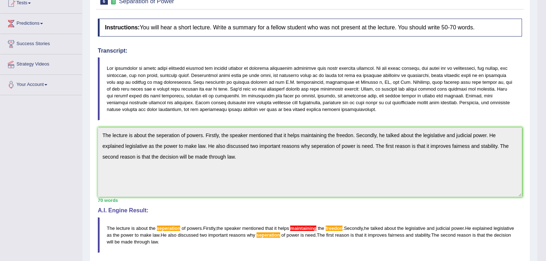
scroll to position [0, 0]
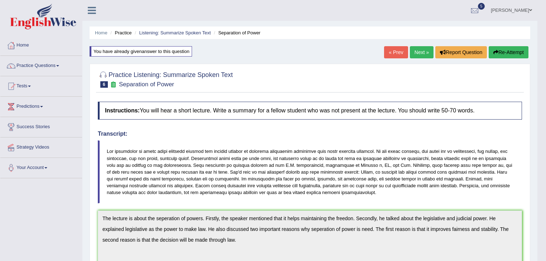
click at [502, 54] on button "Re-Attempt" at bounding box center [508, 52] width 40 height 12
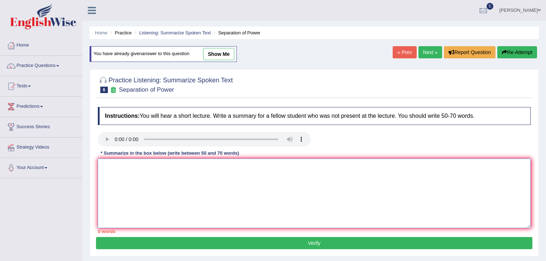
click at [130, 188] on textarea at bounding box center [314, 193] width 433 height 69
paste textarea "The lecture is about the seperation of powers. Firstly, the speaker mentioned t…"
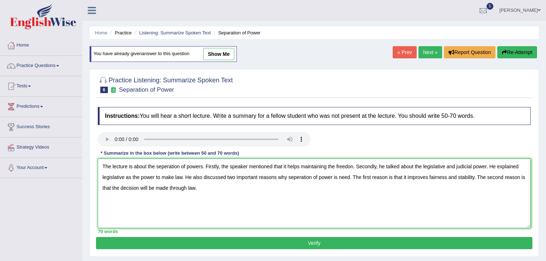
click at [351, 167] on textarea "The lecture is about the seperation of powers. Firstly, the speaker mentioned t…" at bounding box center [314, 193] width 433 height 69
click at [350, 175] on textarea "The lecture is about the seperation of powers. Firstly, the speaker mentioned t…" at bounding box center [314, 193] width 433 height 69
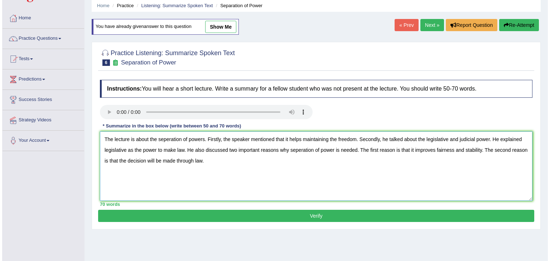
scroll to position [29, 0]
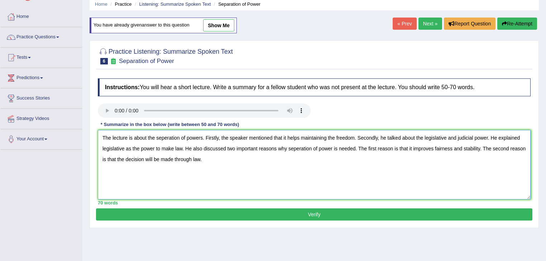
type textarea "The lecture is about the seperation of powers. Firstly, the speaker mentioned t…"
click at [230, 212] on button "Verify" at bounding box center [314, 214] width 436 height 12
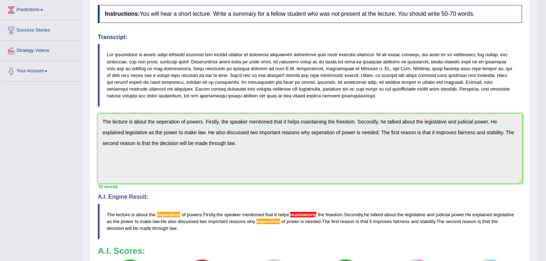
scroll to position [95, 0]
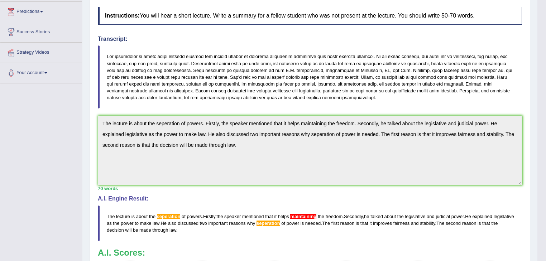
click at [304, 214] on span "maintaining" at bounding box center [303, 216] width 26 height 5
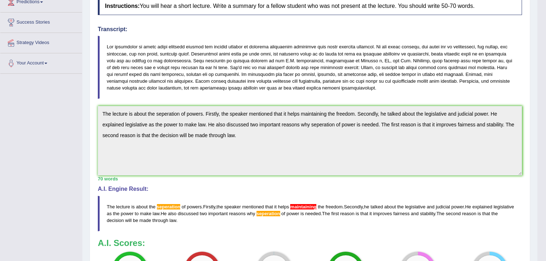
scroll to position [210, 0]
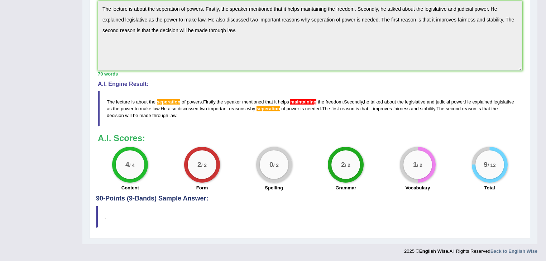
click at [201, 174] on div "2 / 2" at bounding box center [202, 164] width 29 height 29
click at [316, 97] on blockquote "The lecture is about the seperation of powers . Firstly , the speaker mentioned…" at bounding box center [310, 108] width 424 height 35
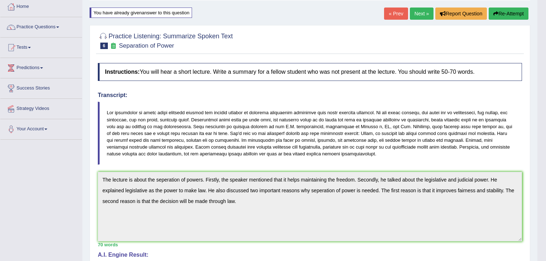
scroll to position [38, 0]
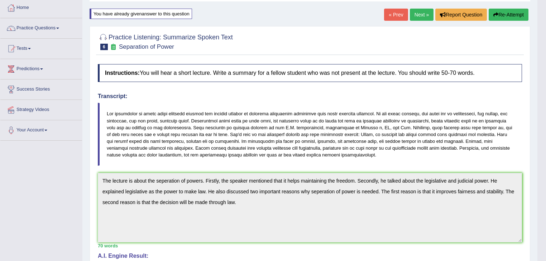
drag, startPoint x: 509, startPoint y: 16, endPoint x: 480, endPoint y: 24, distance: 30.2
click at [509, 16] on button "Re-Attempt" at bounding box center [508, 15] width 40 height 12
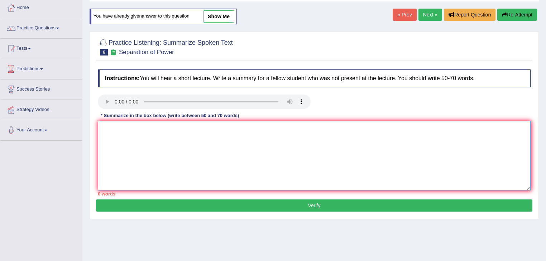
click at [138, 128] on textarea at bounding box center [314, 155] width 433 height 69
paste textarea "The lecture is about the seperation of powers. Firstly, the speaker mentioned t…"
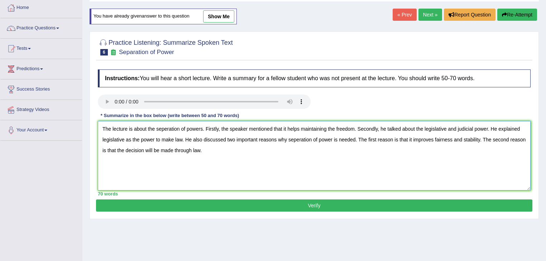
click at [299, 129] on textarea "The lecture is about the seperation of powers. Firstly, the speaker mentioned t…" at bounding box center [314, 155] width 433 height 69
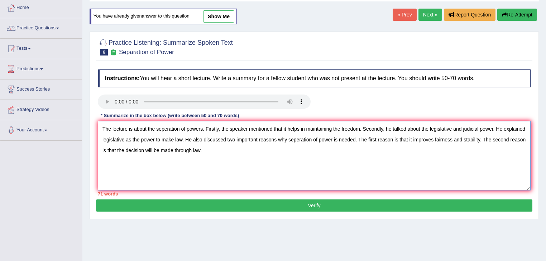
click at [170, 129] on textarea "The lecture is about the seperation of powers. Firstly, the speaker mentioned t…" at bounding box center [314, 155] width 433 height 69
click at [167, 128] on textarea "The lecture is about the seperation of powers. Firstly, the speaker mentioned t…" at bounding box center [314, 155] width 433 height 69
click at [298, 139] on textarea "The lecture is about the separation of powers. Firstly, the speaker mentioned t…" at bounding box center [314, 155] width 433 height 69
click at [505, 127] on textarea "The lecture is about the separation of powers. Firstly, the speaker mentioned t…" at bounding box center [314, 155] width 433 height 69
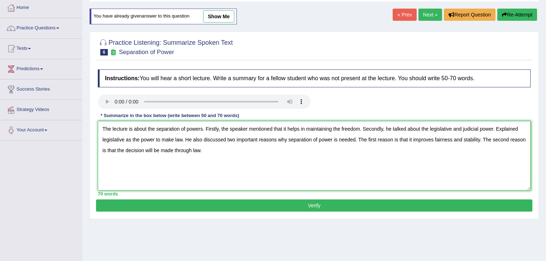
type textarea "The lecture is about the separation of powers. Firstly, the speaker mentioned t…"
click at [241, 202] on button "Verify" at bounding box center [314, 205] width 436 height 12
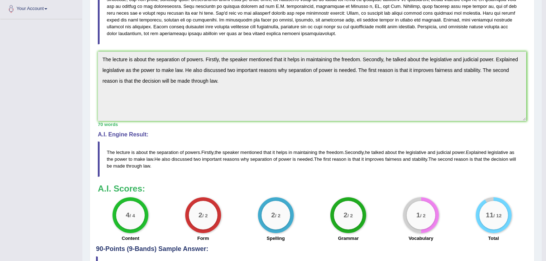
scroll to position [210, 0]
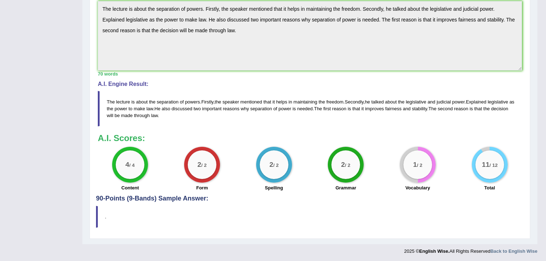
click at [413, 178] on div "1 / 2" at bounding box center [418, 165] width 36 height 36
drag, startPoint x: 155, startPoint y: 182, endPoint x: 501, endPoint y: 161, distance: 346.3
click at [534, 160] on div "Home Practice Listening: Summarize Spoken Text Separation of Power You have alr…" at bounding box center [309, 17] width 455 height 454
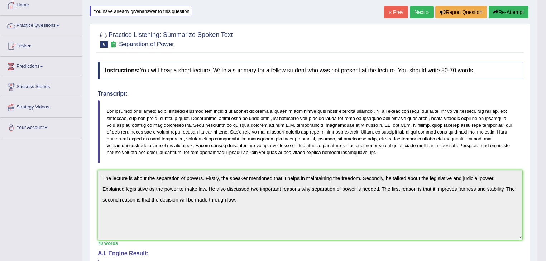
scroll to position [38, 0]
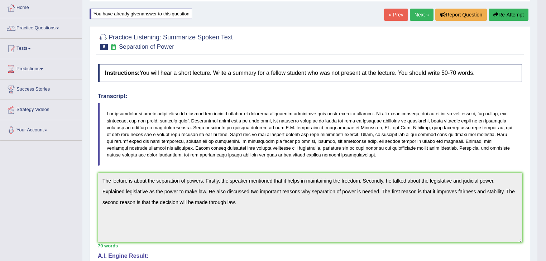
click at [414, 20] on link "Next »" at bounding box center [422, 15] width 24 height 12
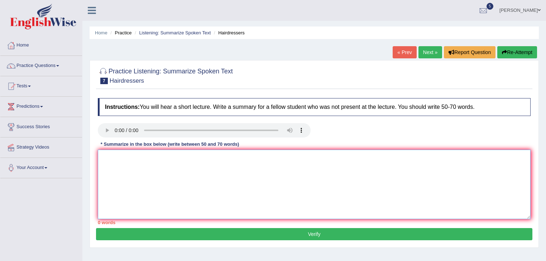
click at [124, 168] on textarea at bounding box center [314, 184] width 433 height 69
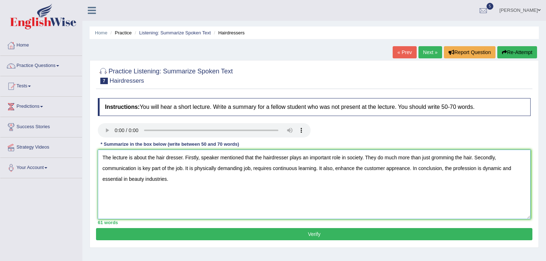
click at [166, 158] on textarea "The lecture is about the hair dresser. Firstly, speaker mentioned that the hair…" at bounding box center [314, 184] width 433 height 69
type textarea "The lecture is about the hairdresser. Firstly, speaker mentioned that the haird…"
click at [245, 233] on button "Verify" at bounding box center [314, 234] width 436 height 12
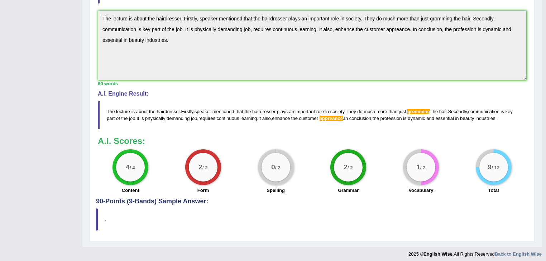
scroll to position [199, 0]
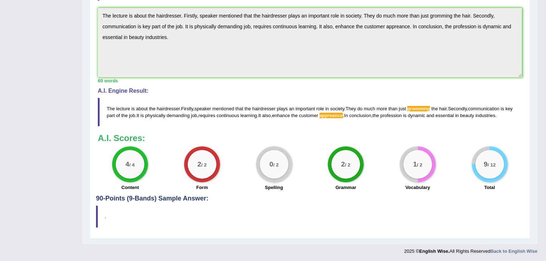
click at [418, 106] on span "gromming" at bounding box center [418, 108] width 23 height 5
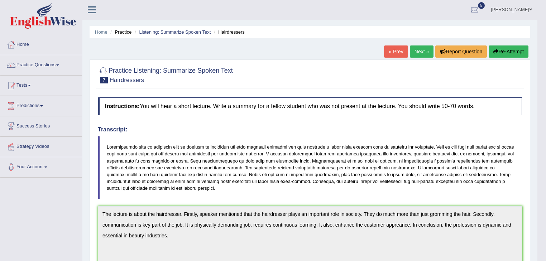
scroll to position [0, 0]
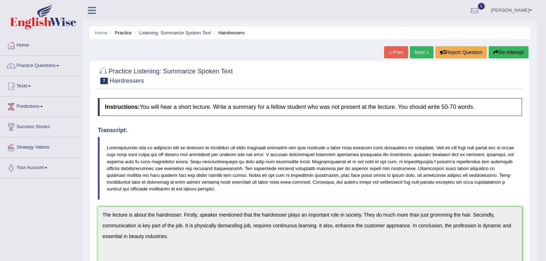
click at [521, 52] on button "Re-Attempt" at bounding box center [508, 52] width 40 height 12
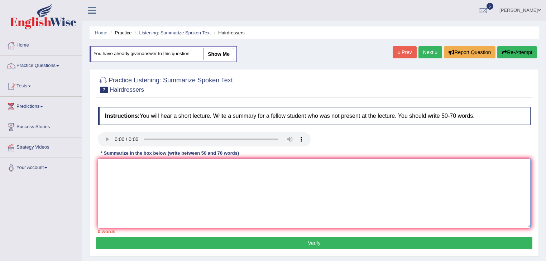
click at [119, 177] on textarea at bounding box center [314, 193] width 433 height 69
paste textarea "The lecture is about the hairdresser. Firstly, speaker mentioned that the haird…"
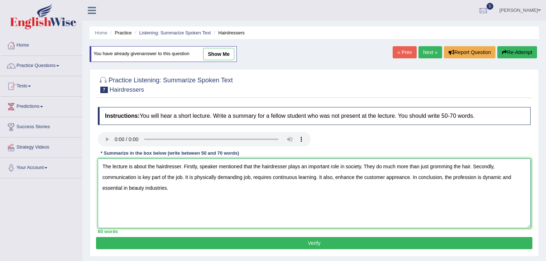
click at [441, 166] on textarea "The lecture is about the hairdresser. Firstly, speaker mentioned that the haird…" at bounding box center [314, 193] width 433 height 69
click at [396, 176] on textarea "The lecture is about the hairdresser. Firstly, speaker mentioned that the haird…" at bounding box center [314, 193] width 433 height 69
click at [400, 179] on textarea "The lecture is about the hairdresser. Firstly, speaker mentioned that the haird…" at bounding box center [314, 193] width 433 height 69
click at [445, 188] on textarea "The lecture is about the hairdresser. Firstly, speaker mentioned that the haird…" at bounding box center [314, 193] width 433 height 69
click at [504, 178] on textarea "The lecture is about the hairdresser. Firstly, speaker mentioned that the haird…" at bounding box center [314, 193] width 433 height 69
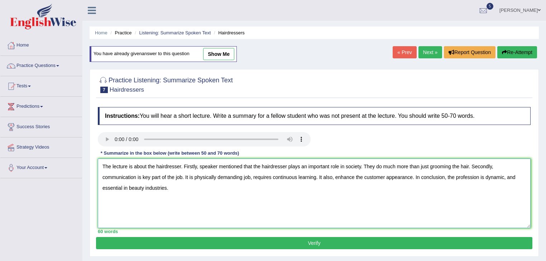
type textarea "The lecture is about the hairdresser. Firstly, speaker mentioned that the haird…"
click at [222, 241] on button "Verify" at bounding box center [314, 243] width 436 height 12
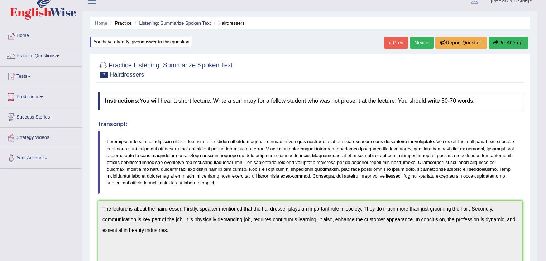
scroll to position [2, 0]
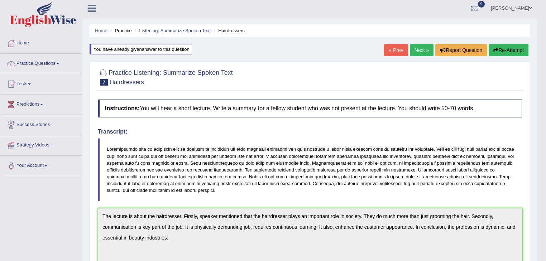
click at [414, 54] on link "Next »" at bounding box center [422, 50] width 24 height 12
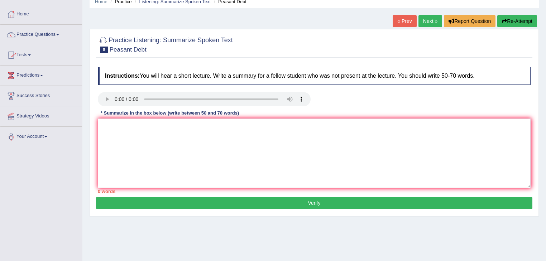
scroll to position [29, 0]
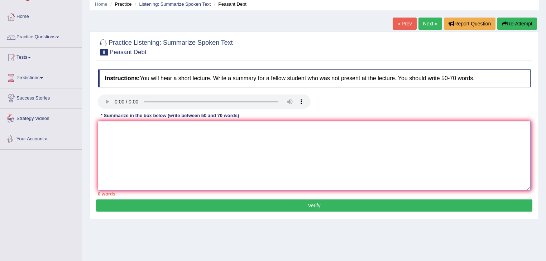
click at [154, 134] on textarea at bounding box center [314, 155] width 433 height 69
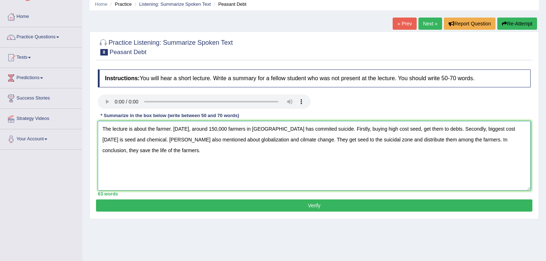
type textarea "The lecture is about the farmer. Today, around 150,000 farmers in India has com…"
click at [332, 203] on button "Verify" at bounding box center [314, 205] width 436 height 12
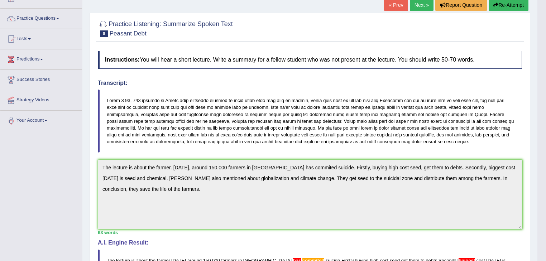
scroll to position [27, 0]
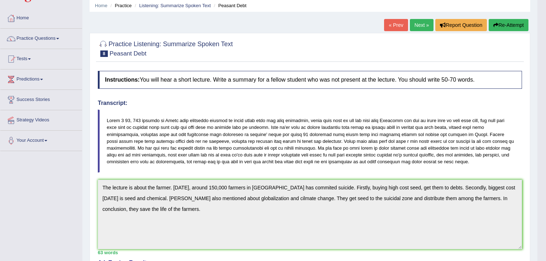
click at [493, 24] on icon "button" at bounding box center [495, 25] width 5 height 5
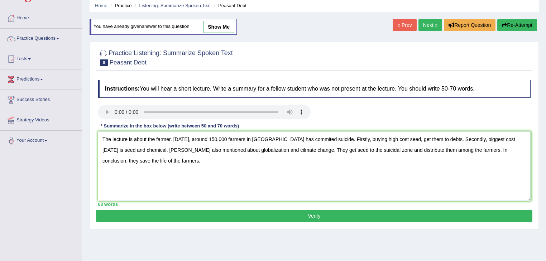
click at [270, 138] on textarea "The lecture is about the farmer. [DATE], around 150,000 farmers in [GEOGRAPHIC_…" at bounding box center [314, 165] width 433 height 69
click at [112, 149] on textarea "The lecture is about the farmer. [DATE], around 150,000 farmers in [GEOGRAPHIC_…" at bounding box center [314, 165] width 433 height 69
click at [215, 150] on textarea "The lecture is about the farmer. Today, around 150,000 farmers in India commite…" at bounding box center [314, 165] width 433 height 69
click at [476, 148] on textarea "The lecture is about the farmer. Today, around 150,000 farmers in India commite…" at bounding box center [314, 165] width 433 height 69
type textarea "The lecture is about the farmer. Today, around 150,000 farmers in India commite…"
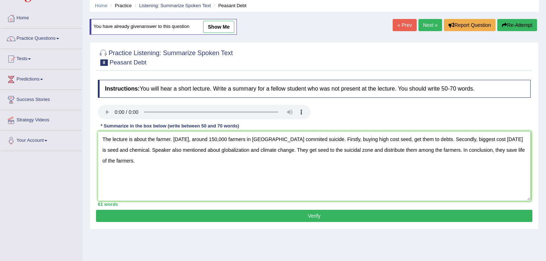
click at [377, 219] on button "Verify" at bounding box center [314, 216] width 436 height 12
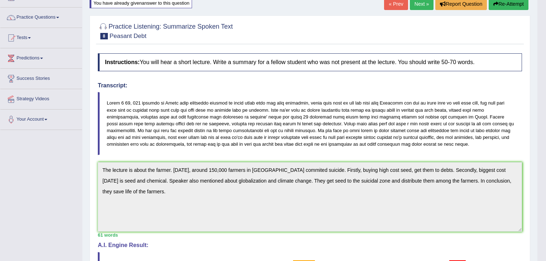
scroll to position [31, 0]
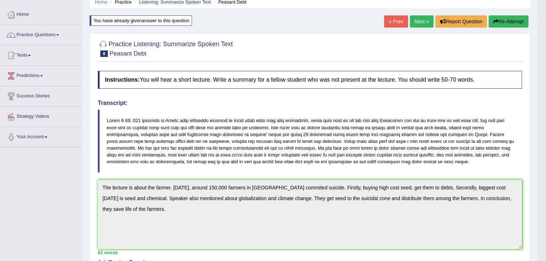
click at [508, 20] on button "Re-Attempt" at bounding box center [508, 21] width 40 height 12
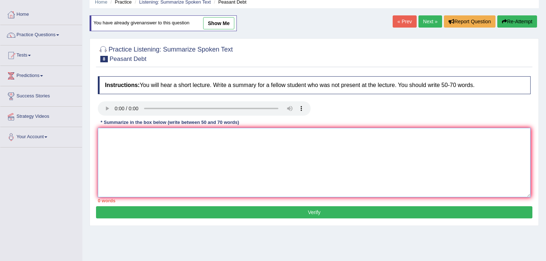
click at [114, 153] on textarea at bounding box center [314, 162] width 433 height 69
paste textarea "The lecture is about the farmer. Today, around 150,000 farmers in India commite…"
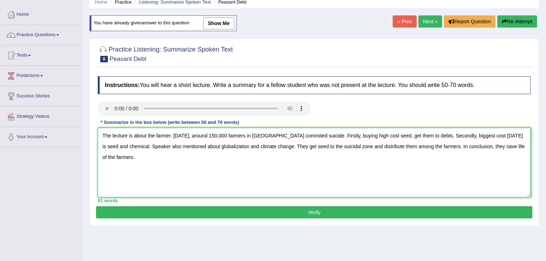
click at [276, 135] on textarea "The lecture is about the farmer. Today, around 150,000 farmers in India commite…" at bounding box center [314, 162] width 433 height 69
type textarea "The lecture is about the farmer. [DATE], around 150,000 farmers in [GEOGRAPHIC_…"
click at [317, 210] on button "Verify" at bounding box center [314, 212] width 436 height 12
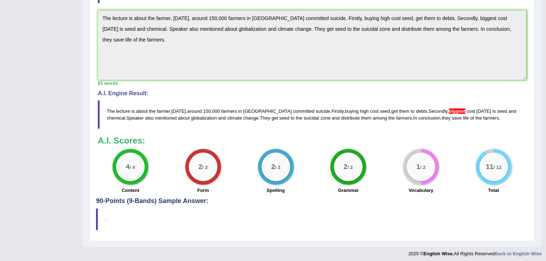
scroll to position [203, 0]
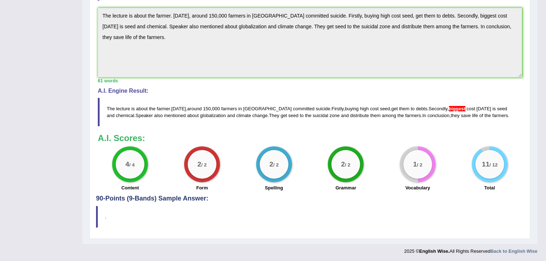
click at [423, 112] on blockquote "The lecture is about the farmer . Today , around 150 , 000 farmers in India com…" at bounding box center [310, 112] width 424 height 29
click at [449, 106] on span "biggest" at bounding box center [457, 108] width 16 height 5
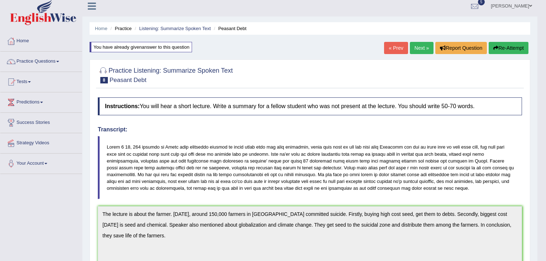
scroll to position [0, 0]
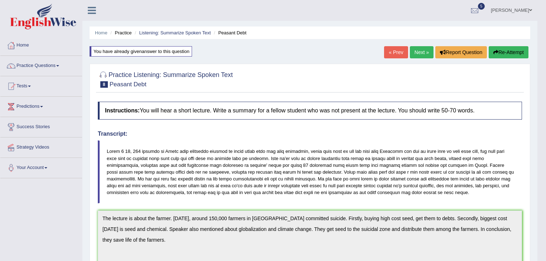
click at [507, 53] on button "Re-Attempt" at bounding box center [508, 52] width 40 height 12
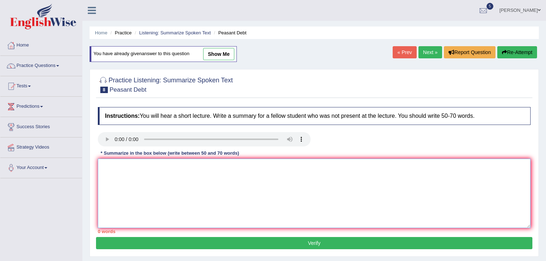
click at [115, 176] on textarea at bounding box center [314, 193] width 433 height 69
paste textarea "The lecture is about the farmer. [DATE], around 150,000 farmers in [GEOGRAPHIC_…"
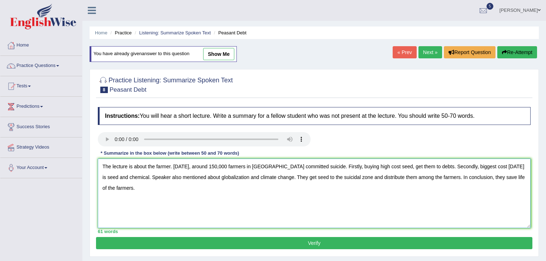
click at [435, 168] on textarea "The lecture is about the farmer. [DATE], around 150,000 farmers in [GEOGRAPHIC_…" at bounding box center [314, 193] width 433 height 69
type textarea "The lecture is about the farmer. [DATE], around 150,000 farmers in [GEOGRAPHIC_…"
click at [300, 239] on button "Verify" at bounding box center [314, 243] width 436 height 12
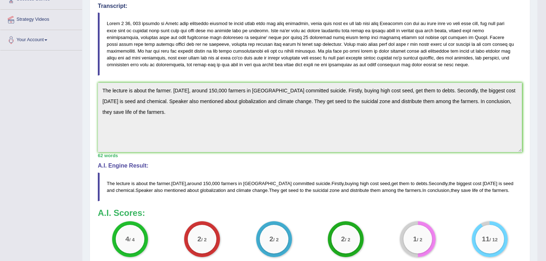
scroll to position [117, 0]
